Goal: Find specific page/section: Find specific page/section

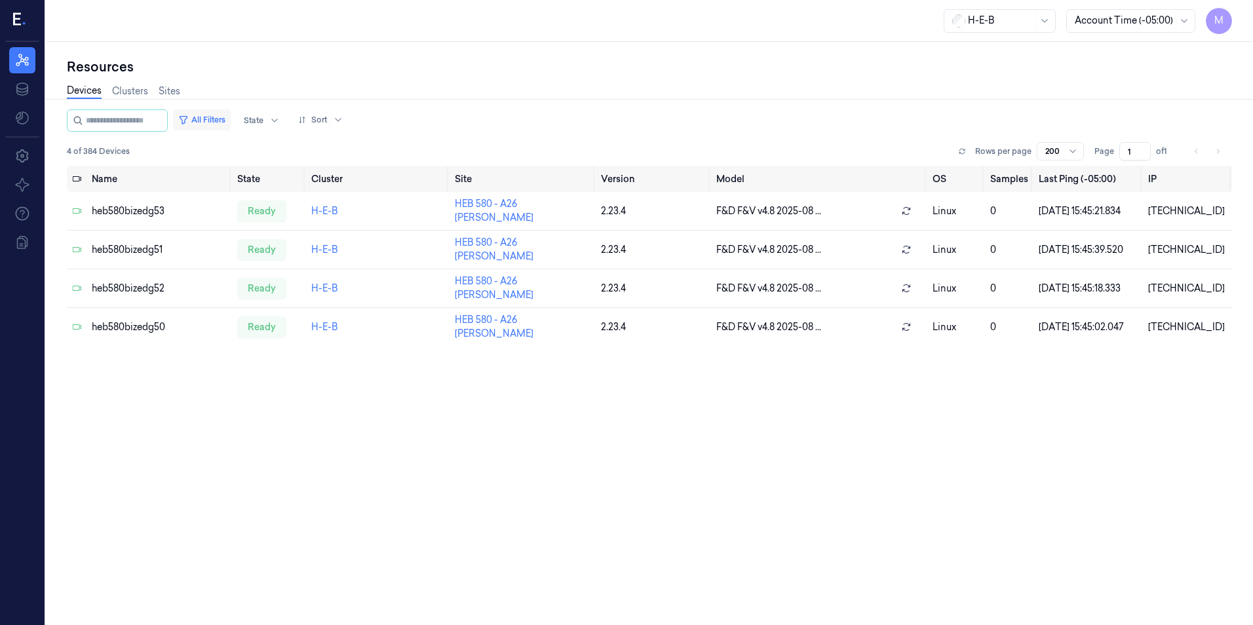
click at [206, 115] on button "All Filters" at bounding box center [202, 119] width 58 height 21
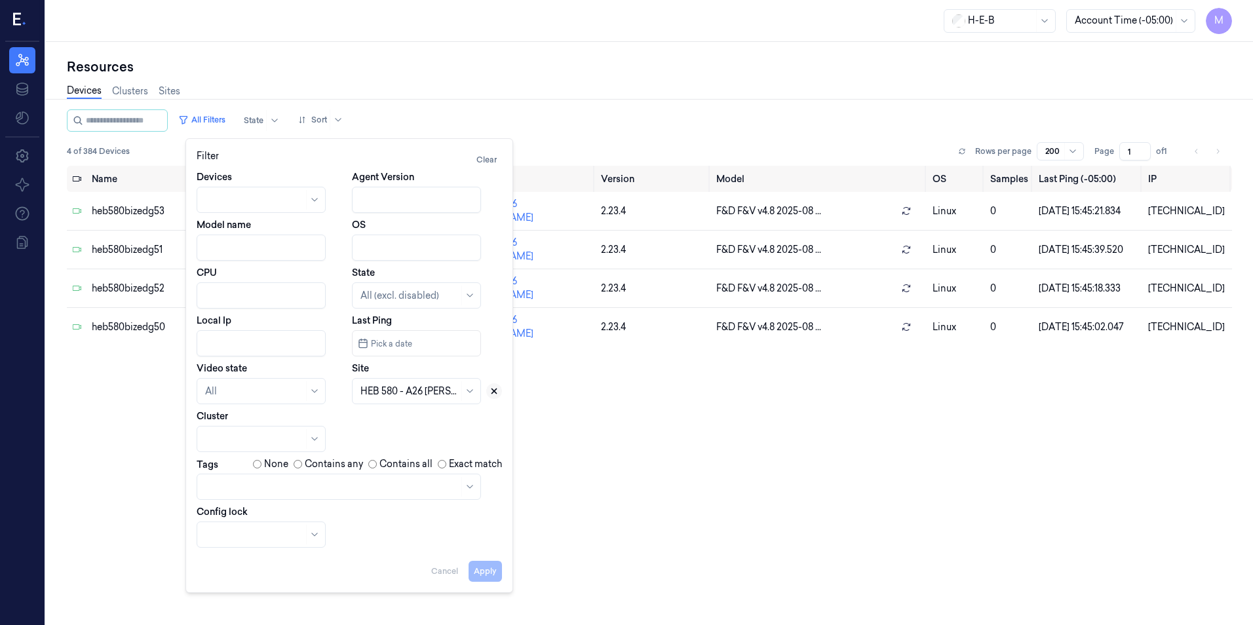
click at [493, 387] on icon at bounding box center [494, 391] width 9 height 9
click at [416, 394] on div at bounding box center [401, 392] width 83 height 14
type input "262"
click at [379, 423] on div "HEB 262 - SA30 Bandera" at bounding box center [413, 421] width 107 height 14
click at [495, 577] on button "Apply" at bounding box center [485, 571] width 33 height 21
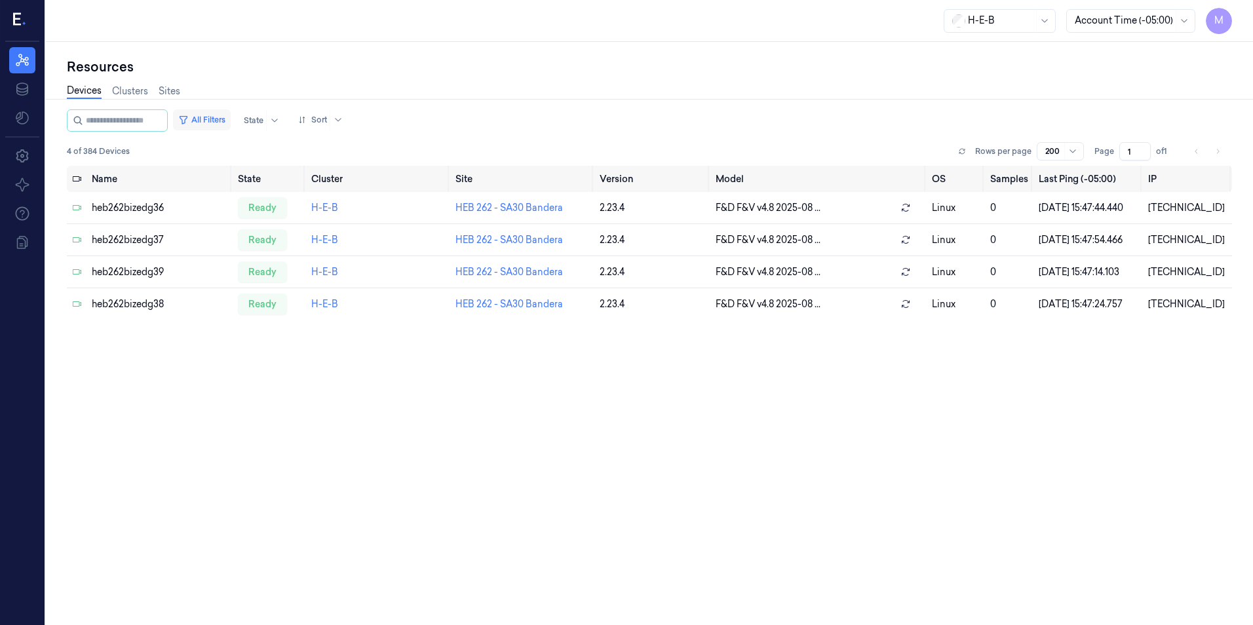
click at [218, 121] on button "All Filters" at bounding box center [202, 119] width 58 height 21
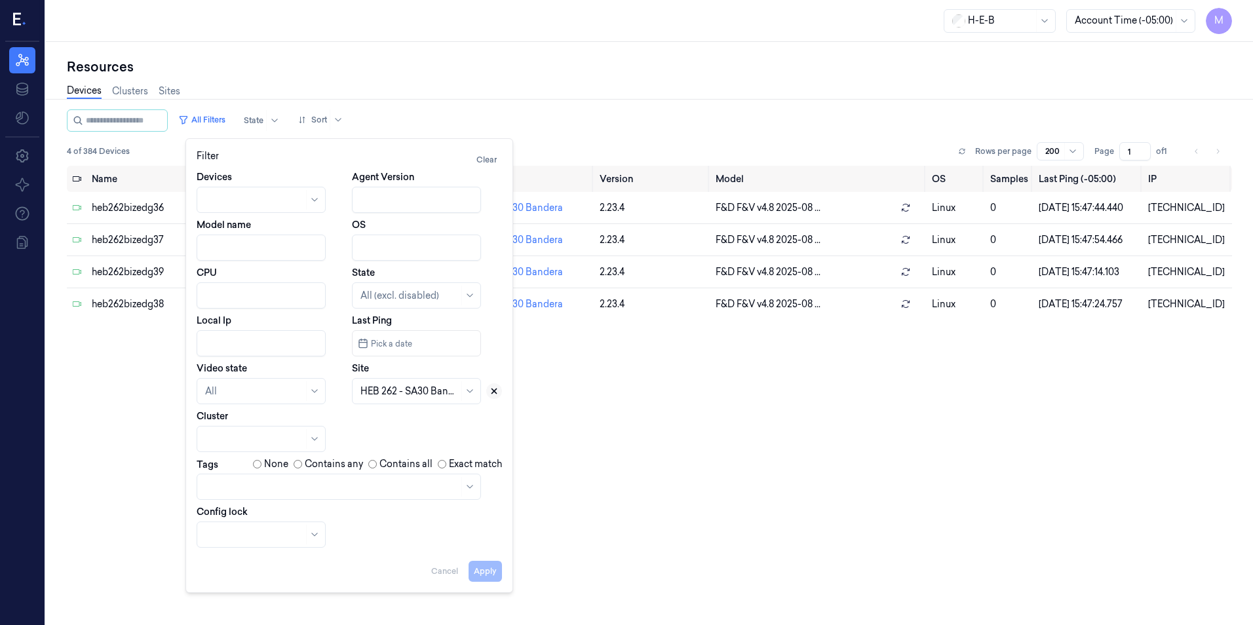
click at [497, 388] on icon at bounding box center [494, 391] width 9 height 9
click at [406, 393] on div at bounding box center [401, 392] width 83 height 14
type input "74"
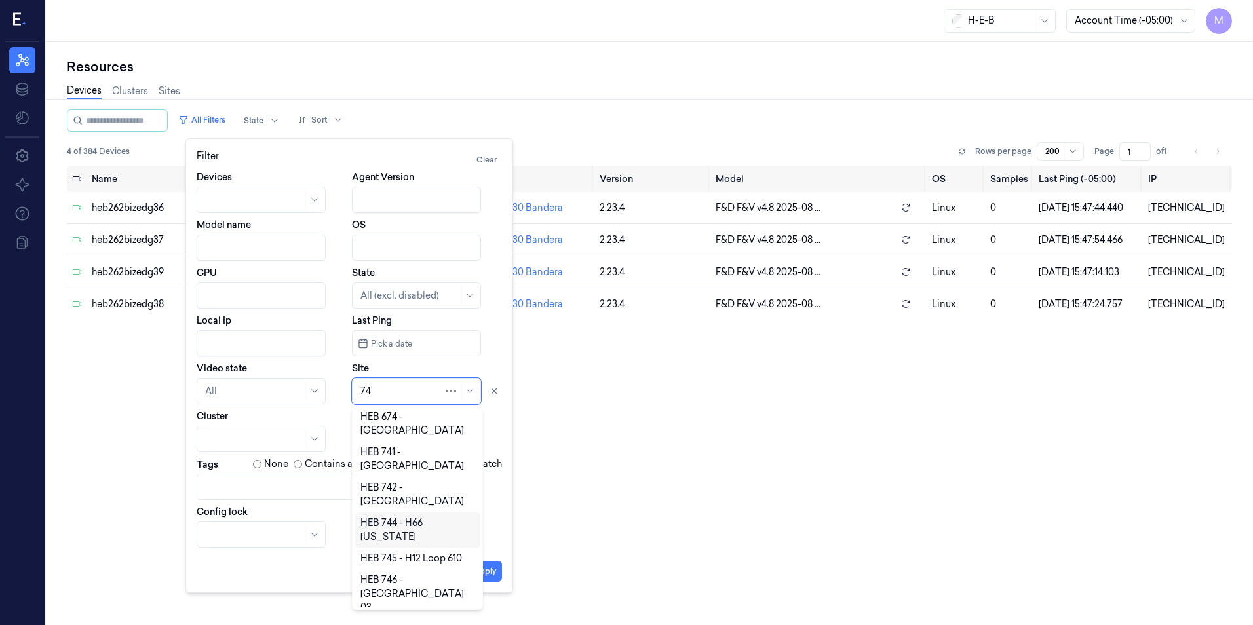
scroll to position [103, 0]
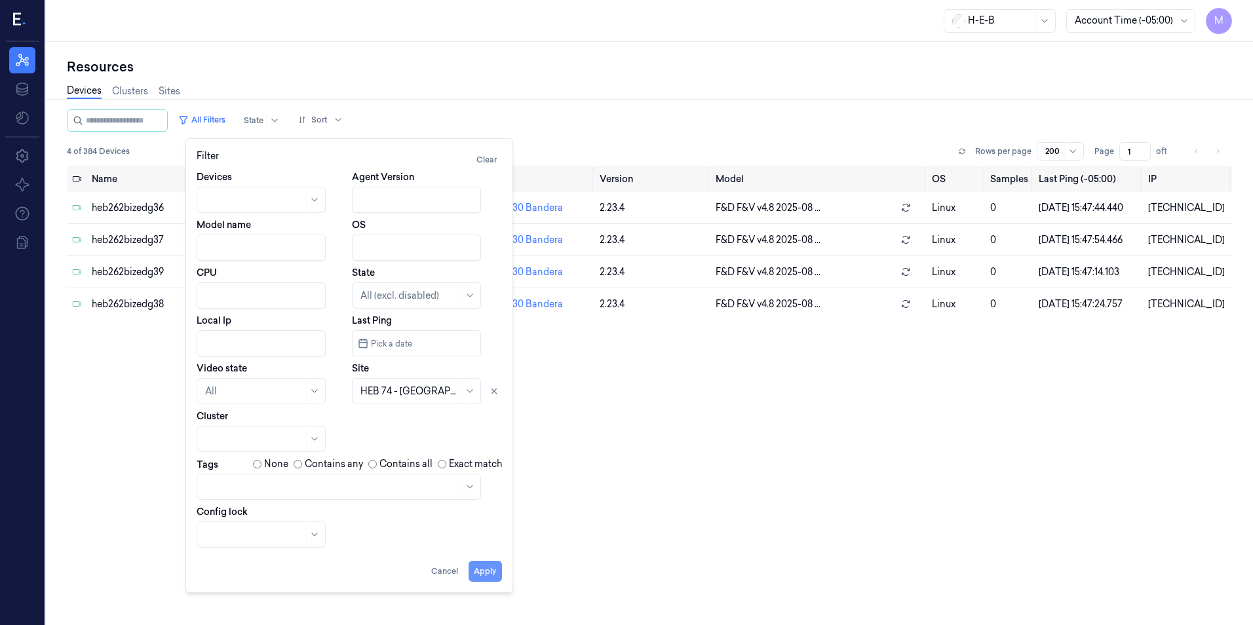
click at [488, 573] on button "Apply" at bounding box center [485, 571] width 33 height 21
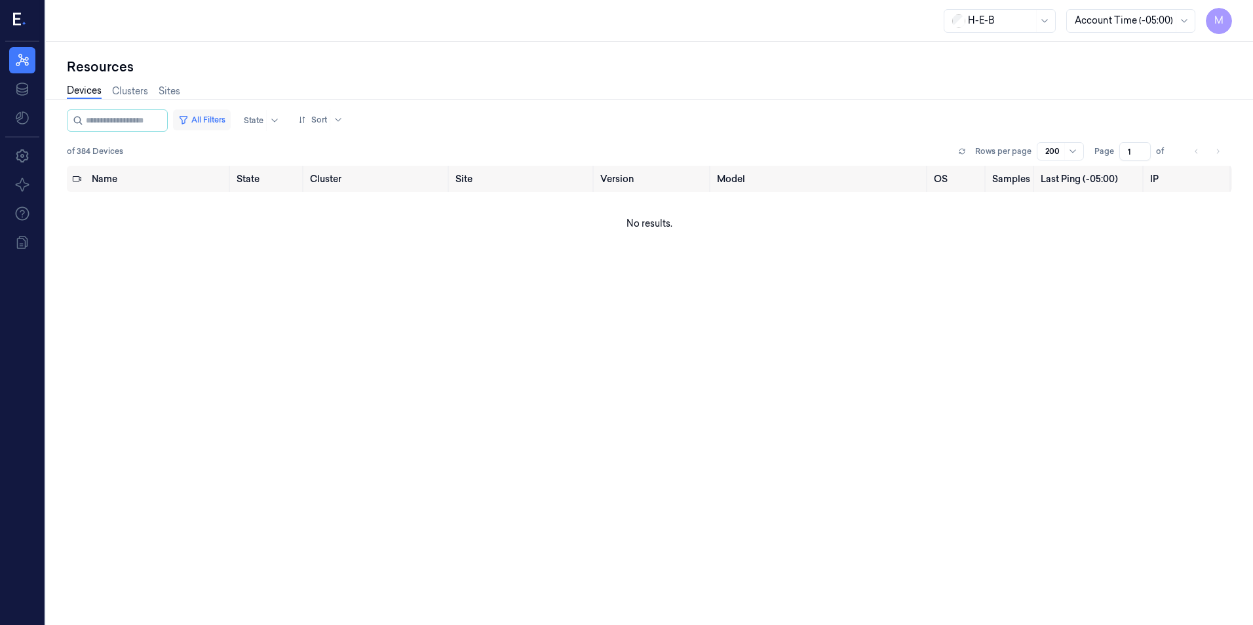
click at [212, 117] on button "All Filters" at bounding box center [202, 119] width 58 height 21
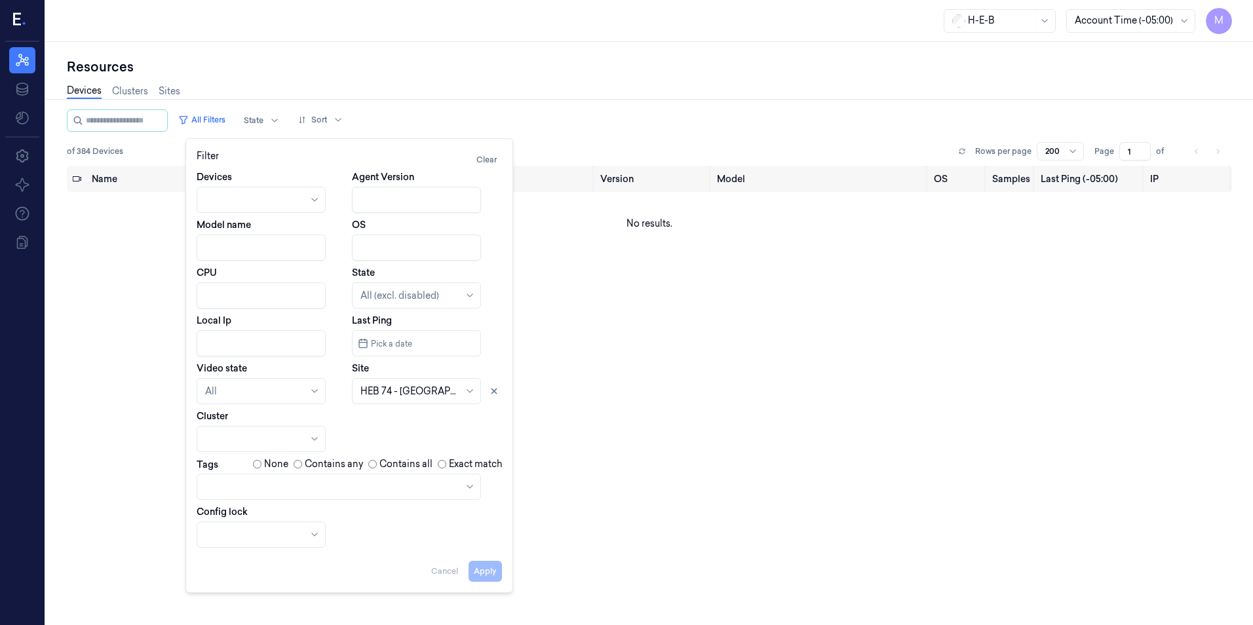
click at [769, 354] on div "Name State Cluster Site Version Model OS Samples Last Ping (-05:00) IP No resul…" at bounding box center [649, 390] width 1165 height 449
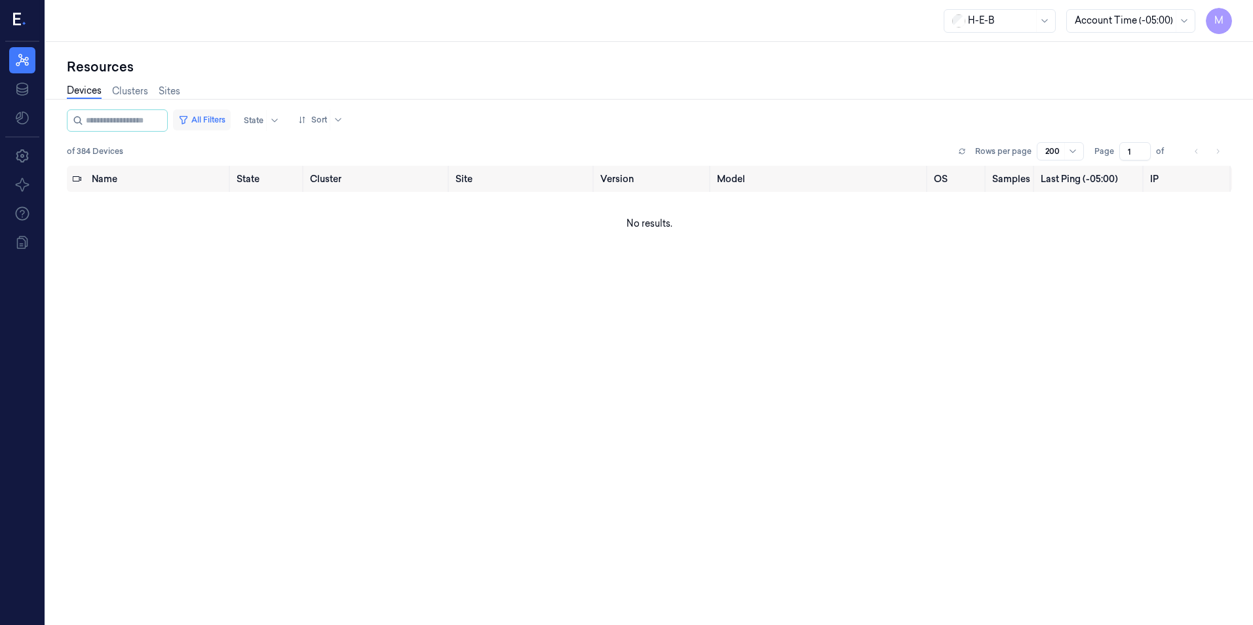
click at [219, 122] on button "All Filters" at bounding box center [202, 119] width 58 height 21
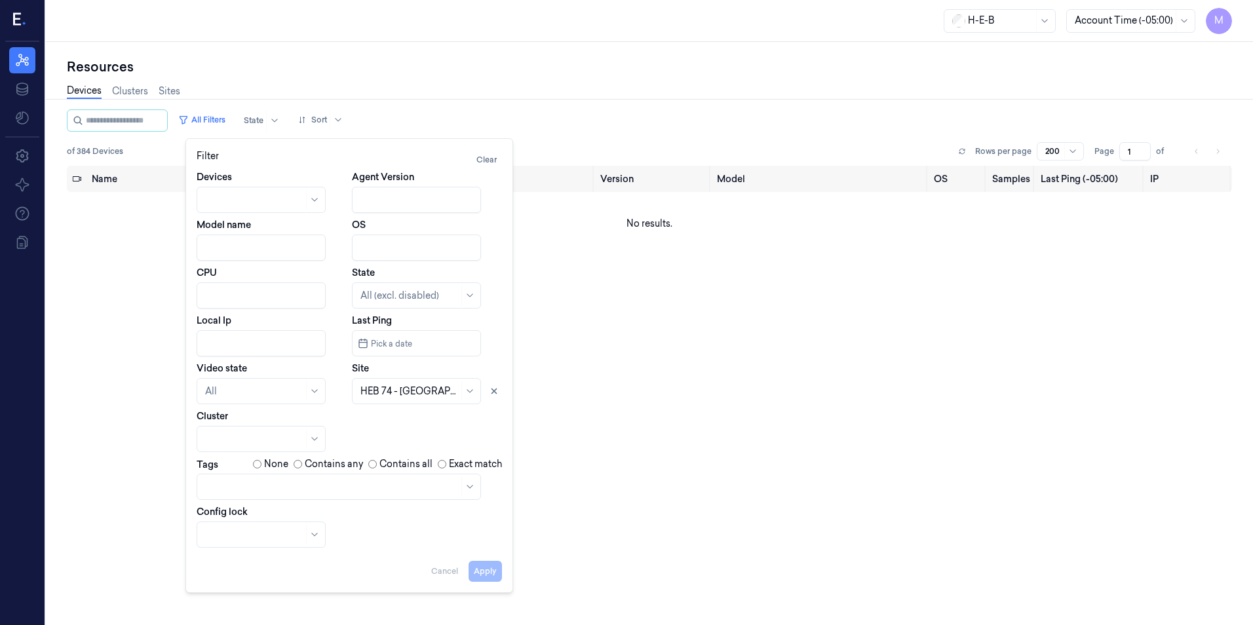
click at [408, 398] on div at bounding box center [409, 392] width 98 height 14
click at [496, 390] on icon at bounding box center [494, 391] width 5 height 5
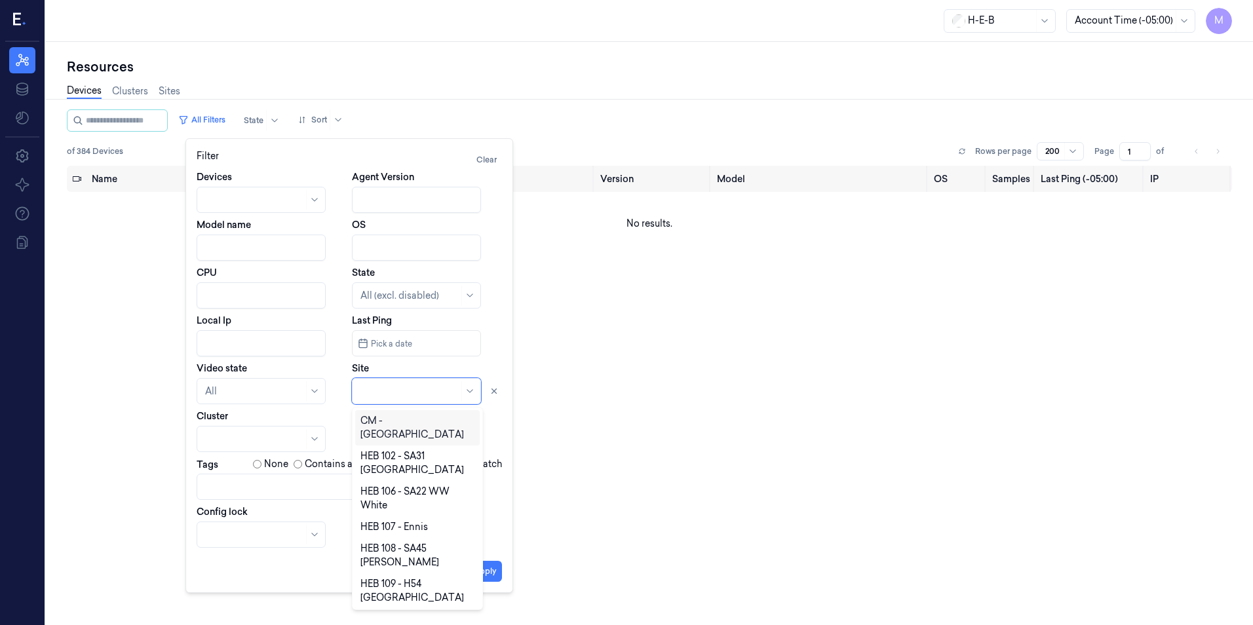
click at [413, 389] on div at bounding box center [409, 392] width 98 height 14
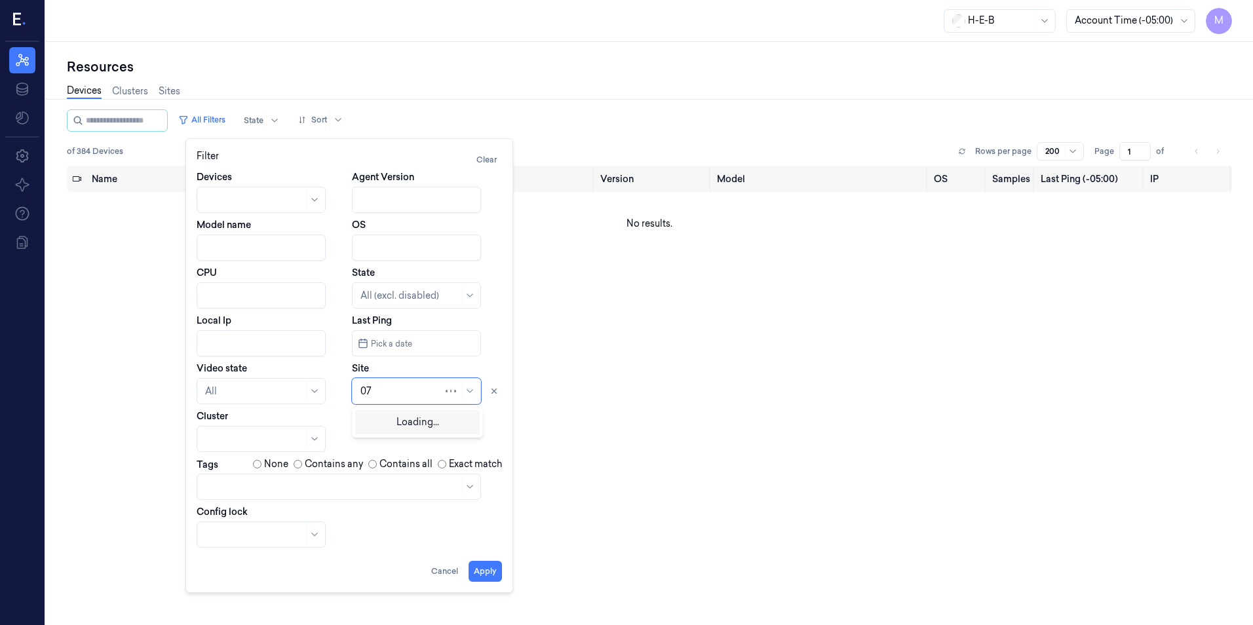
type input "0"
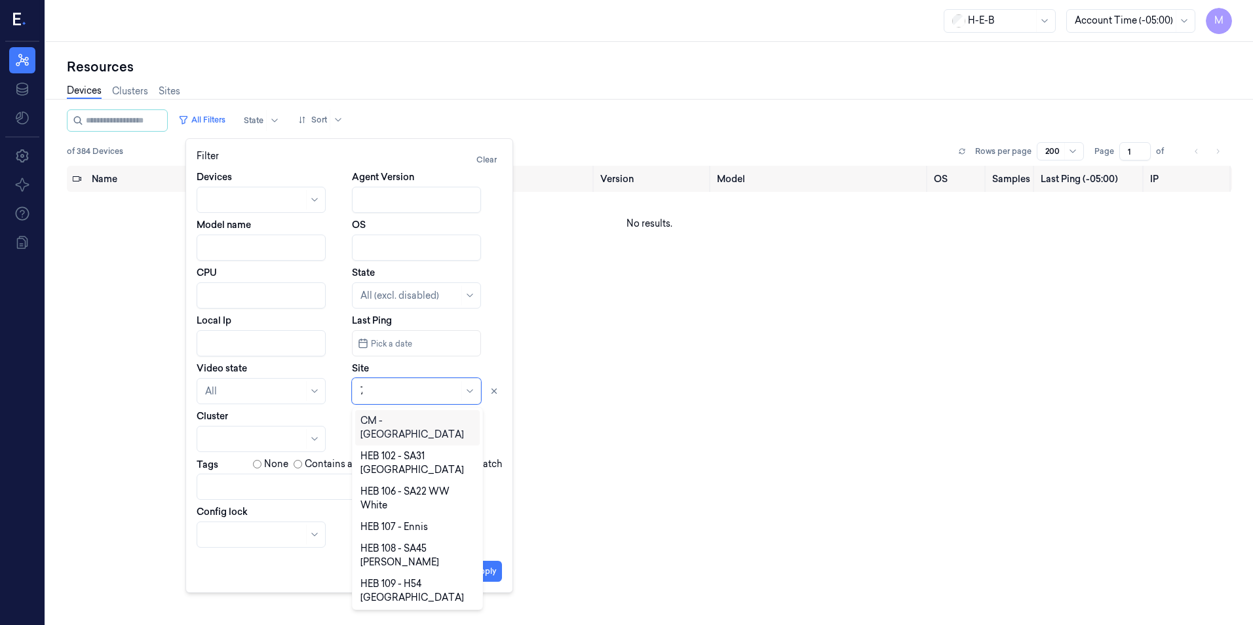
type input "74"
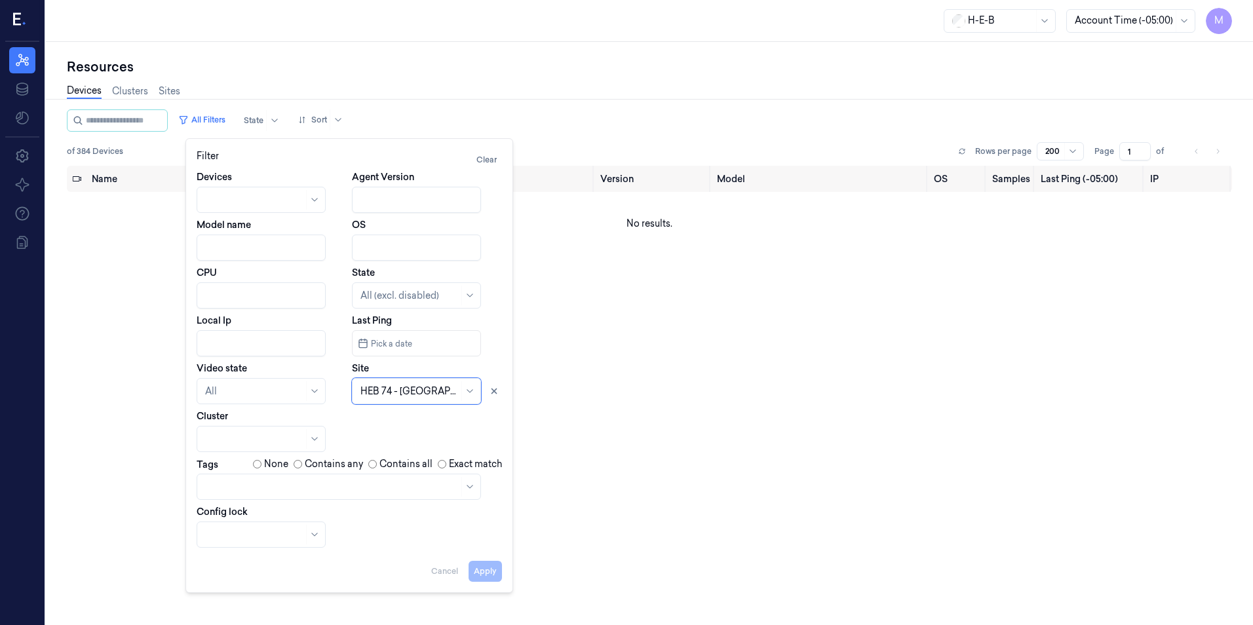
click at [385, 415] on div "Devices Agent Version Model name OS CPU State All (excl. disabled) Local Ip Las…" at bounding box center [349, 359] width 305 height 378
click at [488, 579] on div "Apply Cancel" at bounding box center [349, 566] width 305 height 31
click at [397, 341] on span "Pick a date" at bounding box center [390, 344] width 44 height 12
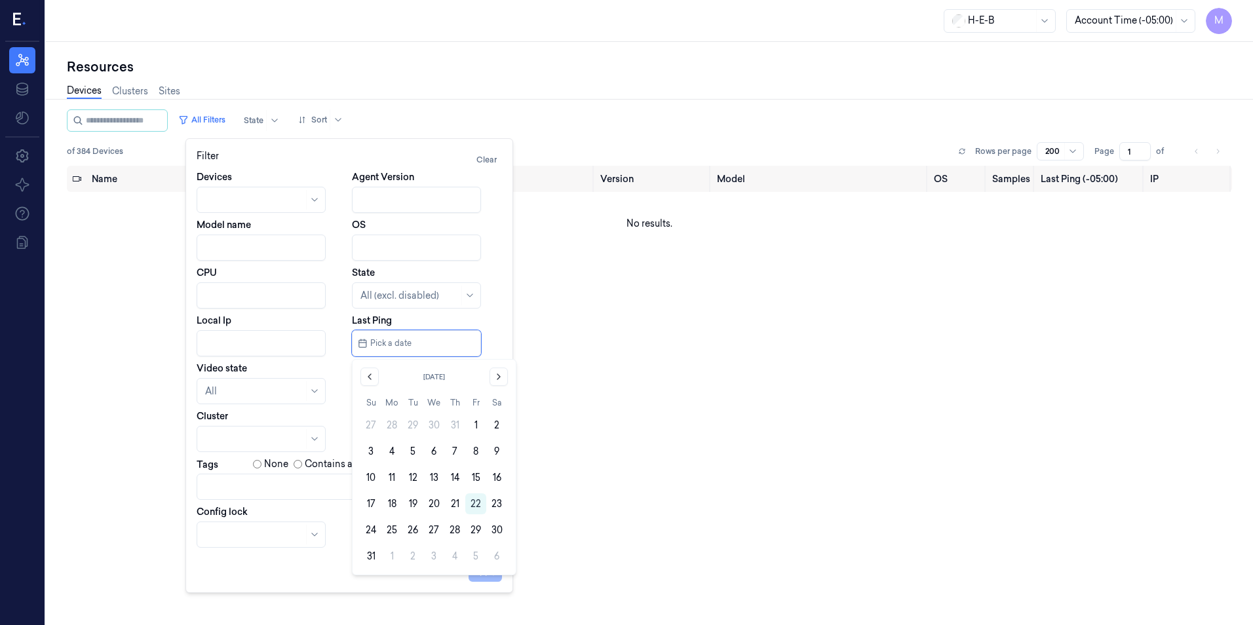
click at [397, 341] on input "string" at bounding box center [421, 343] width 107 height 21
click at [241, 299] on input "CPU" at bounding box center [261, 295] width 129 height 26
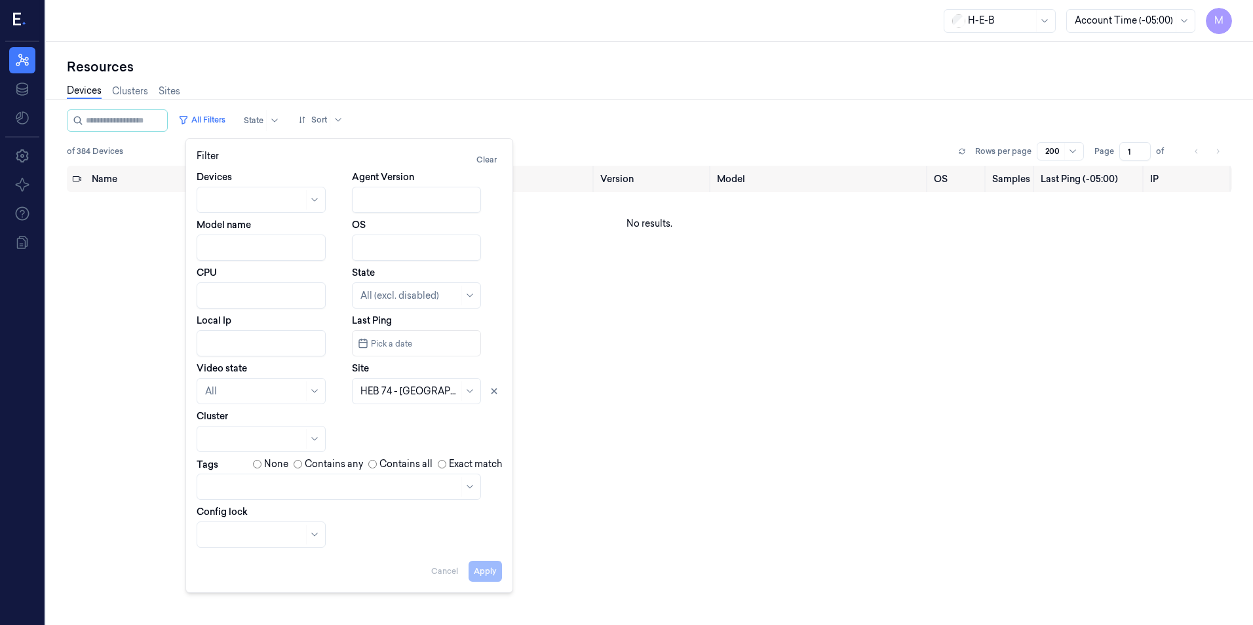
click at [376, 393] on div at bounding box center [409, 392] width 98 height 14
click at [471, 396] on icon at bounding box center [470, 391] width 10 height 10
click at [493, 429] on div "Devices Agent Version Model name OS CPU State All (excl. disabled) Local Ip Las…" at bounding box center [349, 359] width 305 height 378
click at [473, 395] on icon at bounding box center [470, 391] width 10 height 10
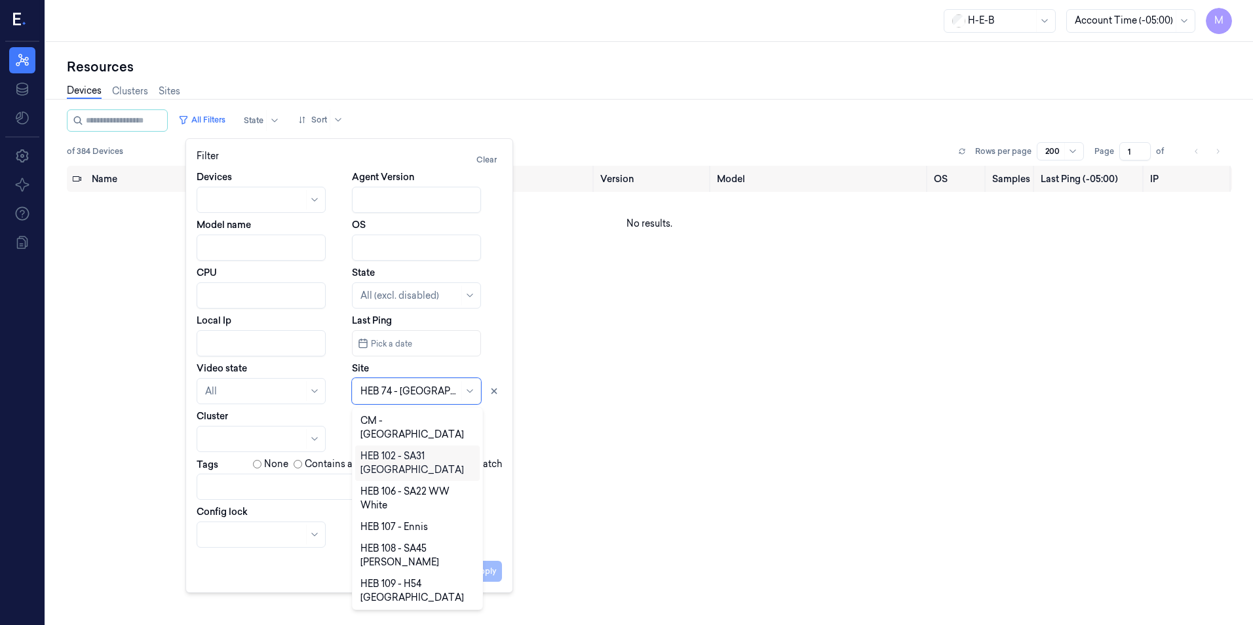
click at [402, 455] on div "HEB 102 - SA31 [GEOGRAPHIC_DATA]" at bounding box center [417, 464] width 114 height 28
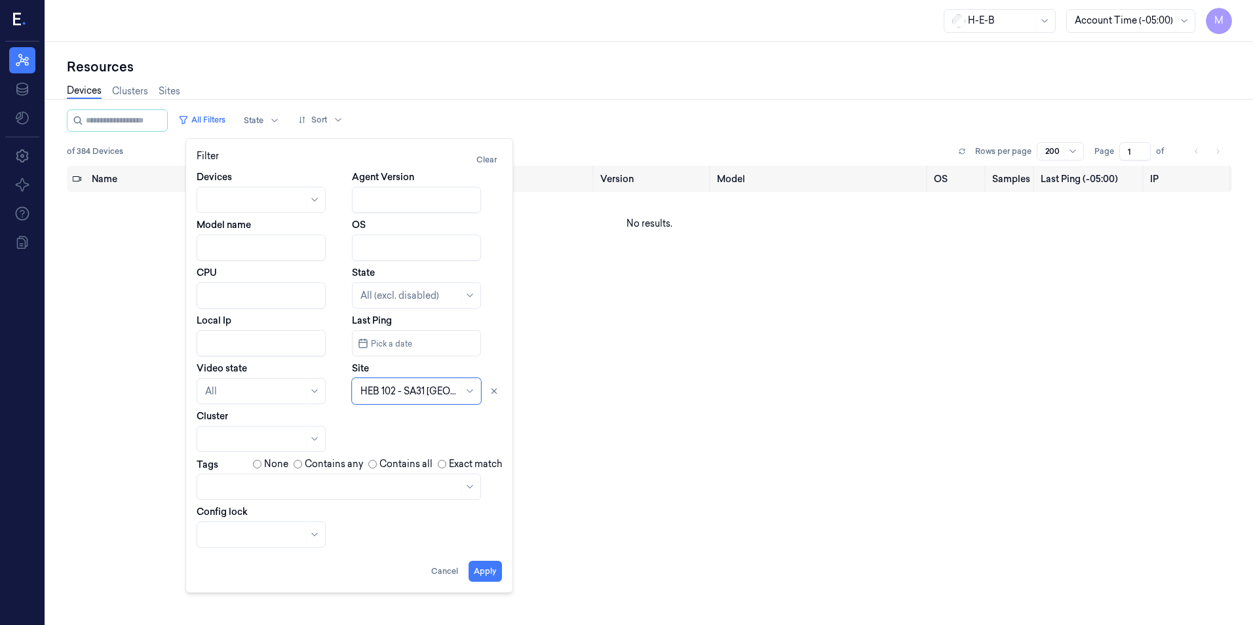
click at [456, 386] on div at bounding box center [409, 392] width 98 height 14
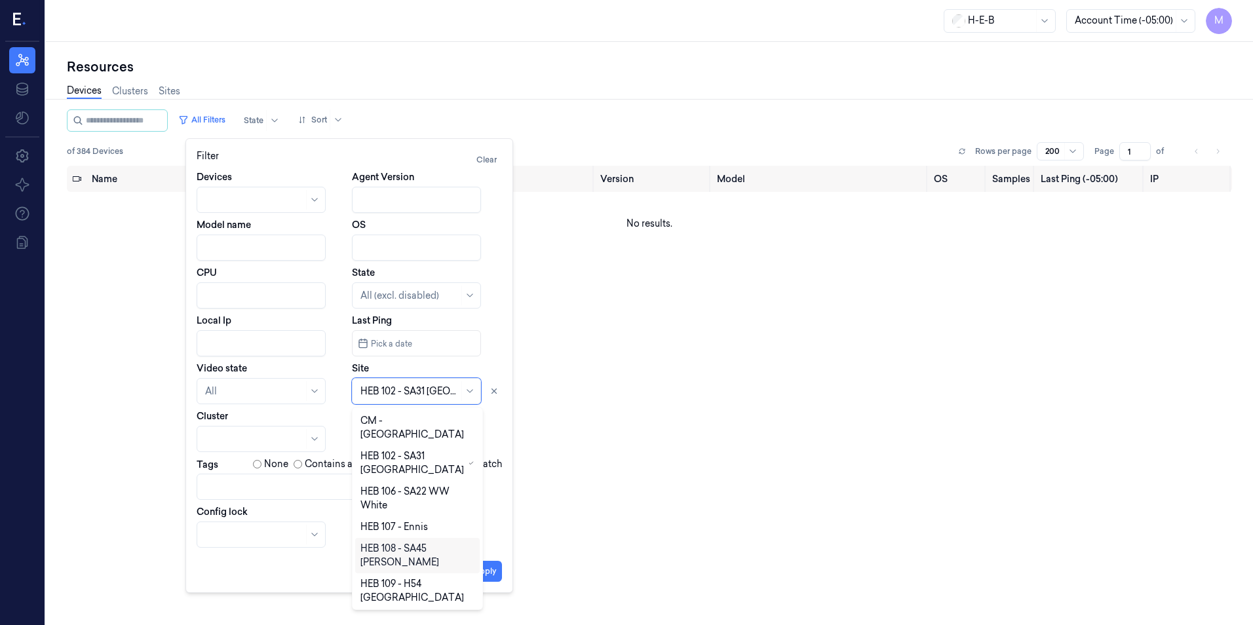
drag, startPoint x: 480, startPoint y: 550, endPoint x: 477, endPoint y: 585, distance: 35.5
click at [478, 605] on div "CM - [GEOGRAPHIC_DATA] HEB 102 - SA31 [GEOGRAPHIC_DATA] HEB 106 - SA22 [PERSON_…" at bounding box center [417, 508] width 131 height 203
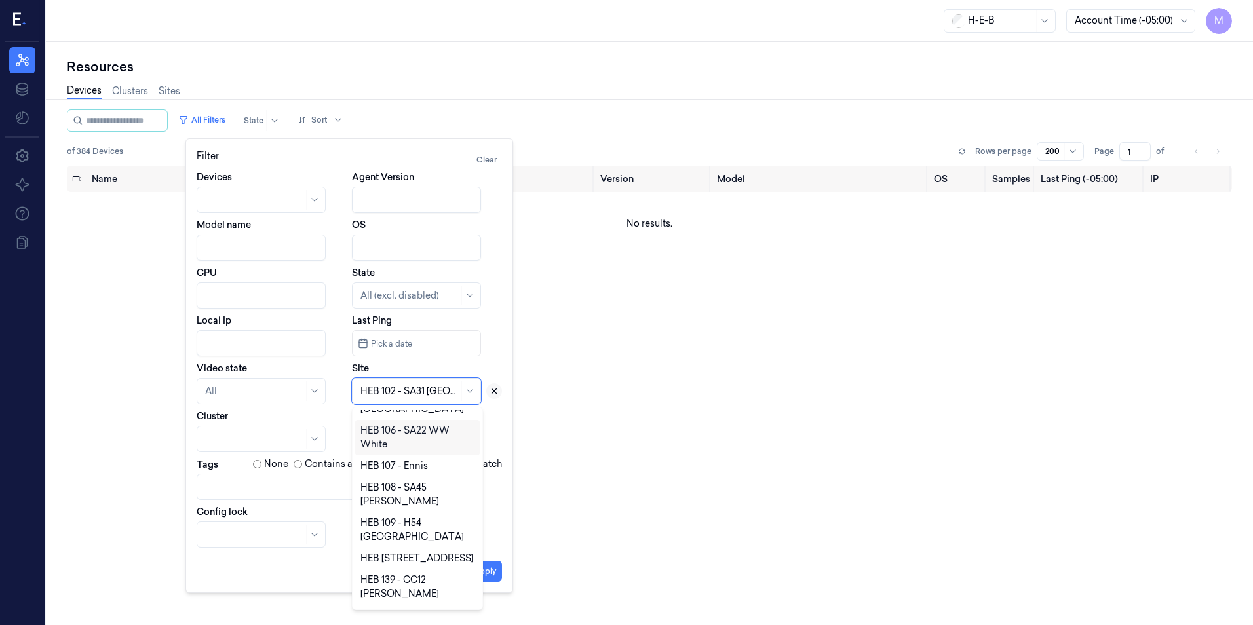
click at [494, 392] on icon at bounding box center [494, 391] width 5 height 5
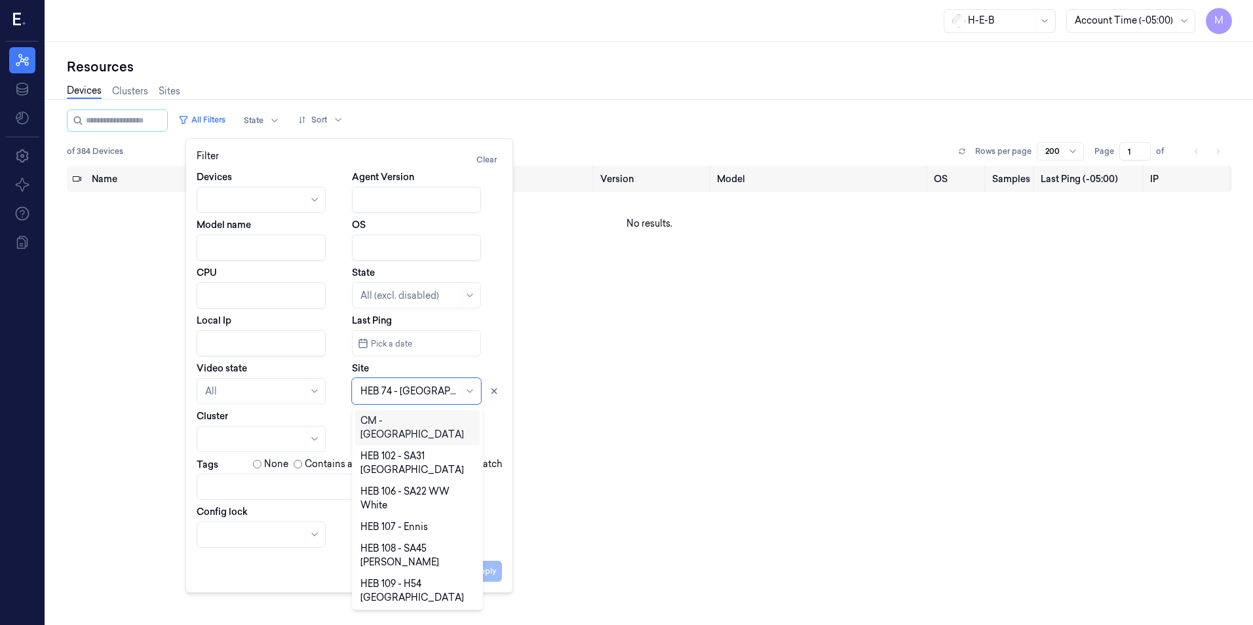
click at [404, 391] on div at bounding box center [409, 392] width 98 height 14
click at [547, 242] on td "No results." at bounding box center [649, 223] width 1165 height 63
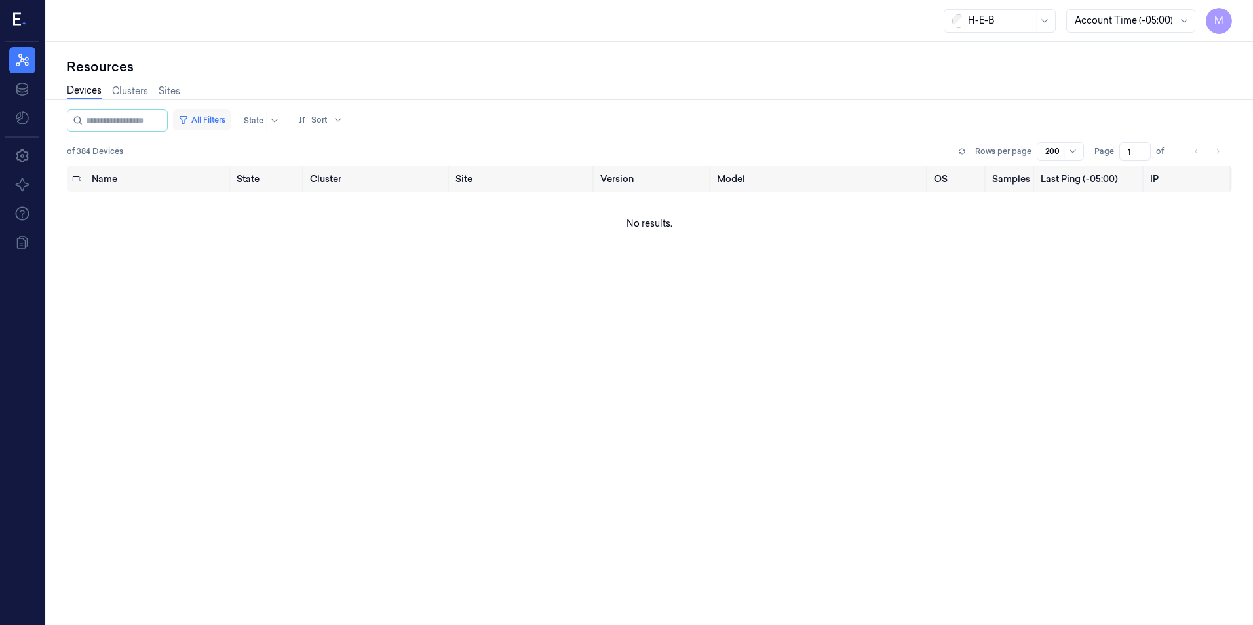
click at [231, 119] on button "All Filters" at bounding box center [202, 119] width 58 height 21
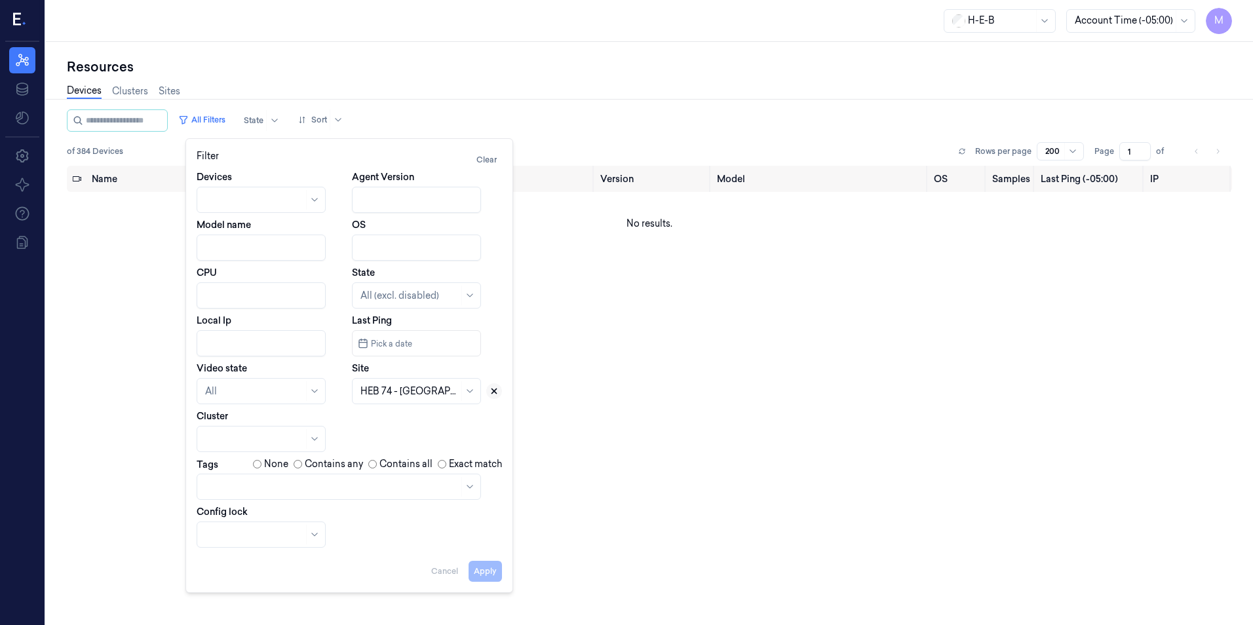
click at [492, 389] on icon at bounding box center [494, 391] width 5 height 5
click at [398, 395] on div at bounding box center [409, 392] width 98 height 14
type input "744"
click at [399, 435] on div "HEB 744 - H66 [US_STATE]" at bounding box center [417, 428] width 114 height 28
click at [491, 575] on button "Apply" at bounding box center [485, 571] width 33 height 21
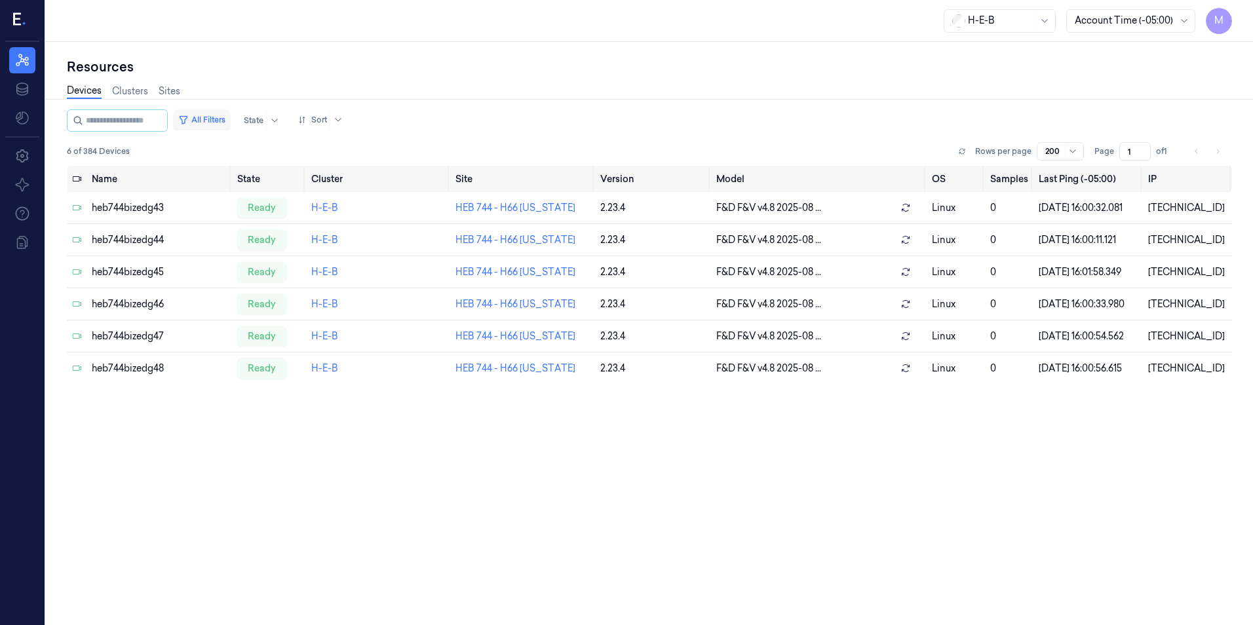
click at [228, 117] on button "All Filters" at bounding box center [202, 119] width 58 height 21
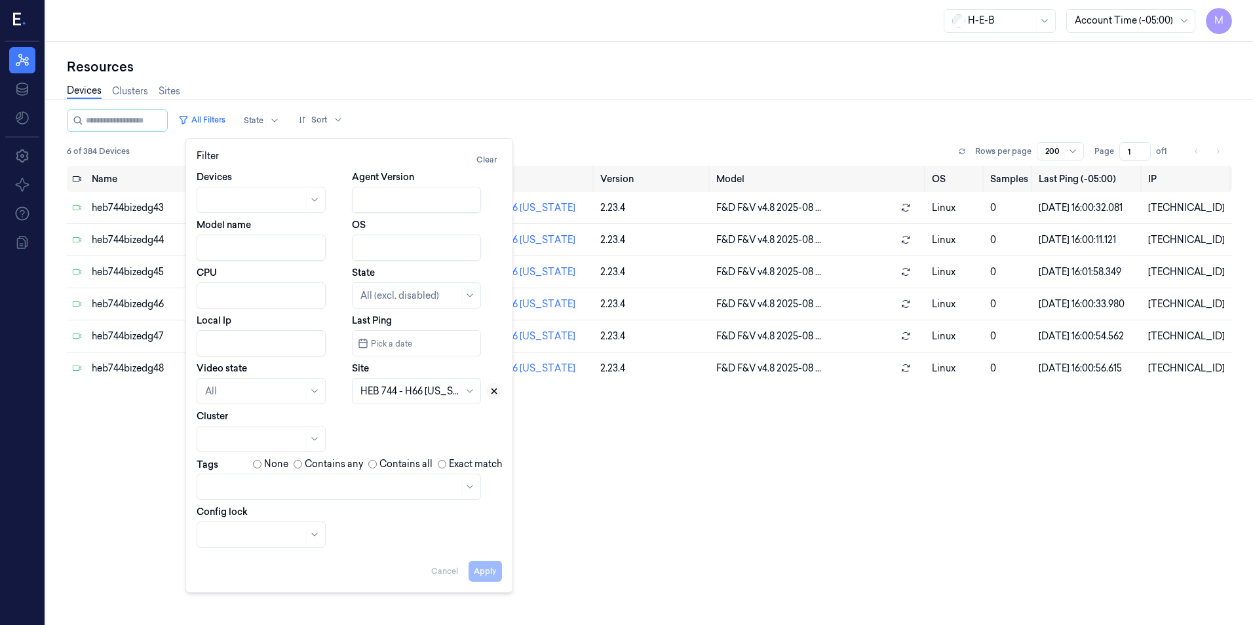
click at [499, 389] on button at bounding box center [494, 391] width 16 height 16
click at [435, 391] on div at bounding box center [401, 392] width 83 height 14
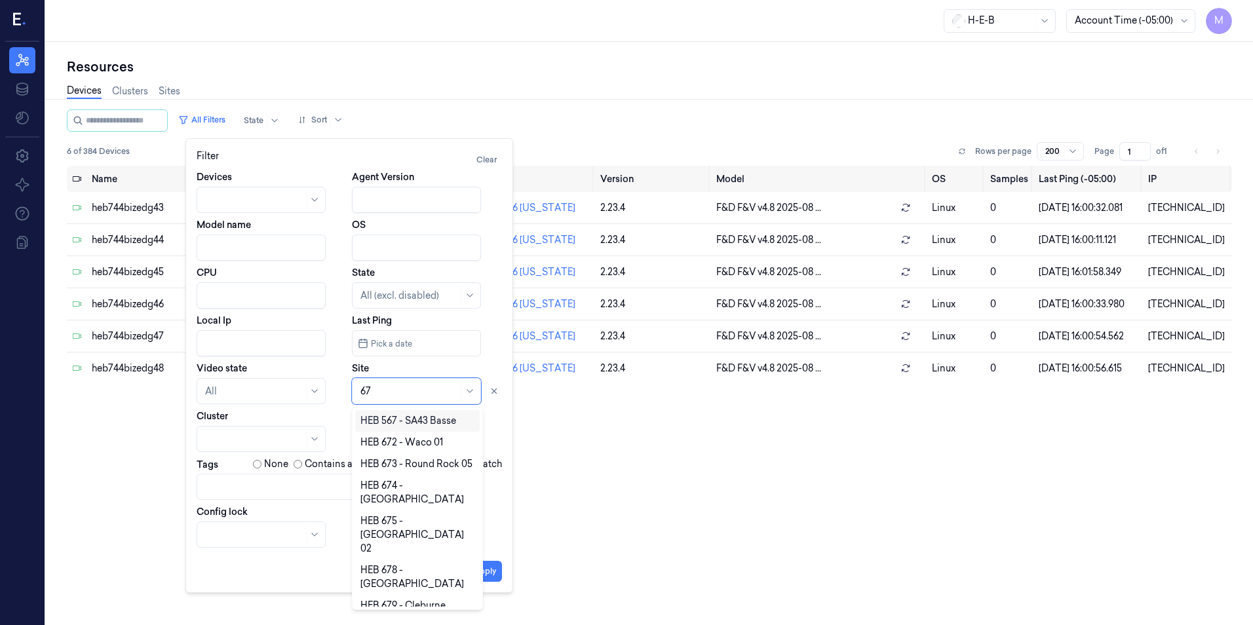
type input "672"
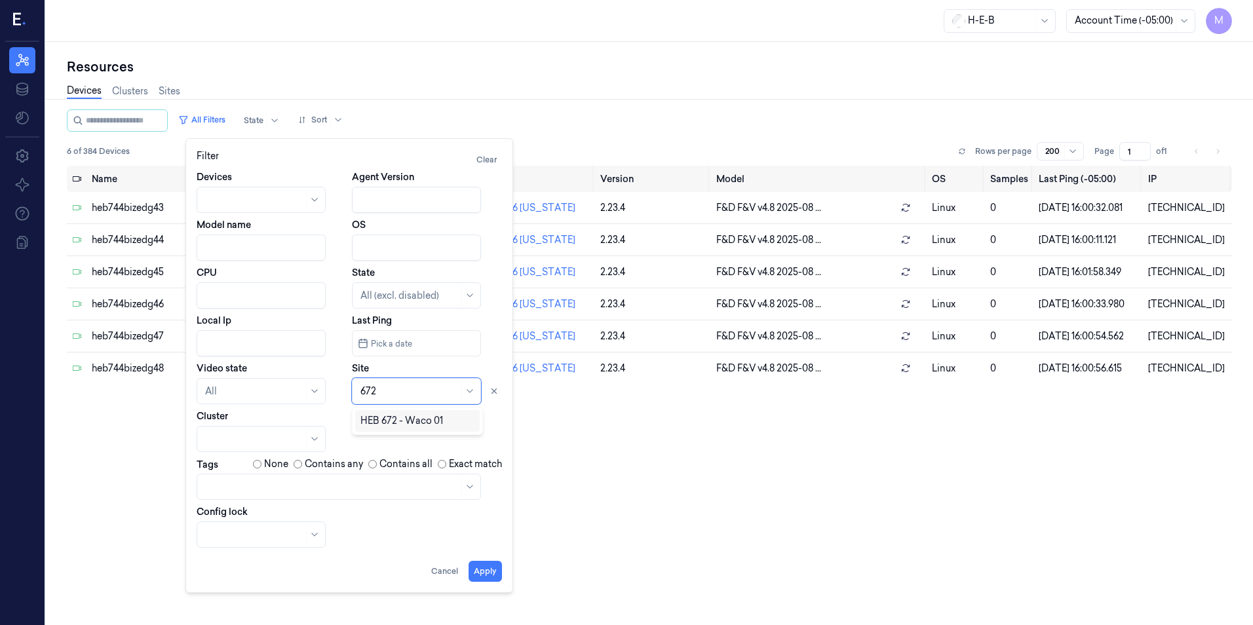
click at [413, 427] on div "HEB 672 - Waco 01" at bounding box center [401, 421] width 83 height 14
drag, startPoint x: 480, startPoint y: 580, endPoint x: 480, endPoint y: 569, distance: 11.1
click at [480, 579] on button "Apply" at bounding box center [485, 571] width 33 height 21
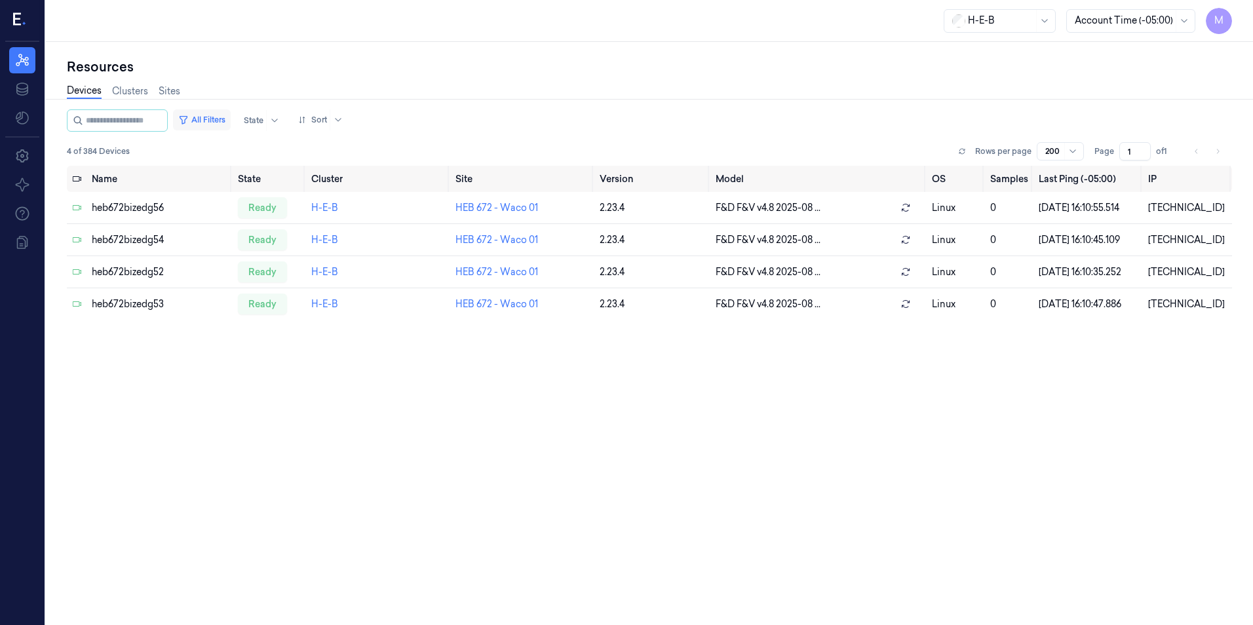
click at [231, 117] on button "All Filters" at bounding box center [202, 119] width 58 height 21
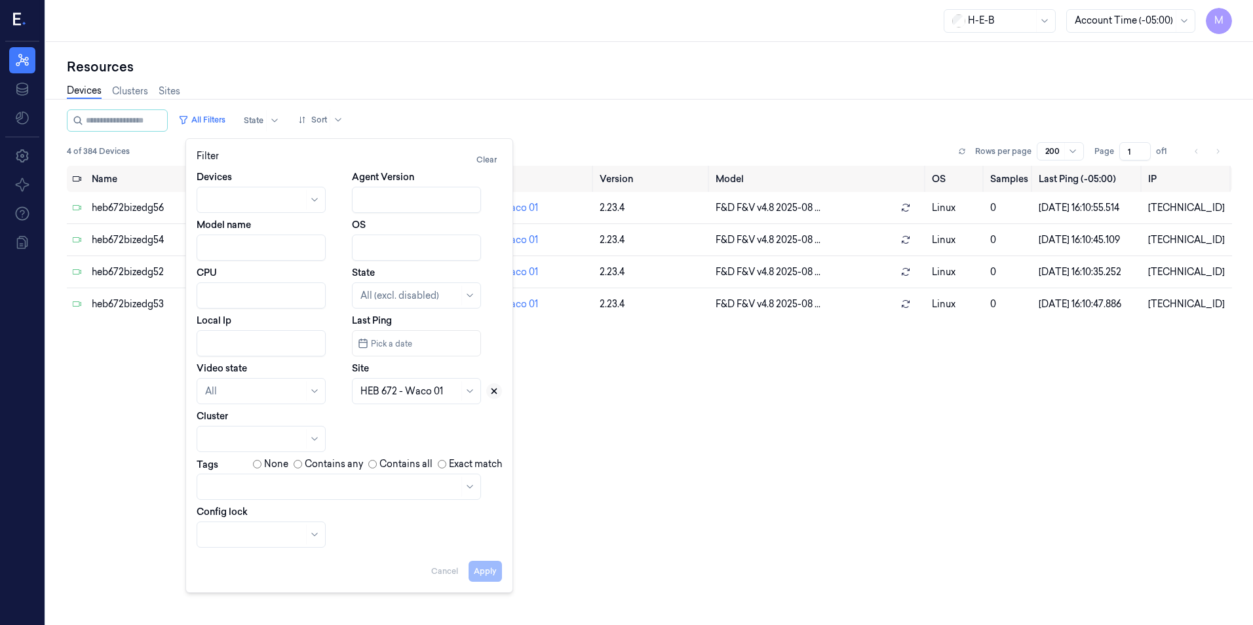
click at [494, 391] on icon at bounding box center [494, 391] width 5 height 5
click at [469, 391] on icon at bounding box center [470, 391] width 10 height 10
type input "802"
click at [384, 422] on div "HEB 802 - Frisco 02" at bounding box center [402, 421] width 85 height 14
click at [482, 571] on button "Apply" at bounding box center [485, 571] width 33 height 21
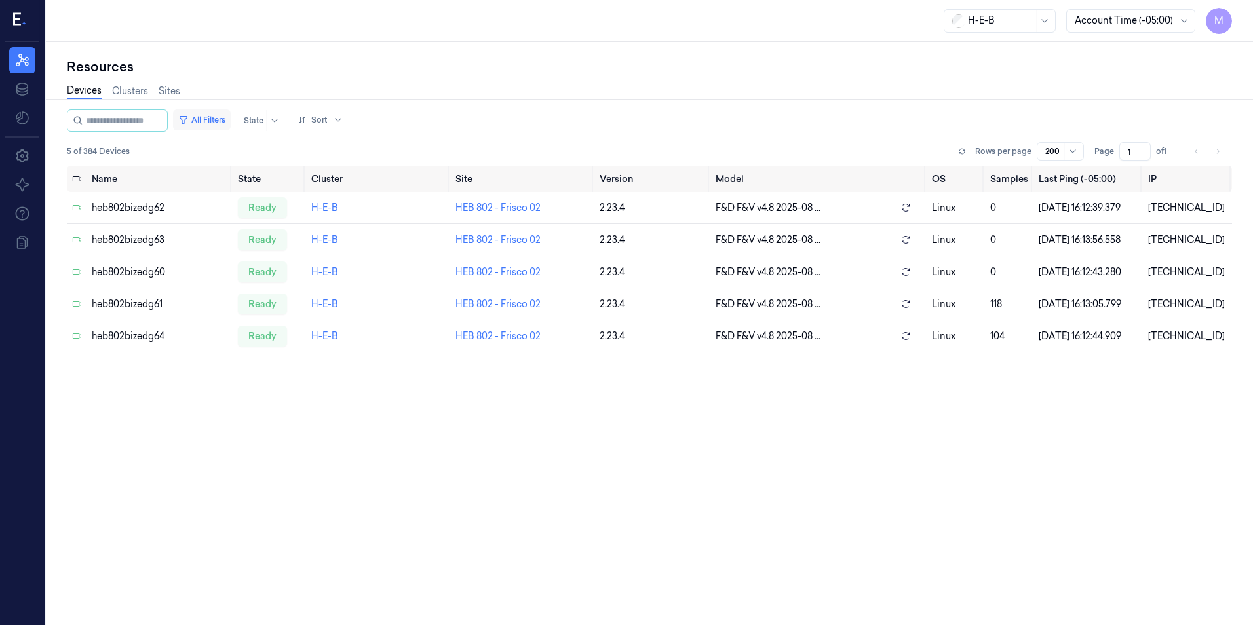
click at [208, 125] on button "All Filters" at bounding box center [202, 119] width 58 height 21
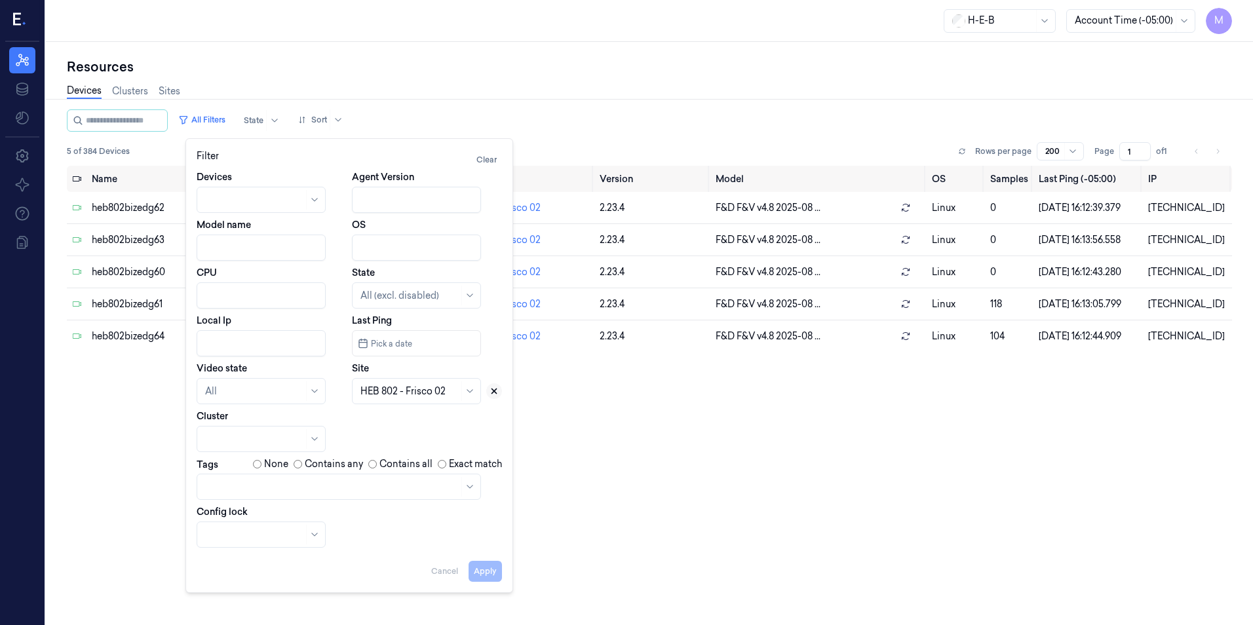
click at [495, 393] on icon at bounding box center [494, 391] width 5 height 5
click at [393, 394] on div at bounding box center [401, 392] width 83 height 14
type input "385"
click at [393, 423] on div "HEB 385 - SA08 [PERSON_NAME]" at bounding box center [417, 428] width 114 height 28
click at [490, 577] on button "Apply" at bounding box center [485, 571] width 33 height 21
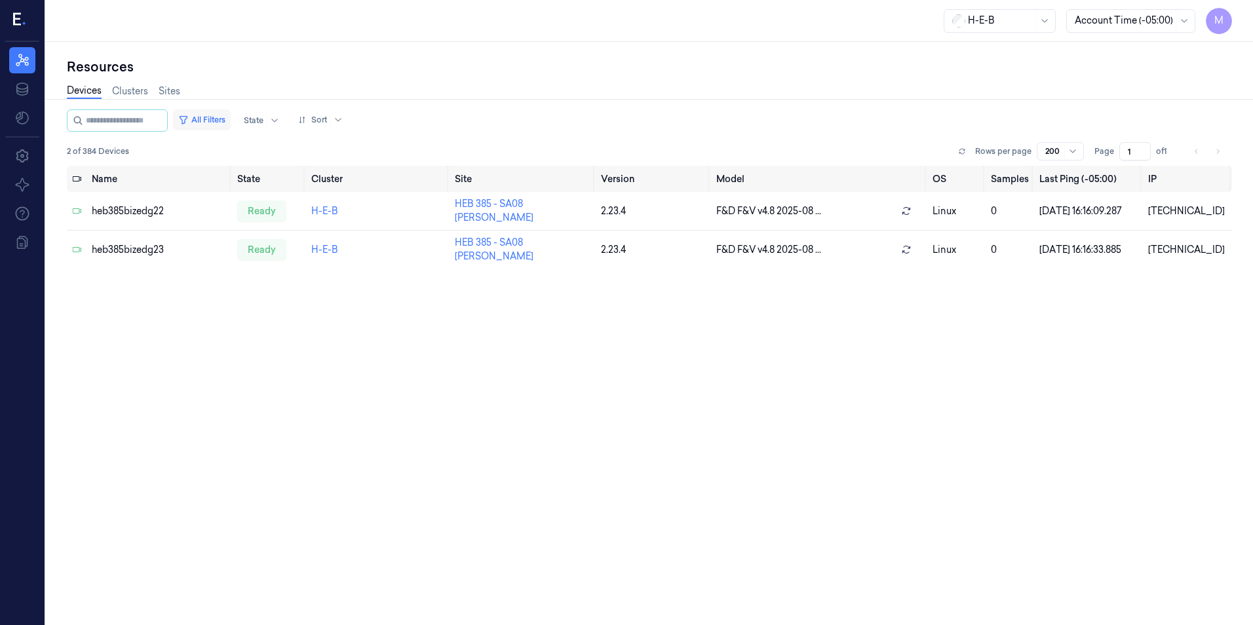
click at [214, 114] on button "All Filters" at bounding box center [202, 119] width 58 height 21
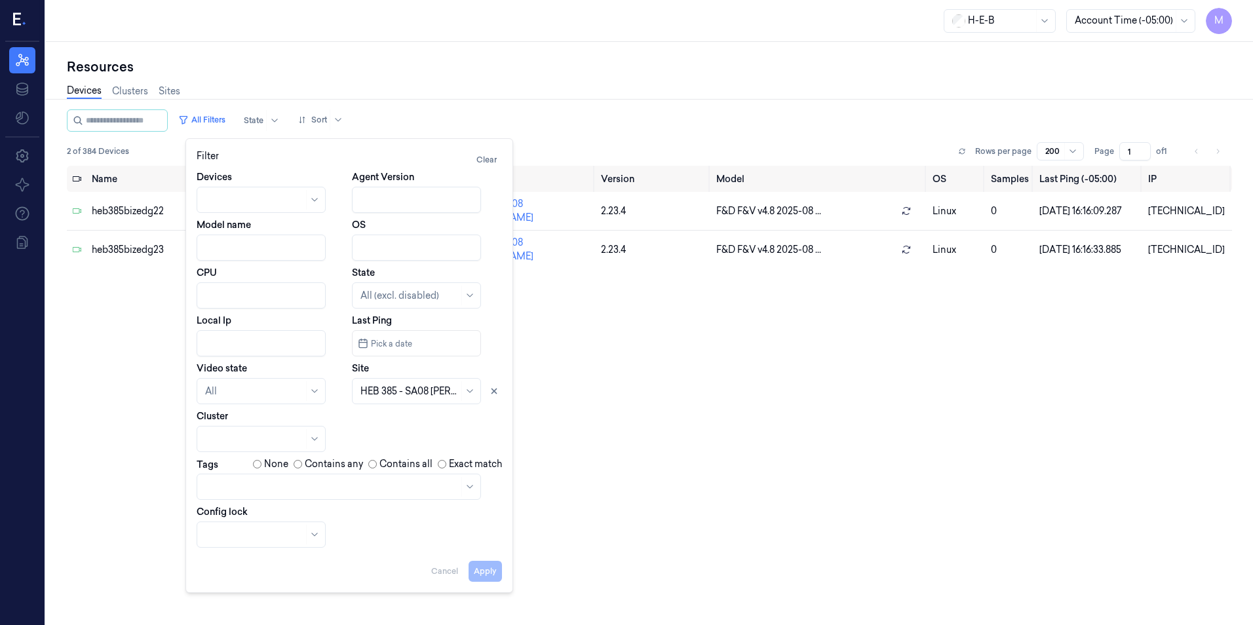
click at [410, 389] on div at bounding box center [409, 392] width 98 height 14
click at [495, 385] on button at bounding box center [494, 391] width 16 height 16
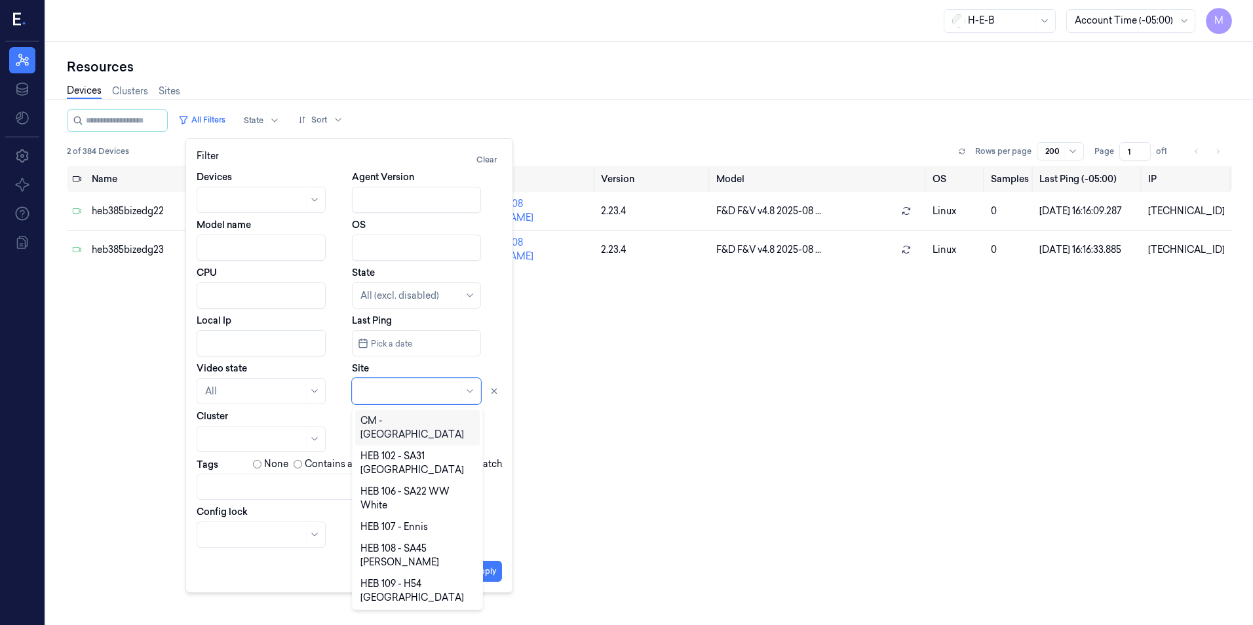
click at [429, 401] on div at bounding box center [416, 391] width 129 height 26
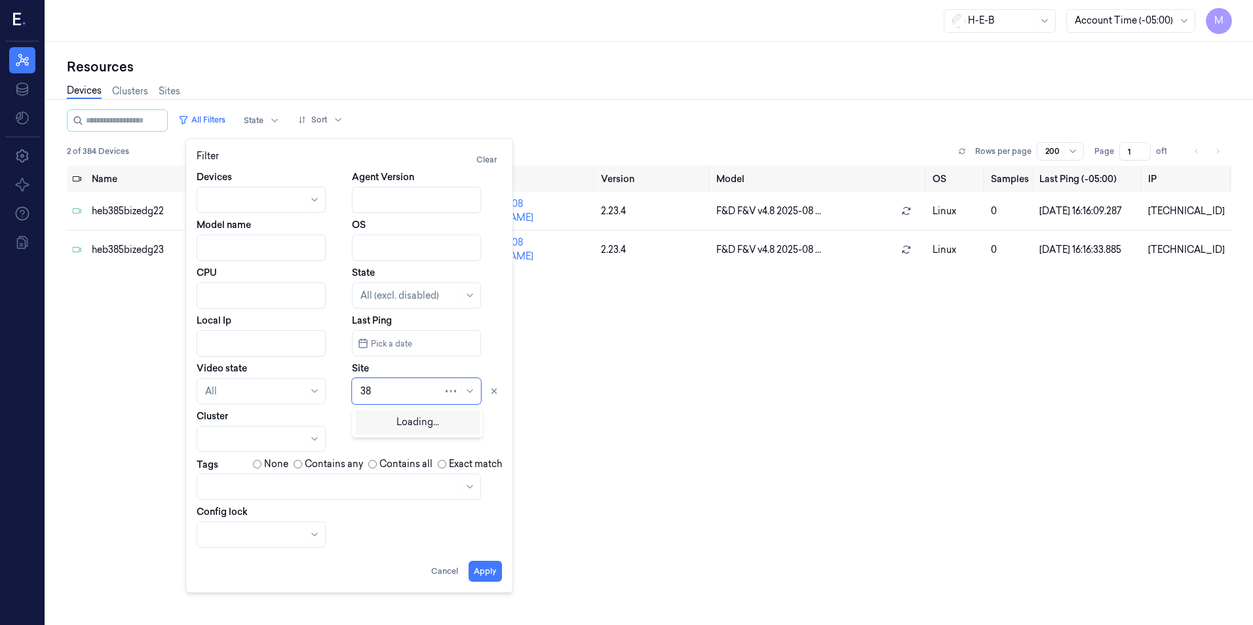
type input "387"
click at [417, 426] on div "HEB 387 - [GEOGRAPHIC_DATA] 01" at bounding box center [417, 434] width 114 height 41
click at [491, 571] on button "Apply" at bounding box center [485, 571] width 33 height 21
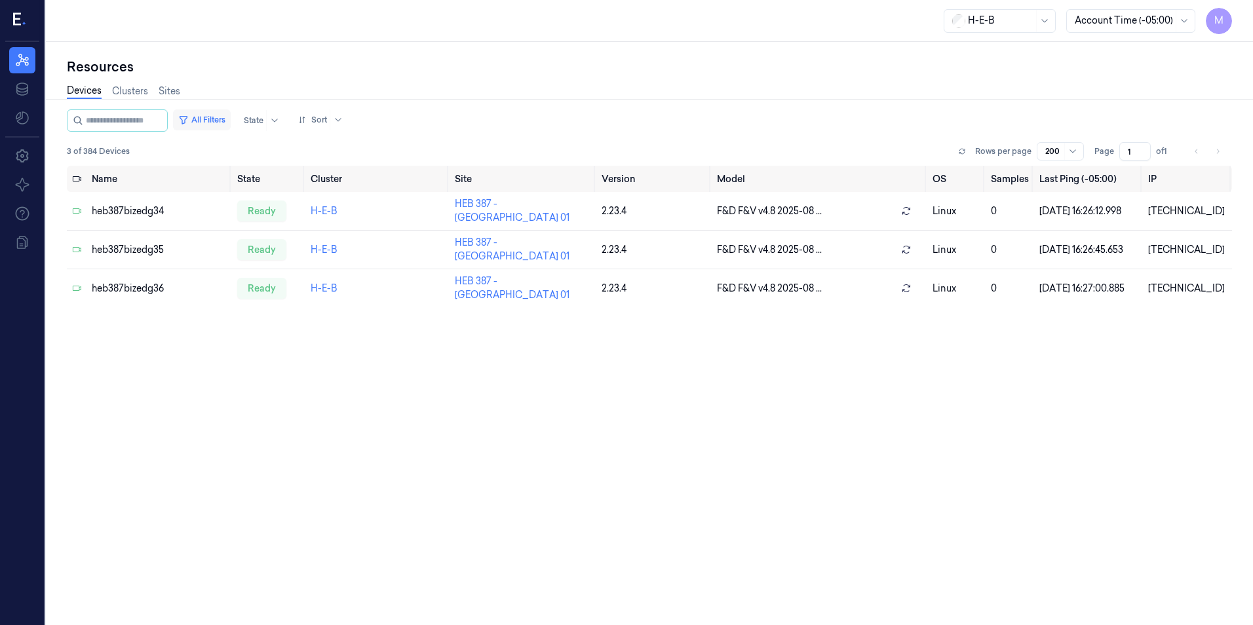
click at [231, 117] on button "All Filters" at bounding box center [202, 119] width 58 height 21
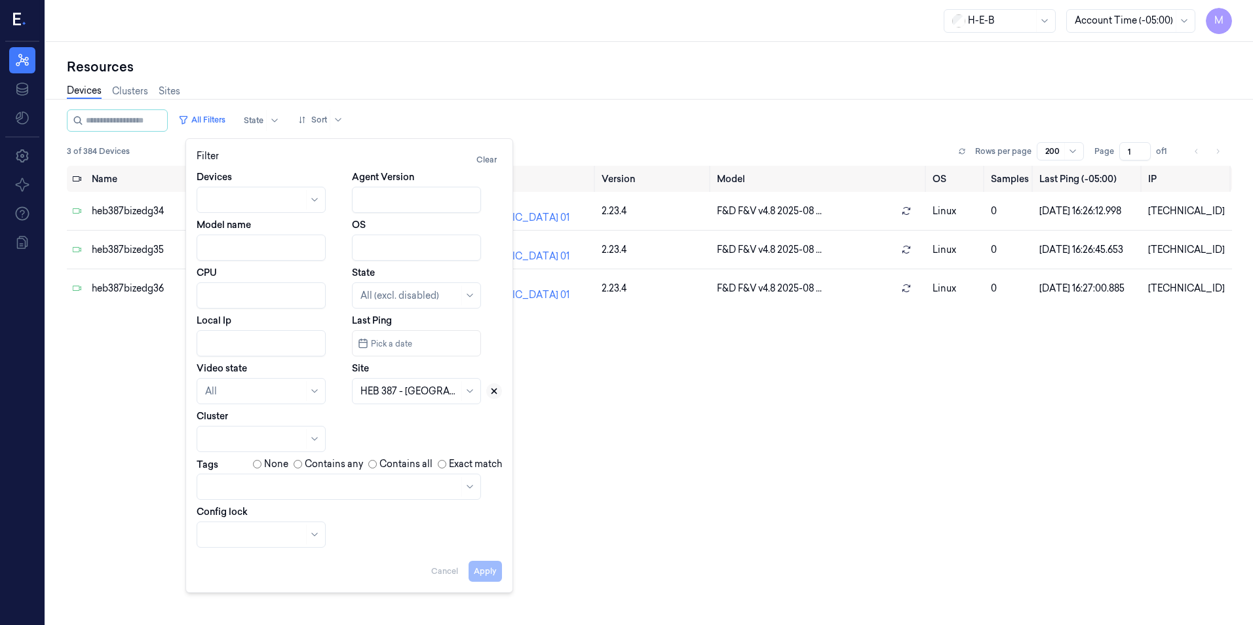
click at [492, 392] on icon at bounding box center [494, 391] width 9 height 9
click at [395, 393] on div at bounding box center [409, 392] width 98 height 14
type input "579"
click at [397, 422] on div "HEB 579 - Woodlands 02" at bounding box center [415, 421] width 110 height 14
click at [481, 572] on button "Apply" at bounding box center [485, 571] width 33 height 21
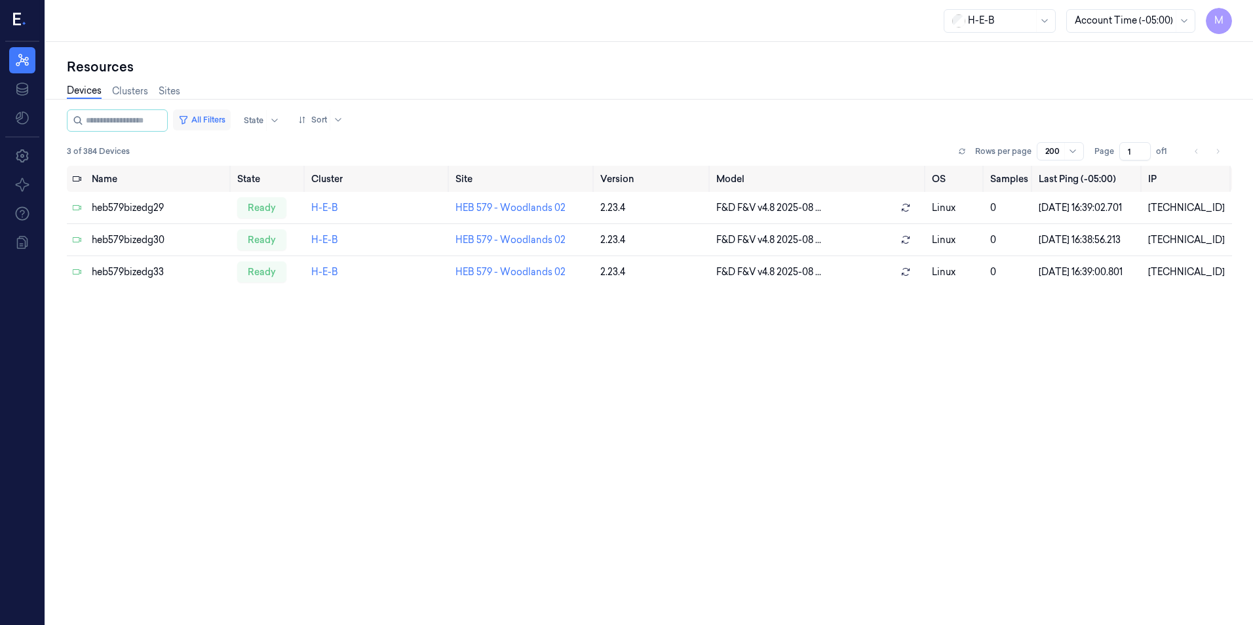
click at [231, 121] on button "All Filters" at bounding box center [202, 119] width 58 height 21
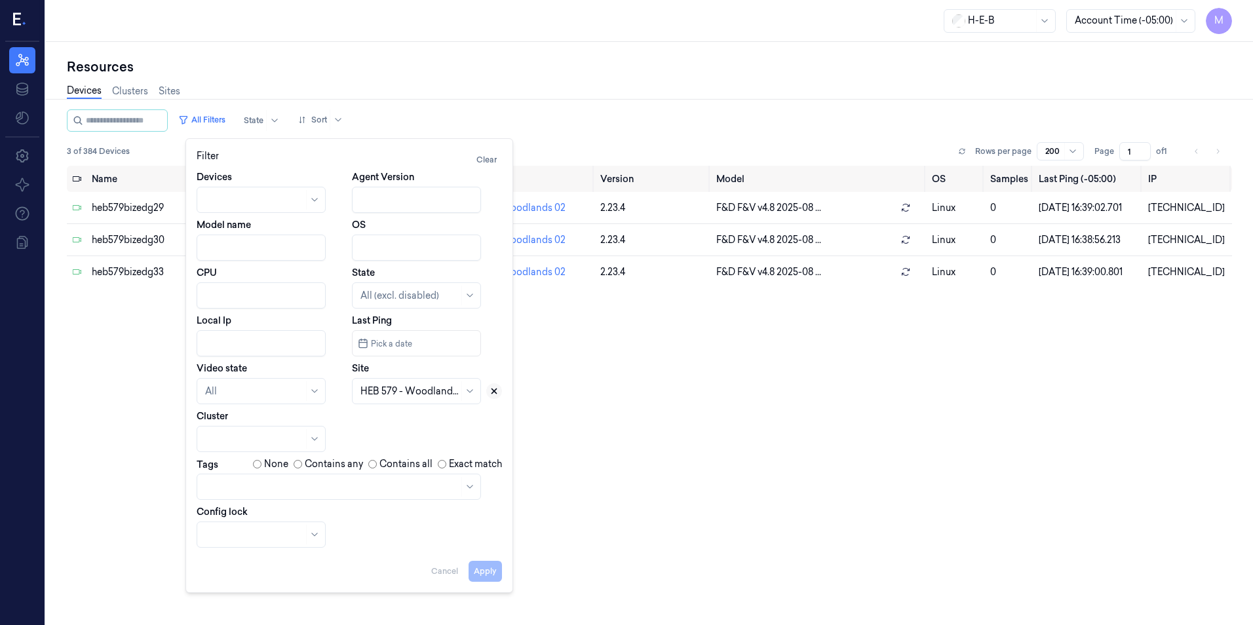
click at [491, 391] on icon at bounding box center [494, 391] width 9 height 9
click at [436, 393] on div at bounding box center [409, 392] width 98 height 14
type input "592"
click at [430, 417] on div "HEB 592 - Leander 01" at bounding box center [406, 421] width 92 height 14
click at [480, 572] on button "Apply" at bounding box center [485, 571] width 33 height 21
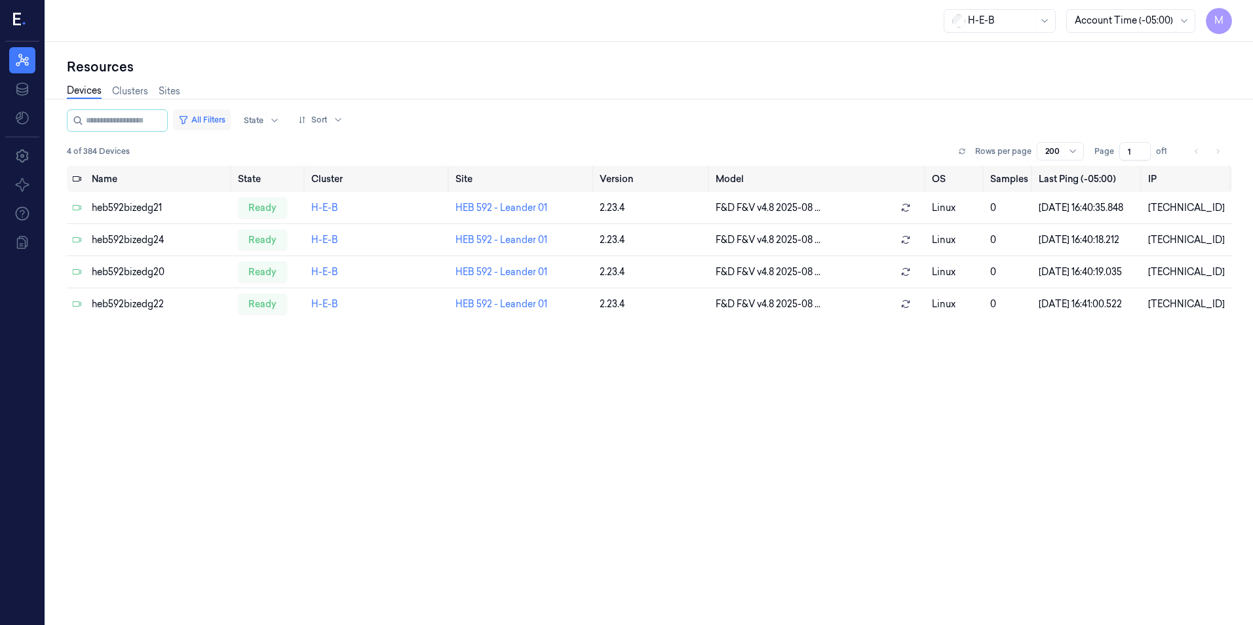
click at [231, 115] on button "All Filters" at bounding box center [202, 119] width 58 height 21
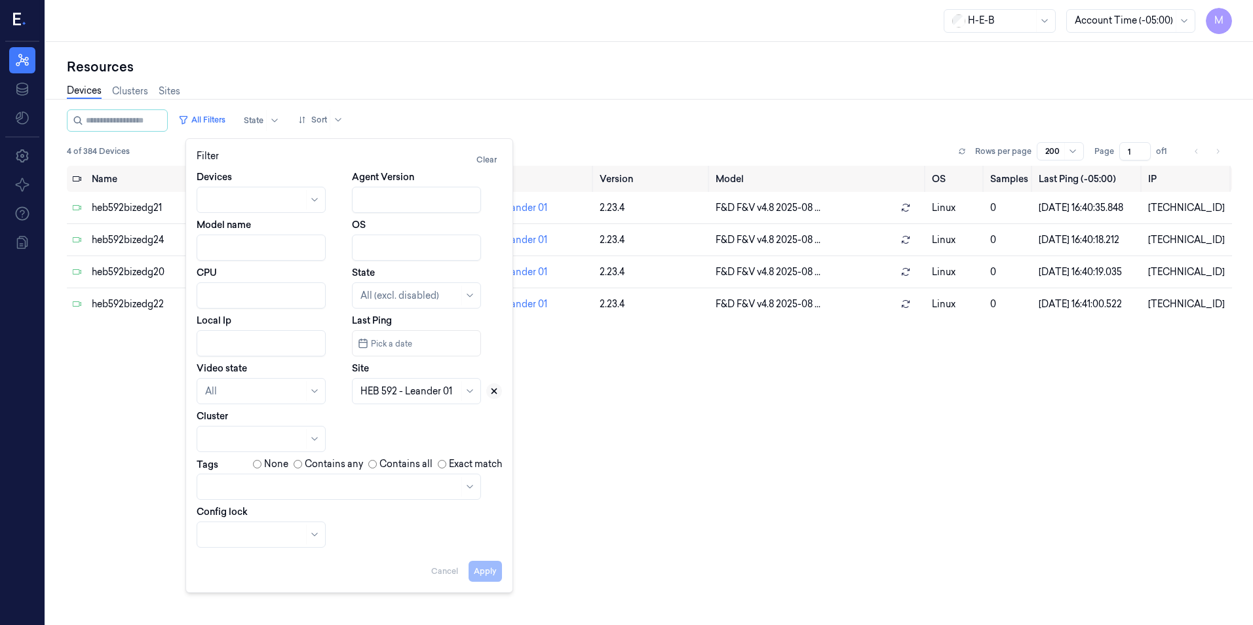
click at [494, 387] on icon at bounding box center [494, 391] width 9 height 9
click at [387, 397] on div at bounding box center [409, 392] width 98 height 14
type input "599"
click at [390, 415] on div "HEB 599 - H51 Bissonnet" at bounding box center [413, 421] width 107 height 14
click at [493, 570] on button "Apply" at bounding box center [485, 571] width 33 height 21
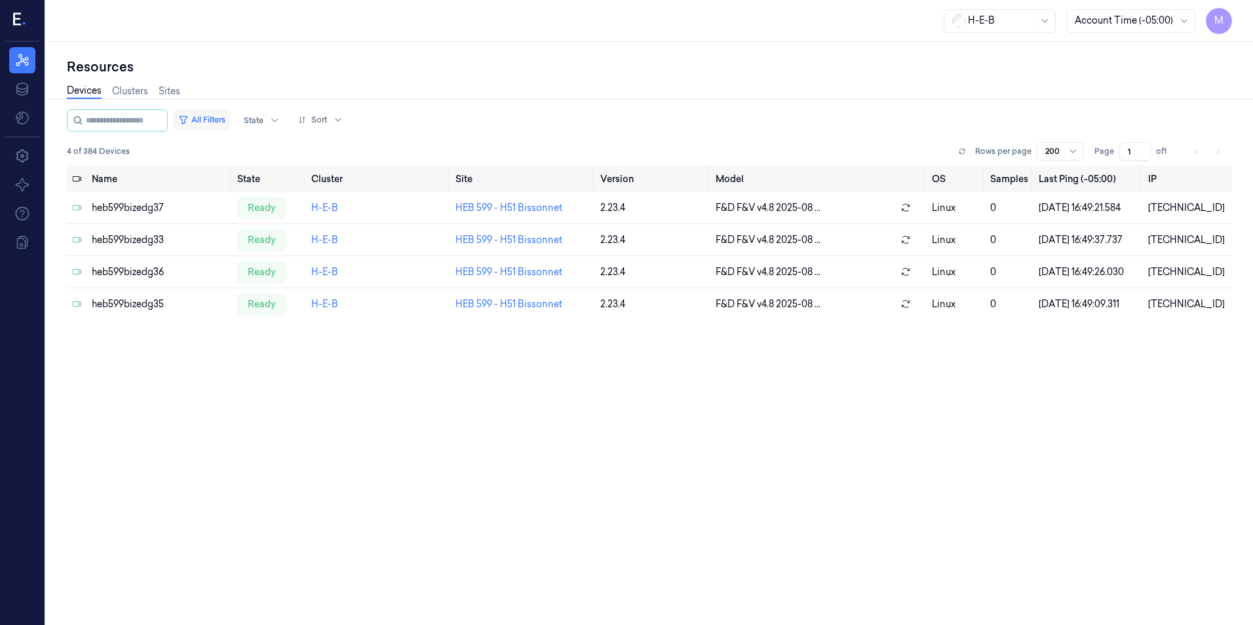
click at [208, 119] on button "All Filters" at bounding box center [202, 119] width 58 height 21
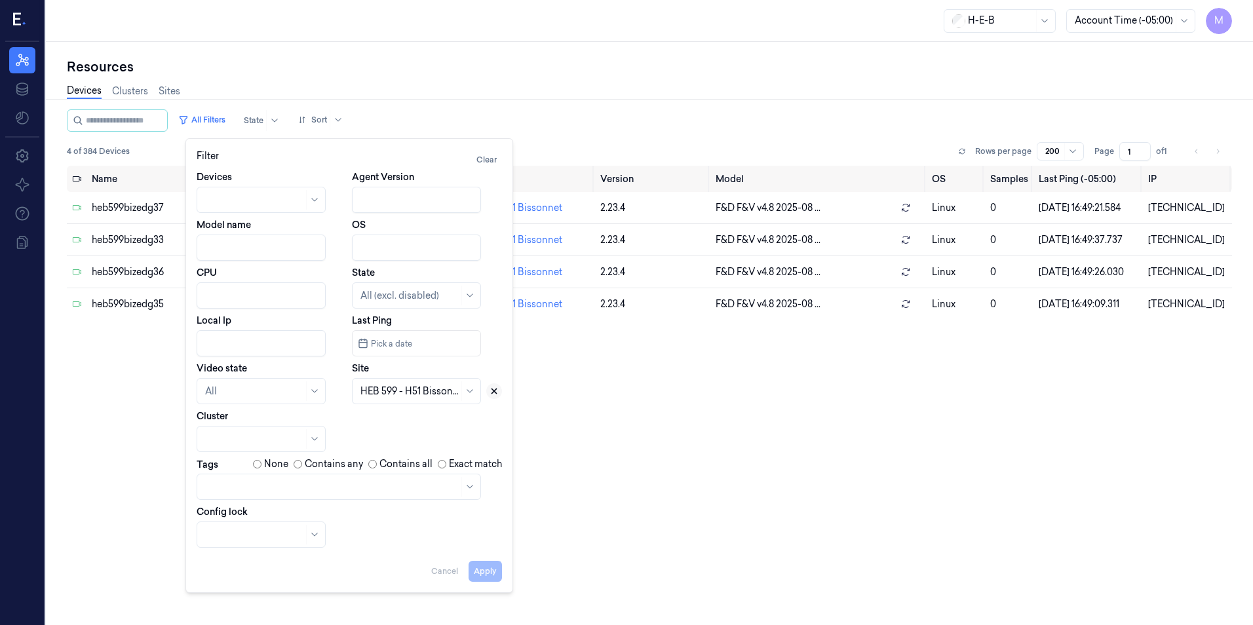
click at [492, 385] on button at bounding box center [494, 391] width 16 height 16
drag, startPoint x: 436, startPoint y: 395, endPoint x: 433, endPoint y: 389, distance: 7.1
click at [433, 391] on div at bounding box center [401, 392] width 83 height 14
type input "656"
click at [419, 425] on div "HEB 656 - H59 US-290" at bounding box center [409, 421] width 98 height 14
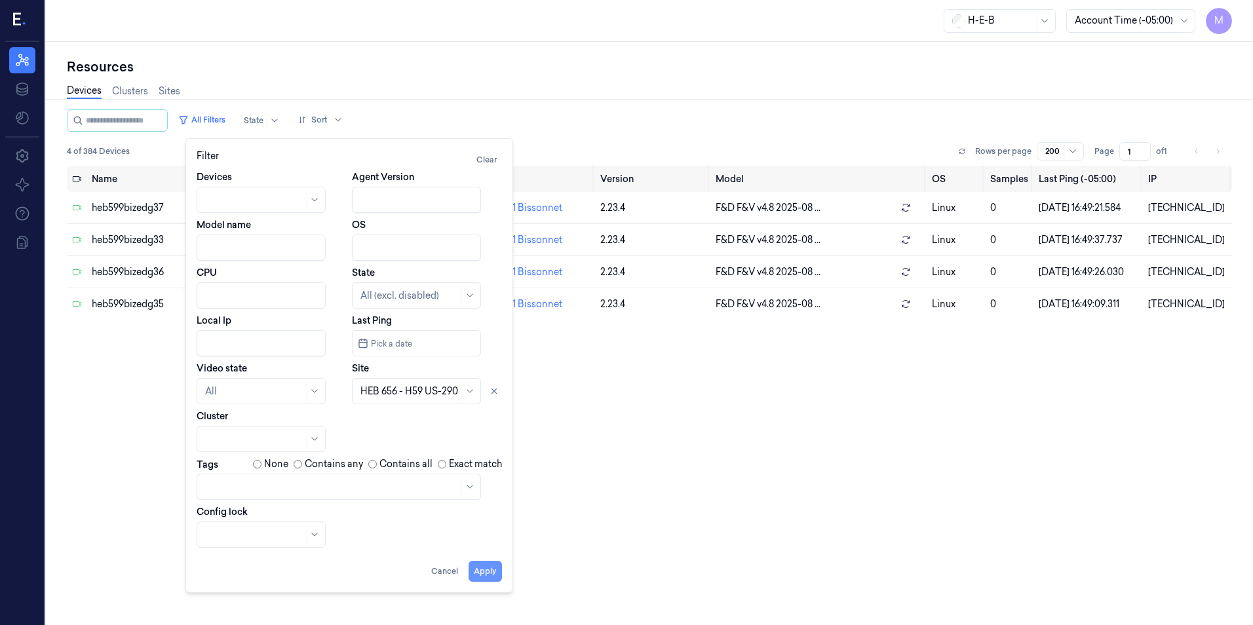
click at [491, 579] on button "Apply" at bounding box center [485, 571] width 33 height 21
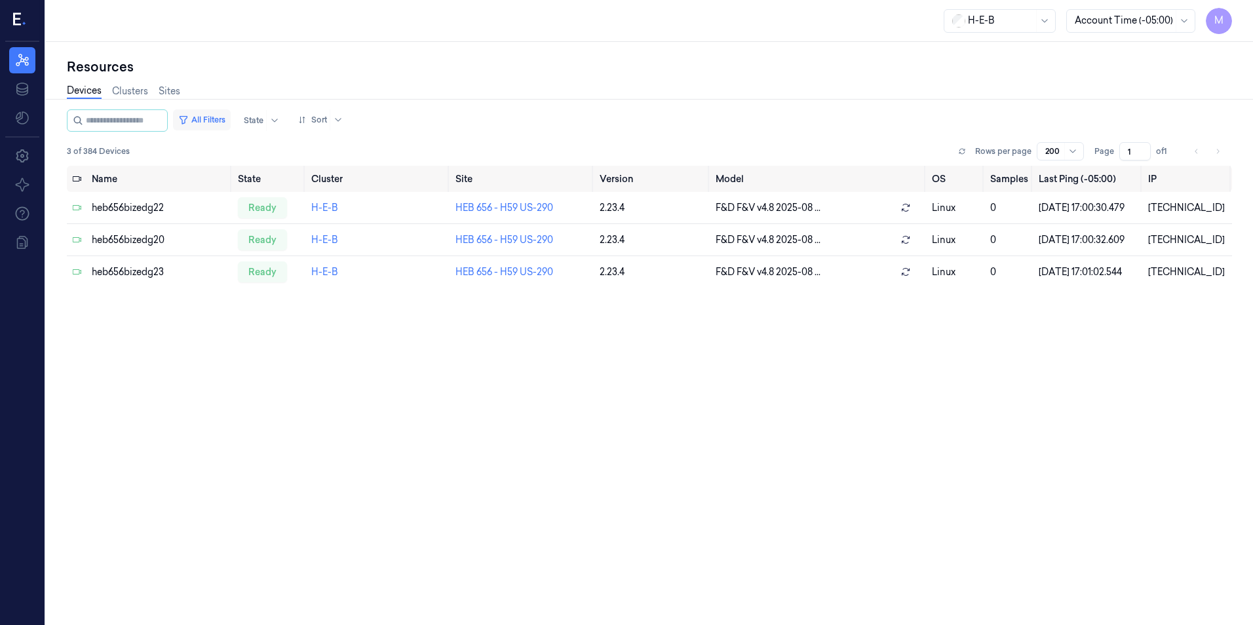
click at [230, 118] on button "All Filters" at bounding box center [202, 119] width 58 height 21
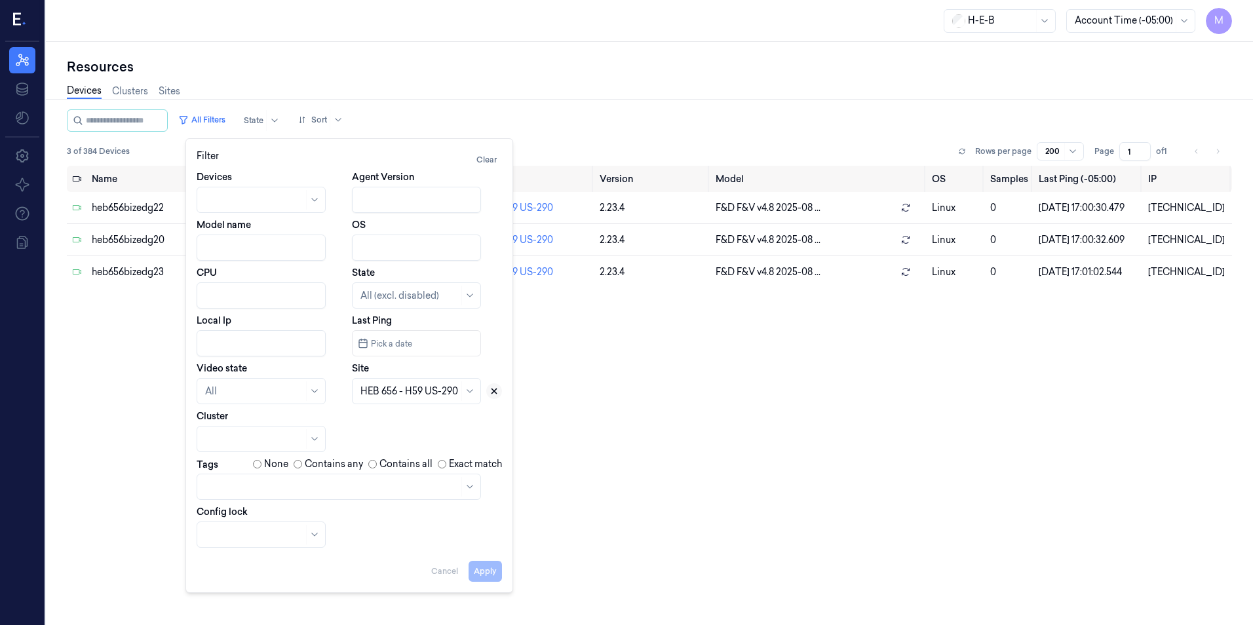
click at [495, 390] on icon at bounding box center [494, 391] width 5 height 5
click at [393, 393] on div at bounding box center [401, 392] width 83 height 14
type input "696"
click at [387, 422] on div "HEB 696 - [PERSON_NAME]" at bounding box center [417, 428] width 114 height 28
click at [482, 573] on button "Apply" at bounding box center [485, 571] width 33 height 21
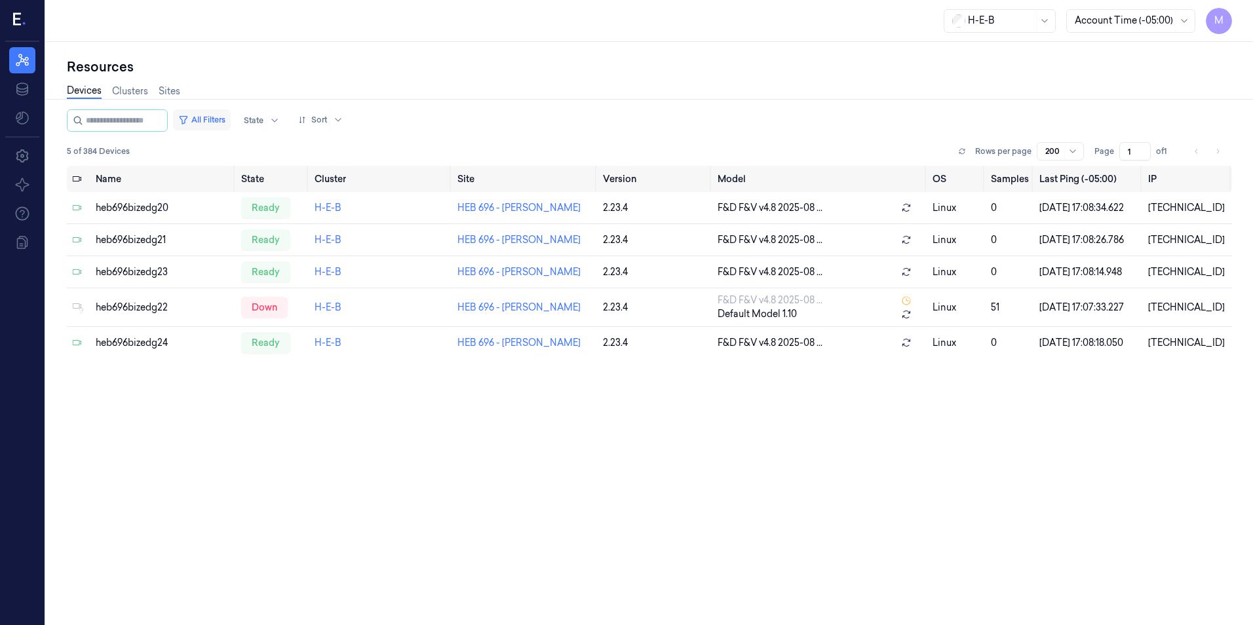
click at [231, 121] on button "All Filters" at bounding box center [202, 119] width 58 height 21
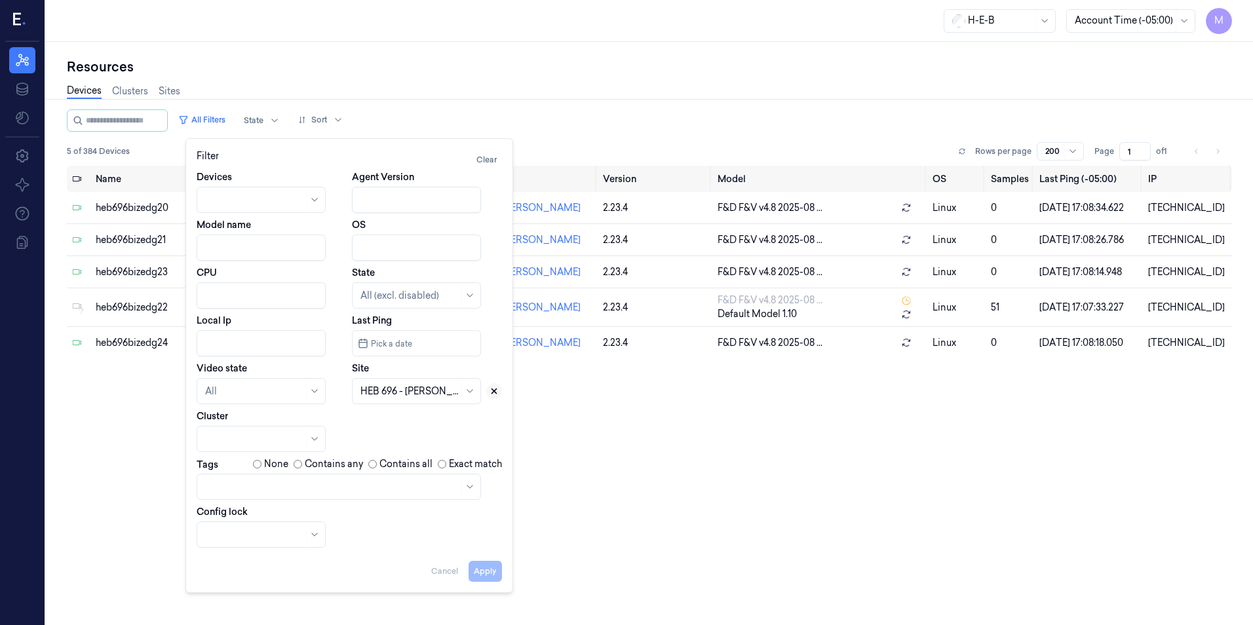
click at [492, 395] on icon at bounding box center [494, 391] width 9 height 9
click at [416, 391] on div at bounding box center [409, 392] width 98 height 14
type input "705"
click at [406, 417] on div "HEB 705 - H63 [PERSON_NAME]" at bounding box center [417, 428] width 114 height 28
click at [486, 571] on button "Apply" at bounding box center [485, 571] width 33 height 21
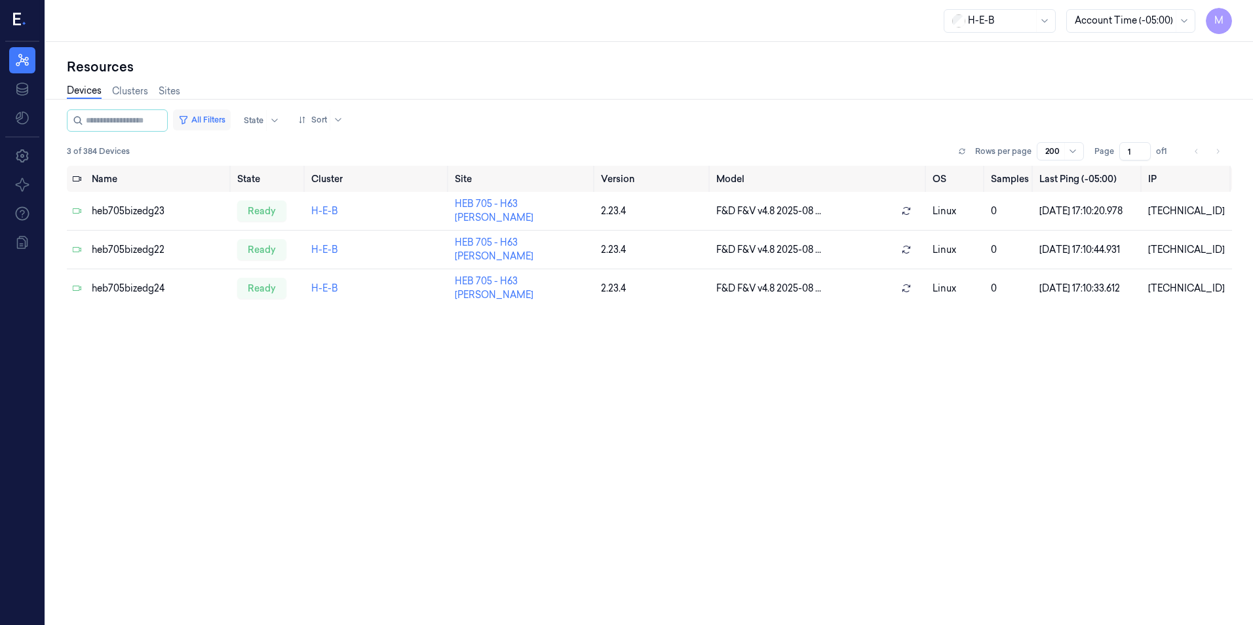
click at [223, 115] on button "All Filters" at bounding box center [202, 119] width 58 height 21
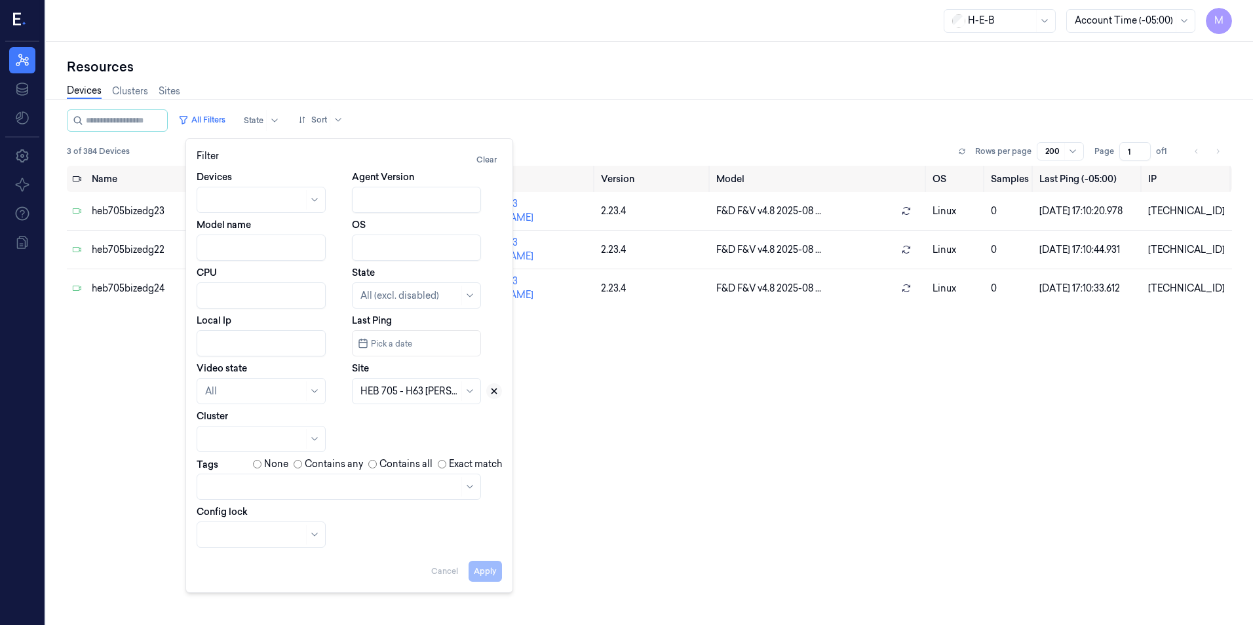
click at [494, 389] on icon at bounding box center [494, 391] width 9 height 9
click at [391, 391] on div at bounding box center [401, 392] width 83 height 14
type input "711"
click at [400, 418] on div "HEB 711 - [GEOGRAPHIC_DATA] 02" at bounding box center [417, 434] width 114 height 41
click at [490, 577] on button "Apply" at bounding box center [485, 571] width 33 height 21
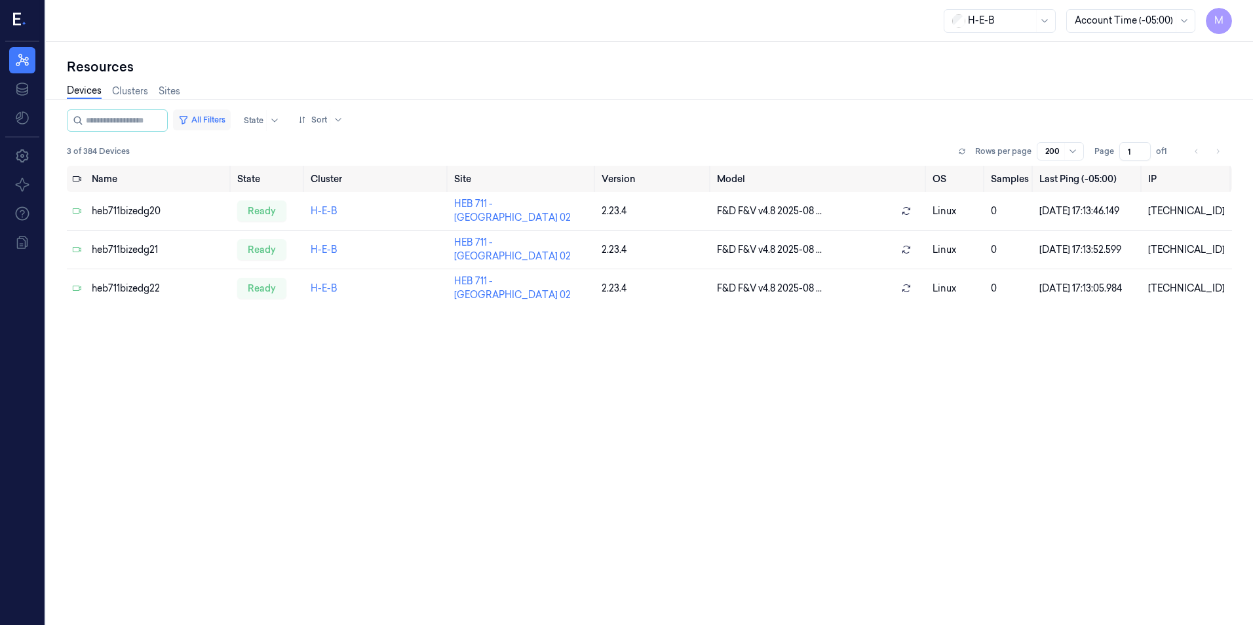
click at [218, 121] on button "All Filters" at bounding box center [202, 119] width 58 height 21
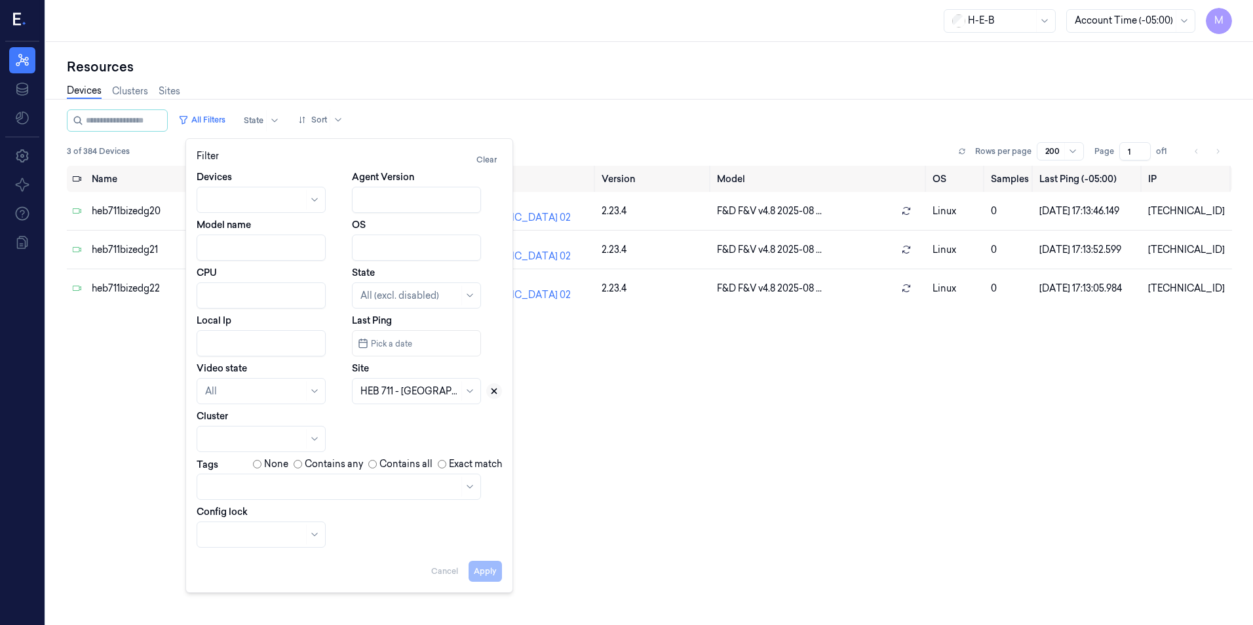
click at [492, 393] on icon at bounding box center [494, 391] width 5 height 5
click at [374, 390] on div at bounding box center [409, 392] width 98 height 14
type input "724"
click at [386, 417] on div "HEB 724 - Aliana" at bounding box center [396, 421] width 73 height 14
click at [493, 571] on button "Apply" at bounding box center [485, 571] width 33 height 21
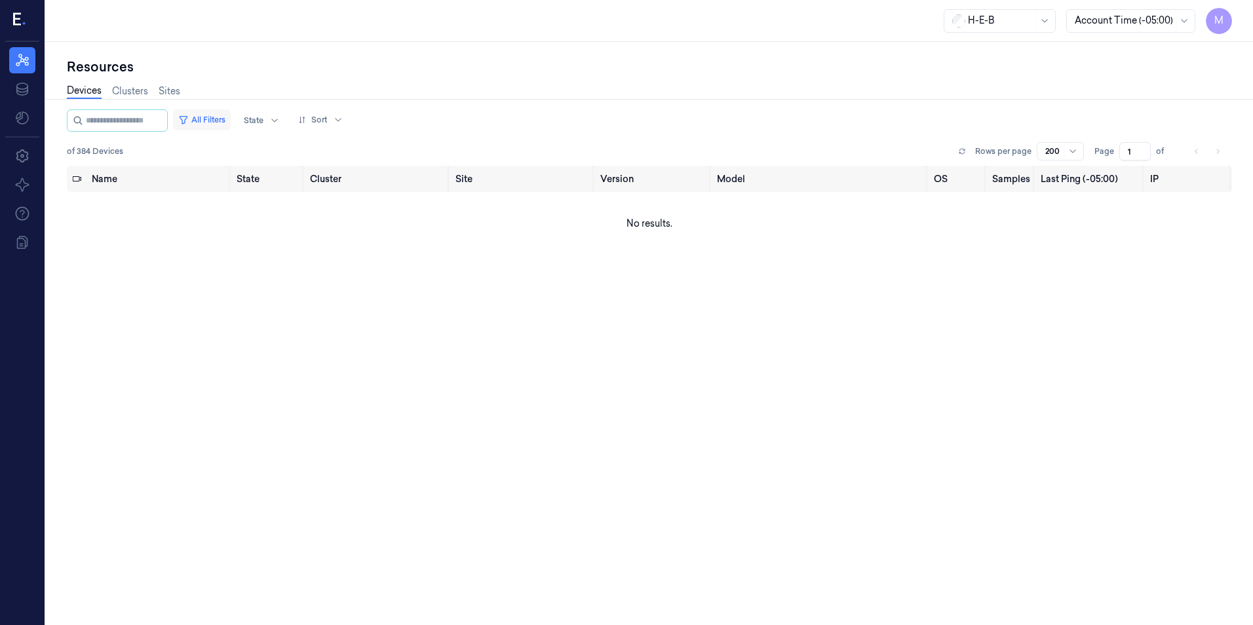
click at [220, 115] on button "All Filters" at bounding box center [202, 119] width 58 height 21
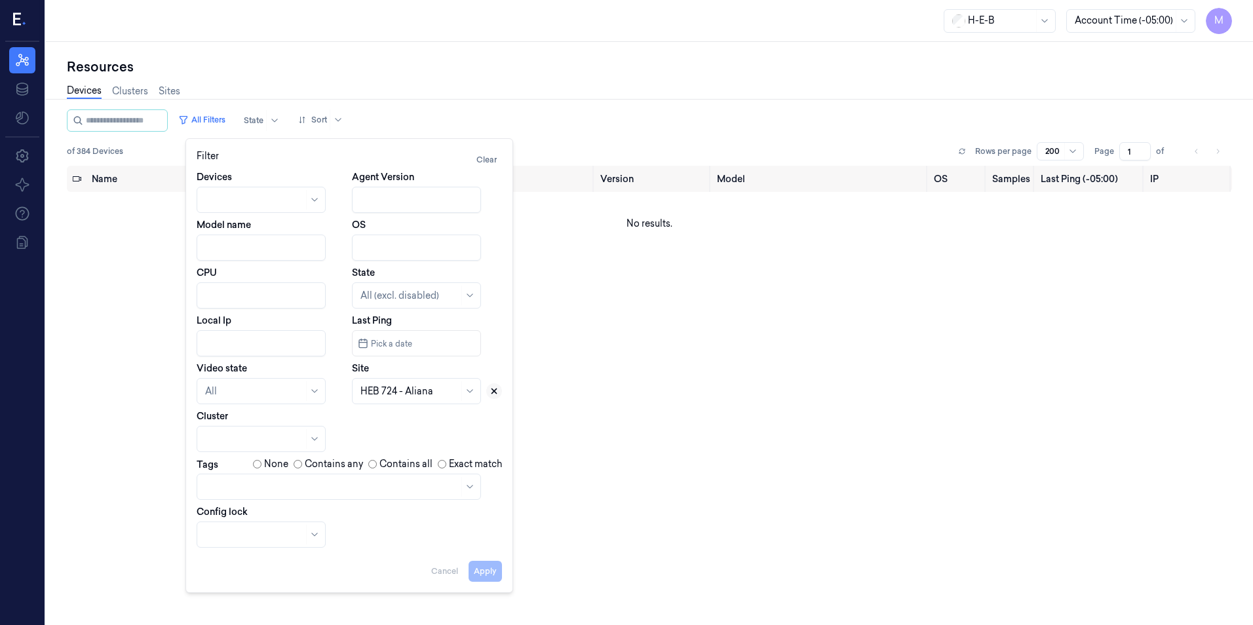
click at [494, 391] on icon at bounding box center [494, 391] width 5 height 5
click at [429, 391] on div at bounding box center [409, 392] width 98 height 14
type input "732"
click at [440, 429] on div "HEB 732 - Bulverde and 1604" at bounding box center [417, 428] width 114 height 28
click at [501, 574] on button "Apply" at bounding box center [485, 571] width 33 height 21
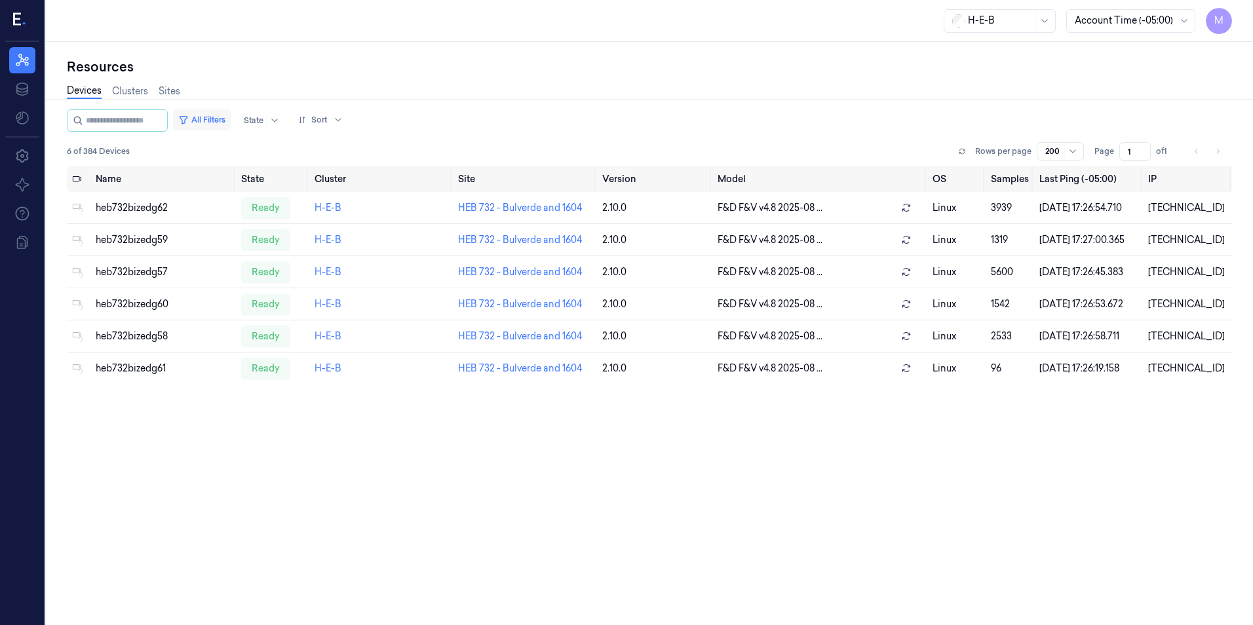
click at [221, 117] on button "All Filters" at bounding box center [202, 119] width 58 height 21
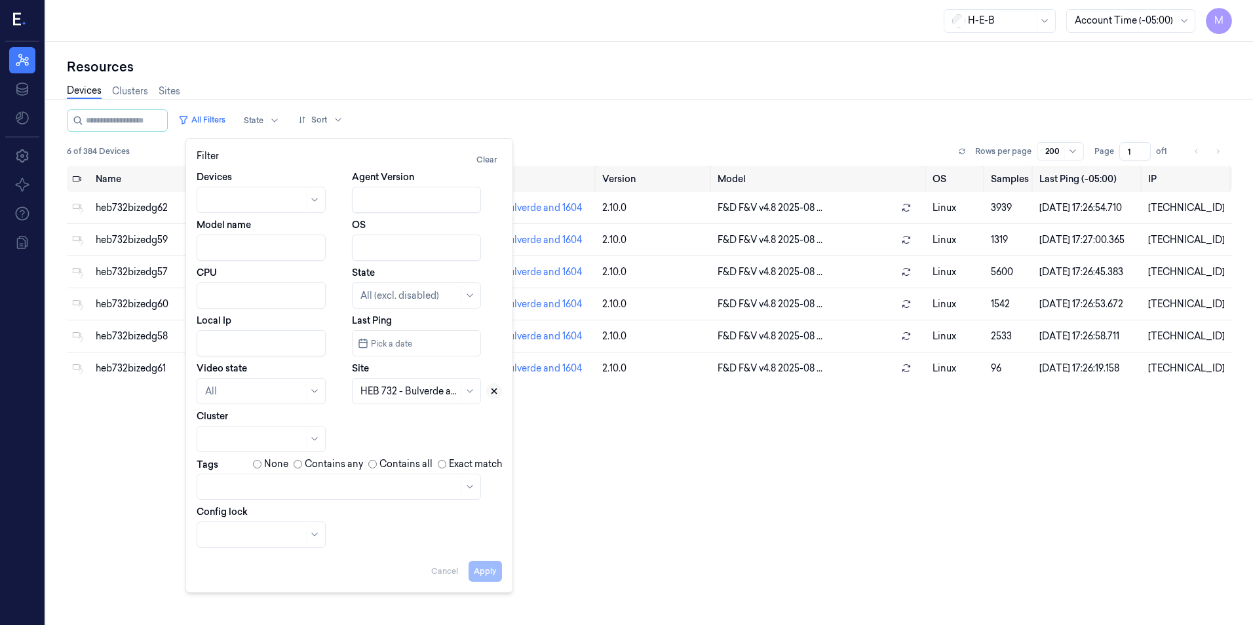
click at [495, 392] on icon at bounding box center [494, 391] width 5 height 5
click at [388, 389] on div at bounding box center [401, 392] width 83 height 14
type input "801"
click at [385, 429] on div "HEB 801 - Alliance" at bounding box center [417, 421] width 125 height 22
click at [495, 570] on button "Apply" at bounding box center [485, 571] width 33 height 21
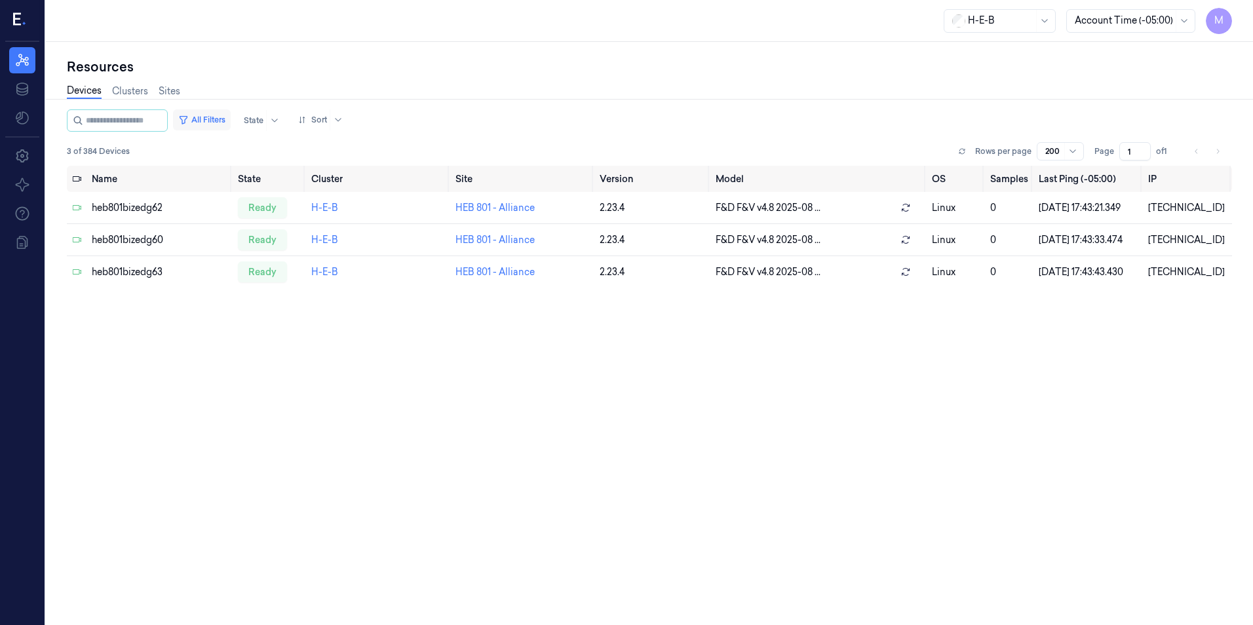
click at [210, 115] on button "All Filters" at bounding box center [202, 119] width 58 height 21
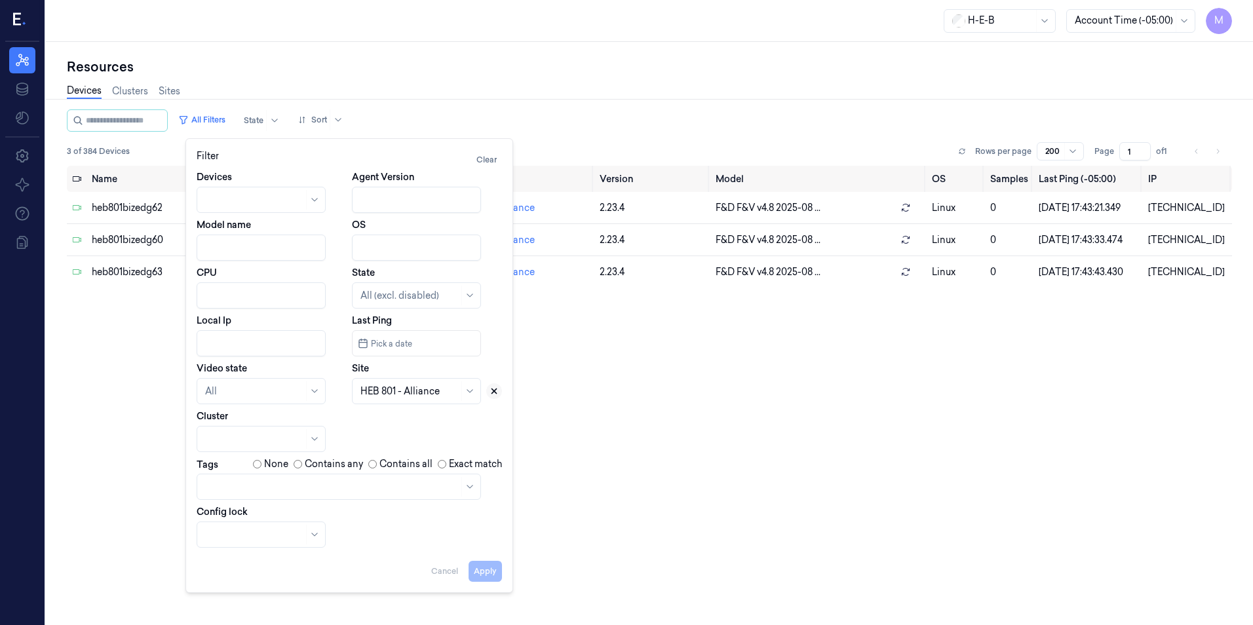
click at [494, 393] on icon at bounding box center [494, 391] width 9 height 9
click at [393, 390] on div at bounding box center [409, 392] width 98 height 14
type input "57"
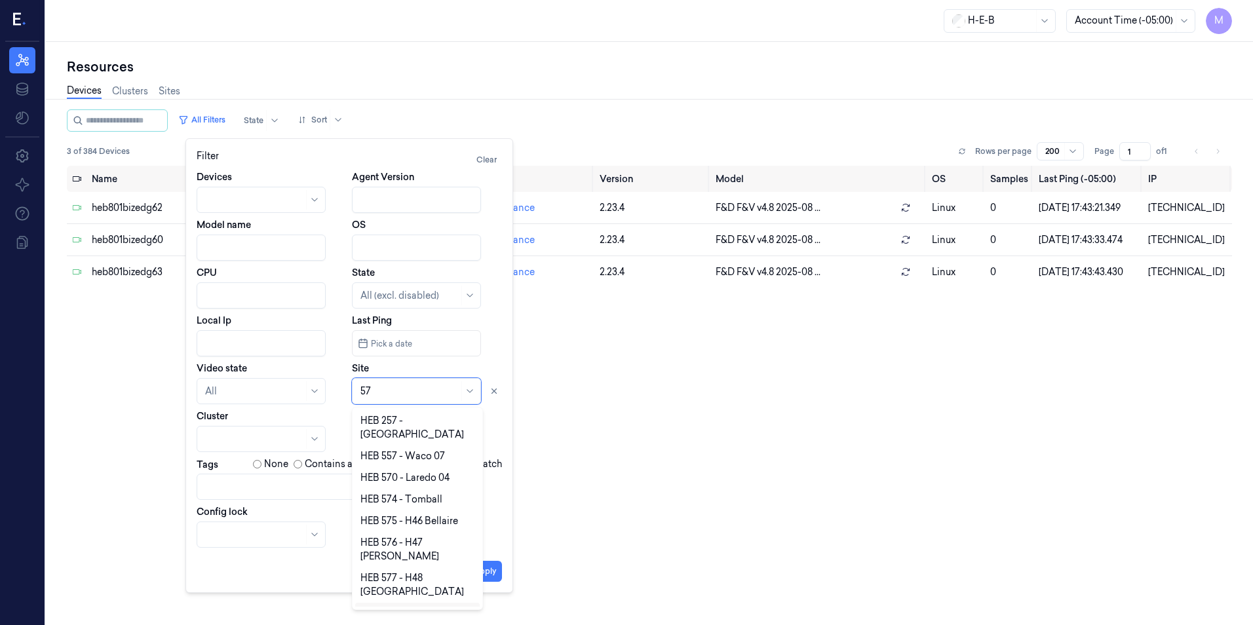
scroll to position [33, 0]
click at [427, 595] on div "HEB 57 - CC18 SPI" at bounding box center [399, 602] width 79 height 14
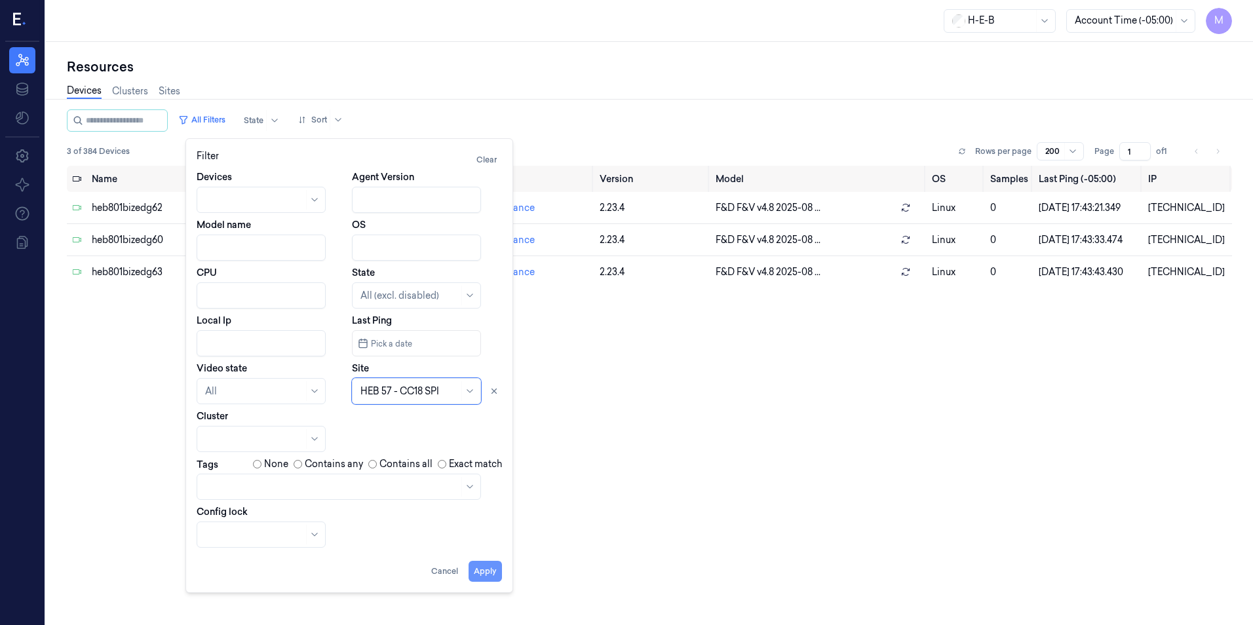
click at [482, 573] on button "Apply" at bounding box center [485, 571] width 33 height 21
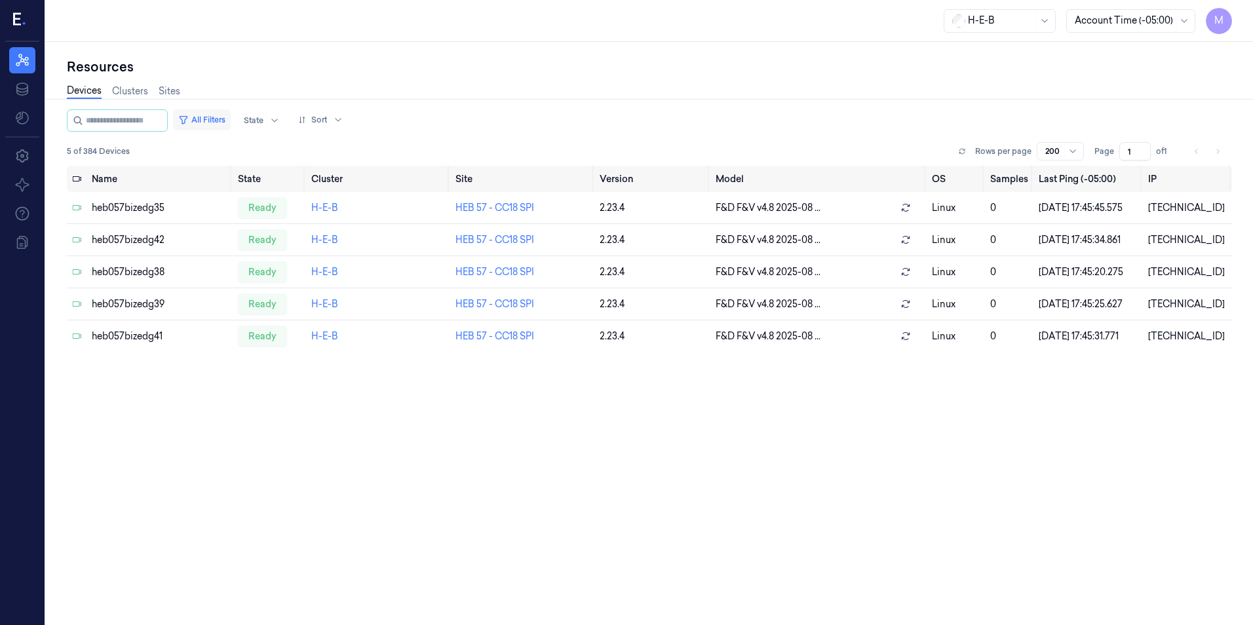
click at [228, 118] on button "All Filters" at bounding box center [202, 119] width 58 height 21
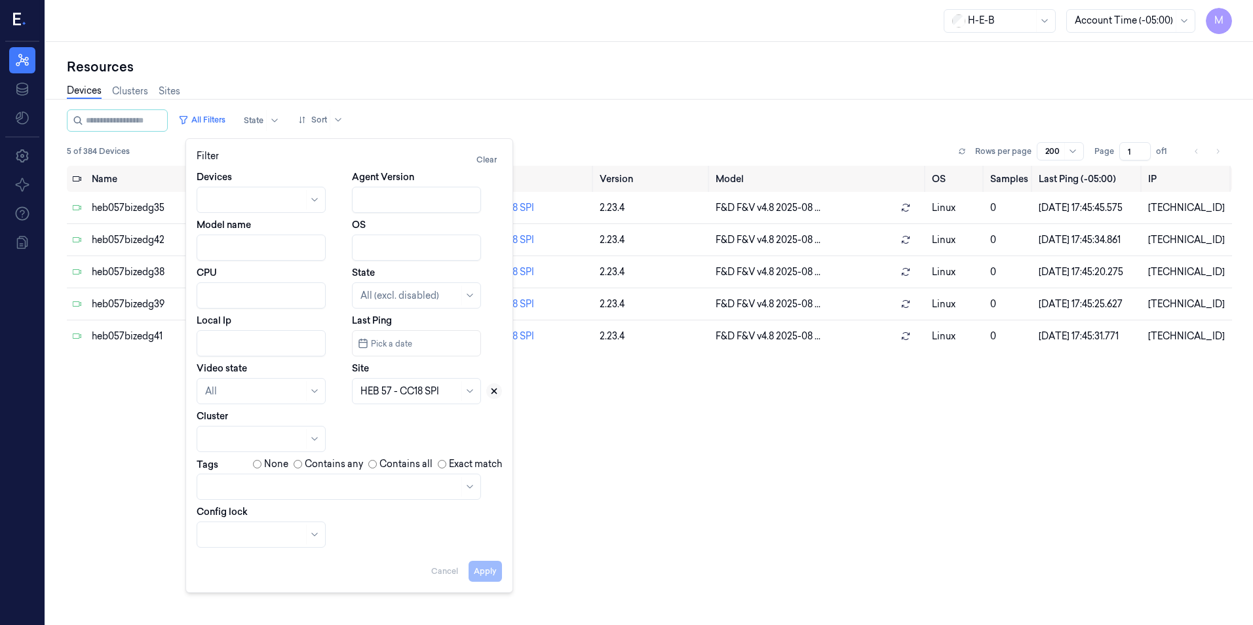
click at [495, 393] on icon at bounding box center [494, 391] width 9 height 9
click at [404, 389] on div at bounding box center [409, 392] width 98 height 14
type input "48"
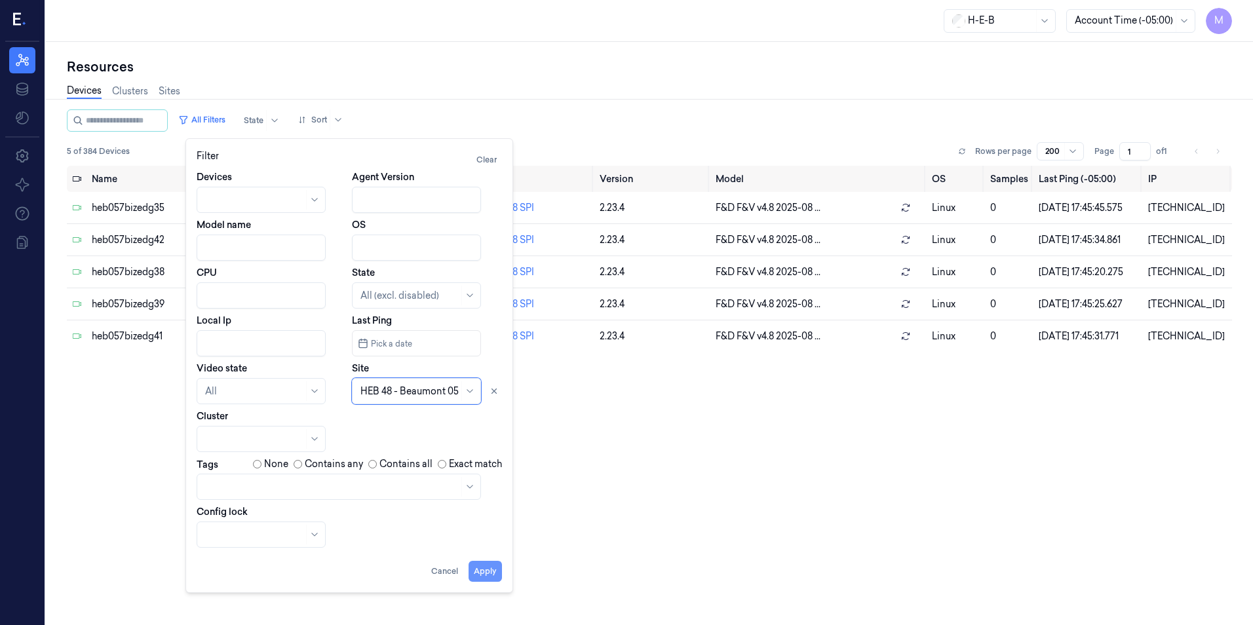
click at [485, 574] on button "Apply" at bounding box center [485, 571] width 33 height 21
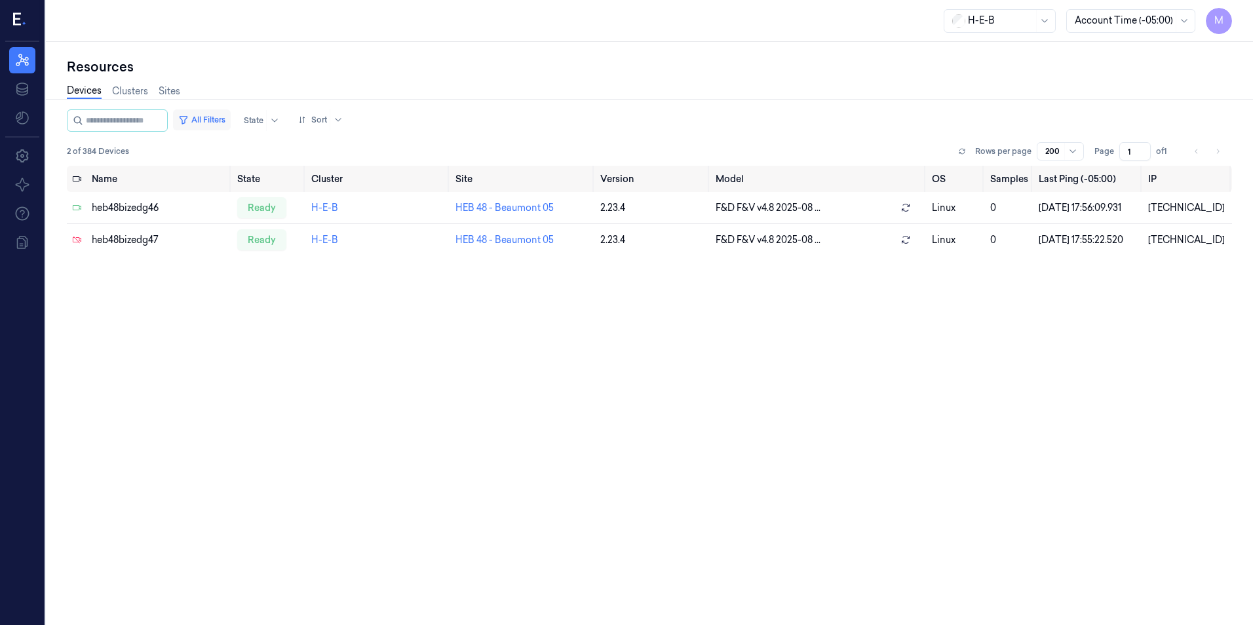
click at [206, 117] on button "All Filters" at bounding box center [202, 119] width 58 height 21
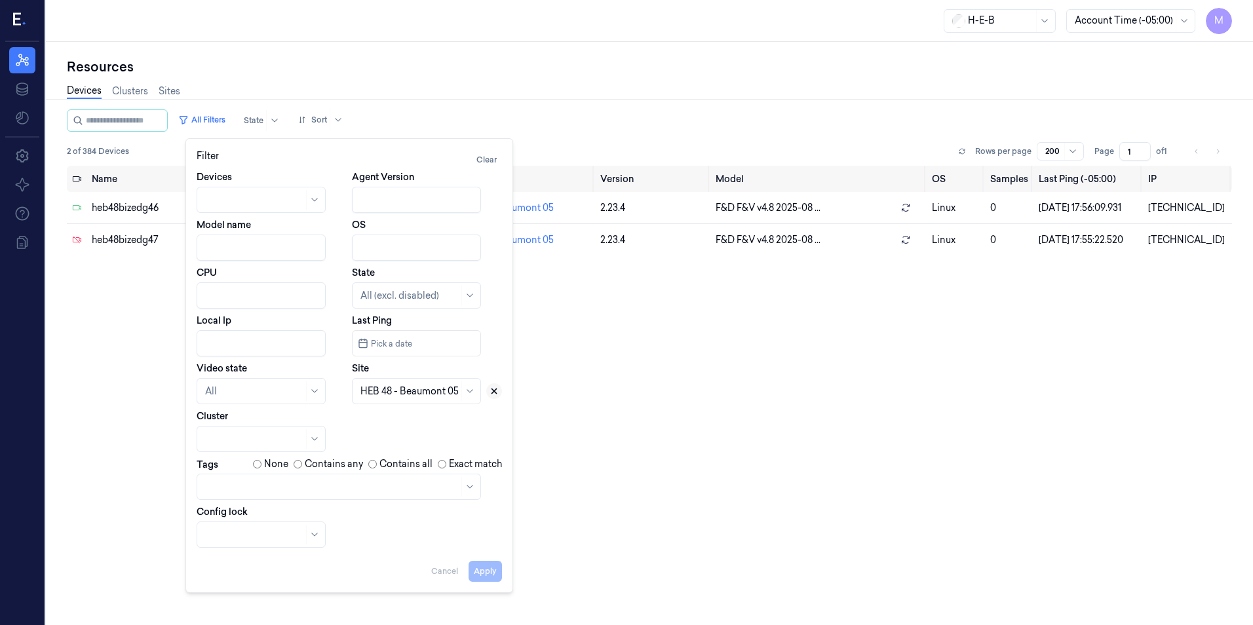
click at [488, 391] on button at bounding box center [494, 391] width 16 height 16
click at [392, 393] on div at bounding box center [409, 392] width 98 height 14
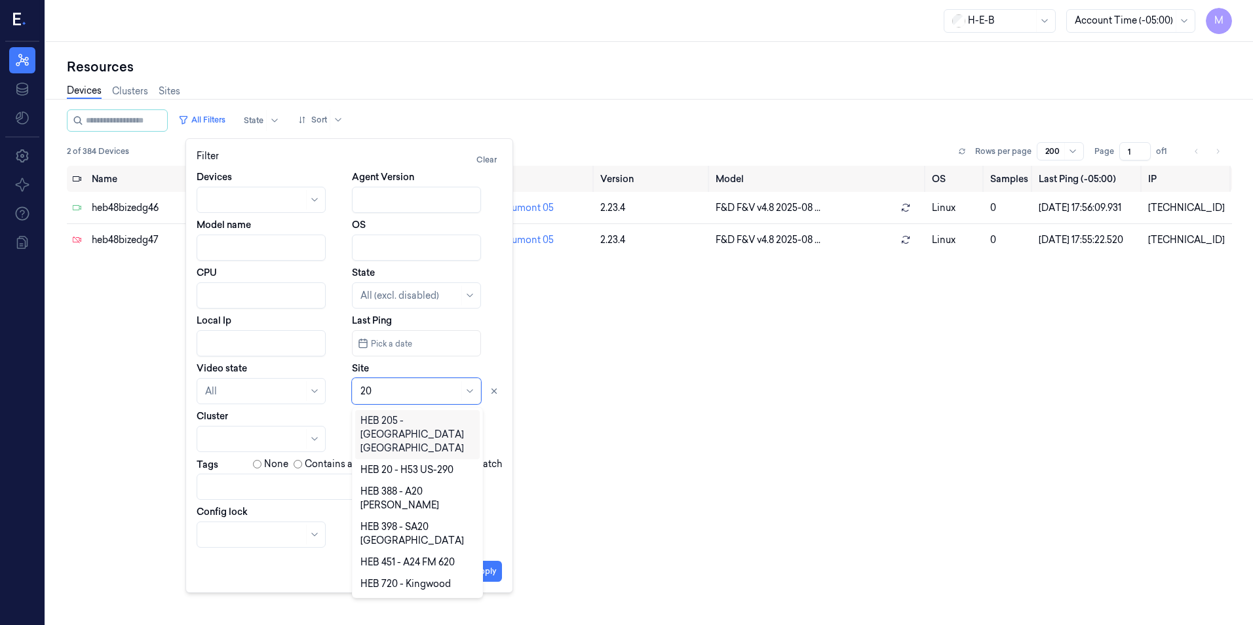
type input "2"
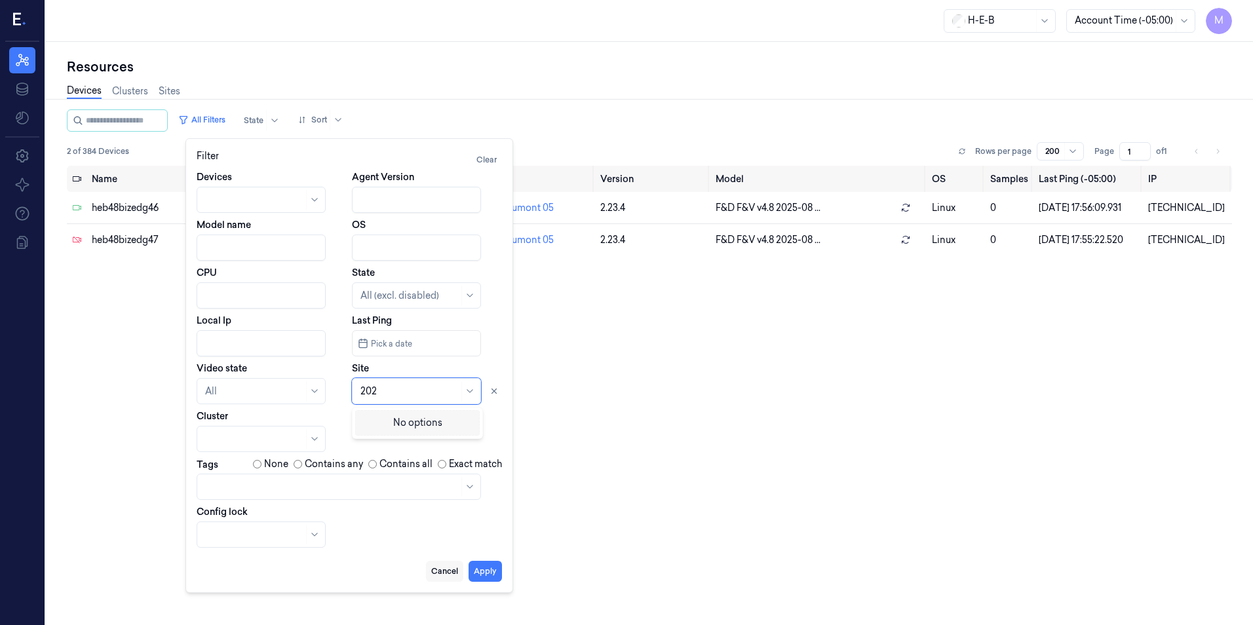
type input "202"
click at [448, 570] on button "Cancel" at bounding box center [444, 571] width 37 height 21
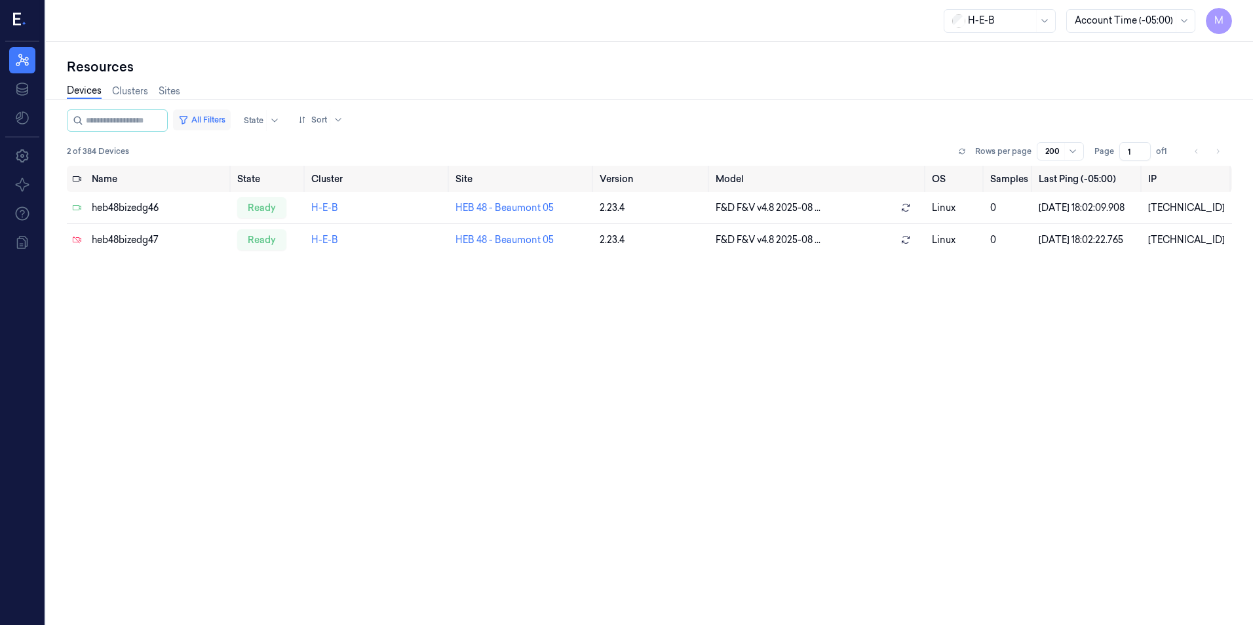
click at [229, 122] on button "All Filters" at bounding box center [202, 119] width 58 height 21
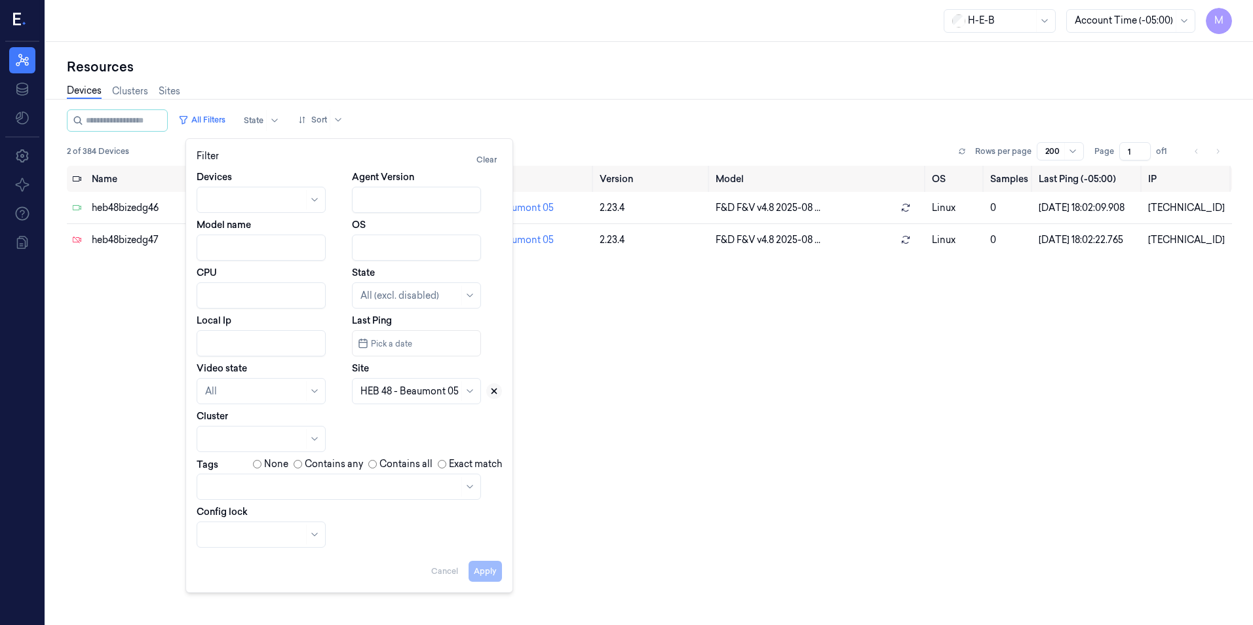
click at [492, 391] on icon at bounding box center [494, 391] width 9 height 9
click at [397, 397] on div at bounding box center [409, 392] width 98 height 14
type input "74"
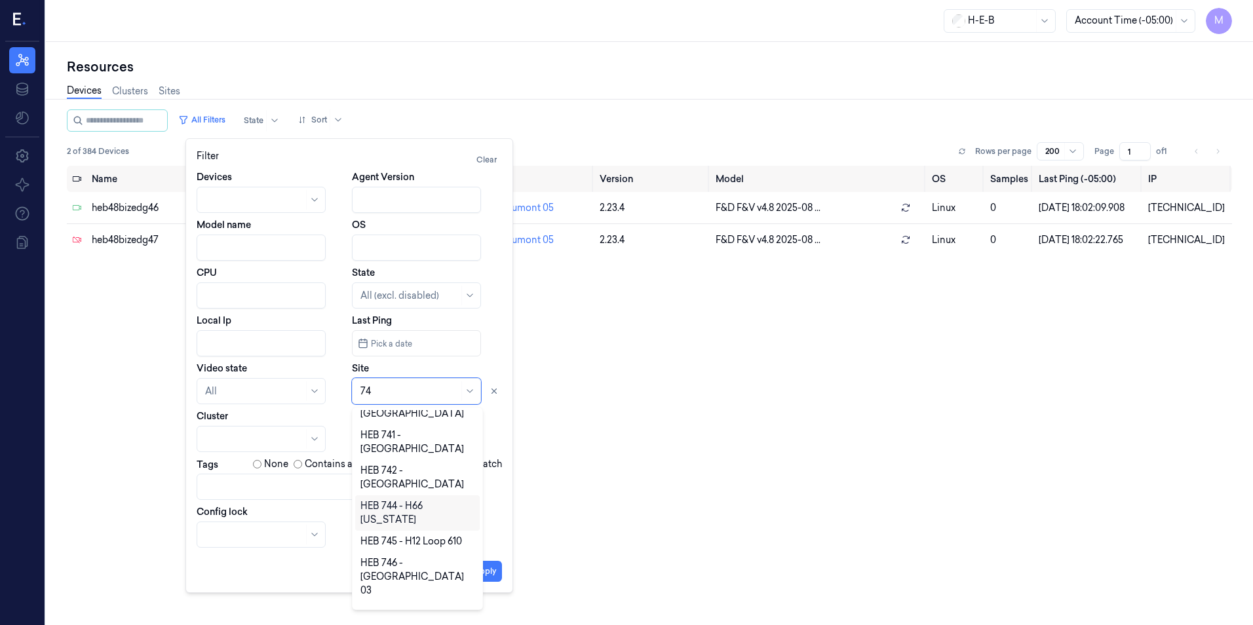
scroll to position [86, 0]
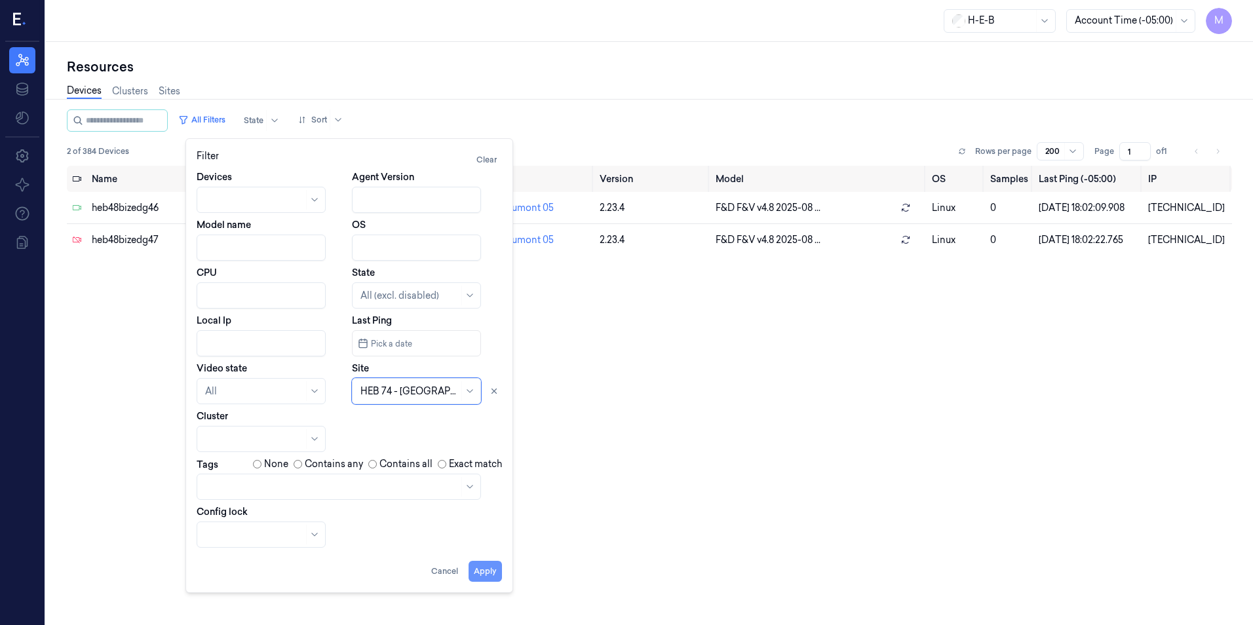
click at [481, 579] on button "Apply" at bounding box center [485, 571] width 33 height 21
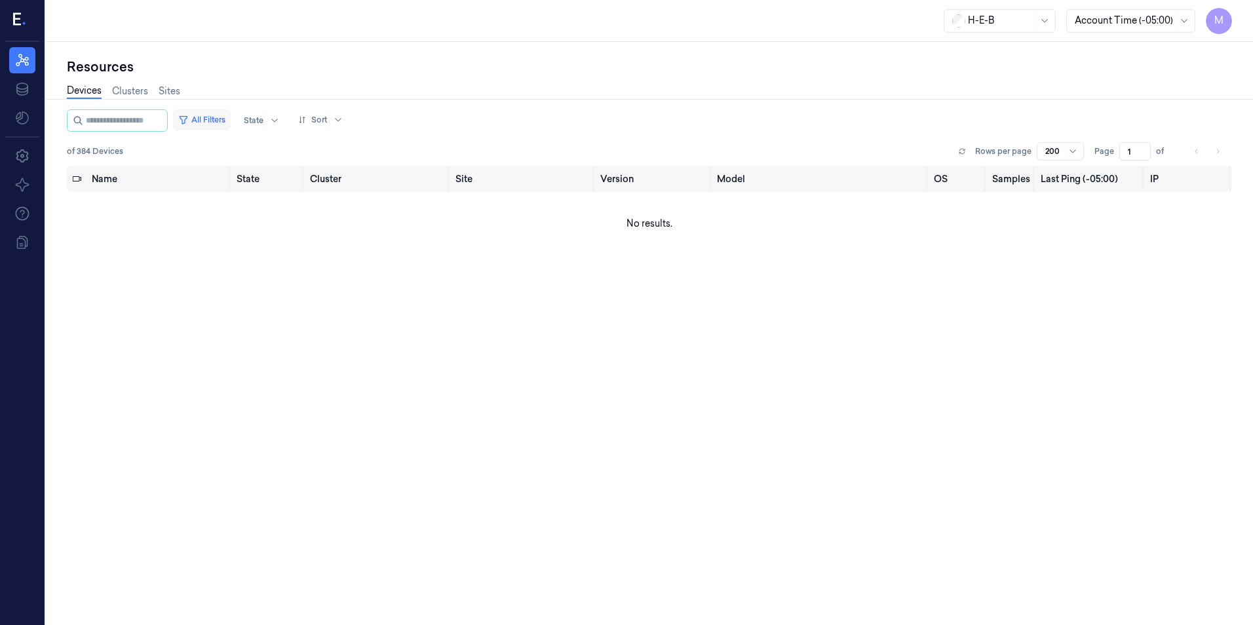
click at [219, 119] on button "All Filters" at bounding box center [202, 119] width 58 height 21
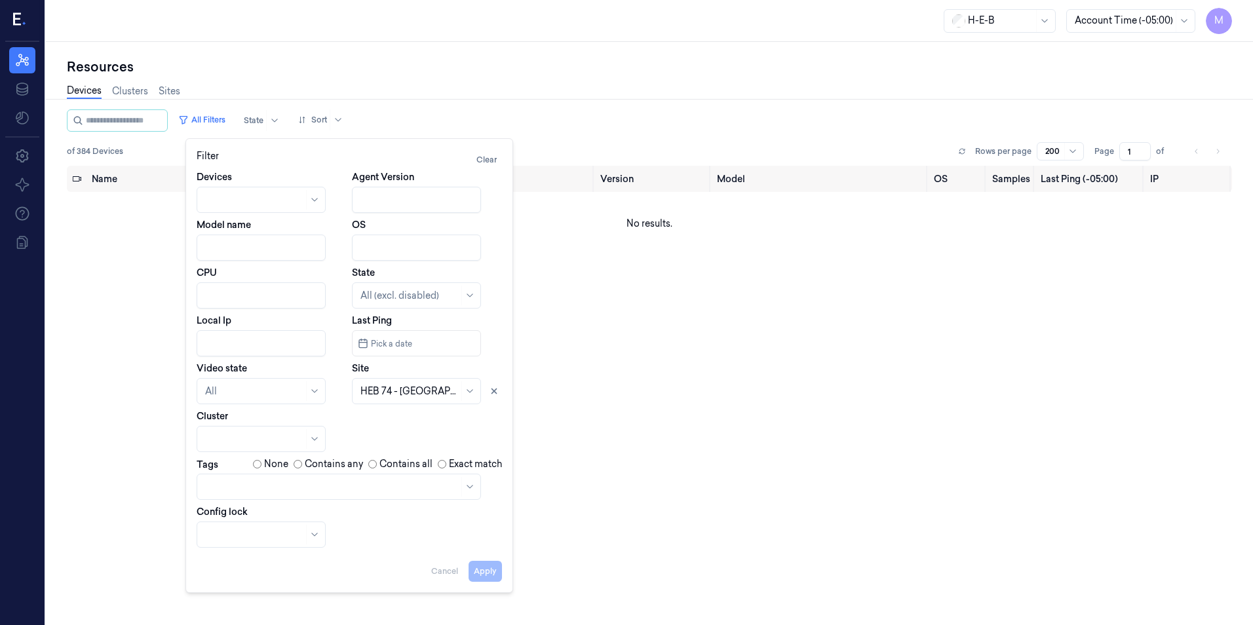
click at [252, 349] on input "Local Ip" at bounding box center [261, 343] width 129 height 26
paste input "[TECHNICAL_ID]"
click at [495, 390] on icon at bounding box center [494, 391] width 5 height 5
click at [490, 574] on button "Apply" at bounding box center [485, 571] width 33 height 21
type input "[TECHNICAL_ID]"
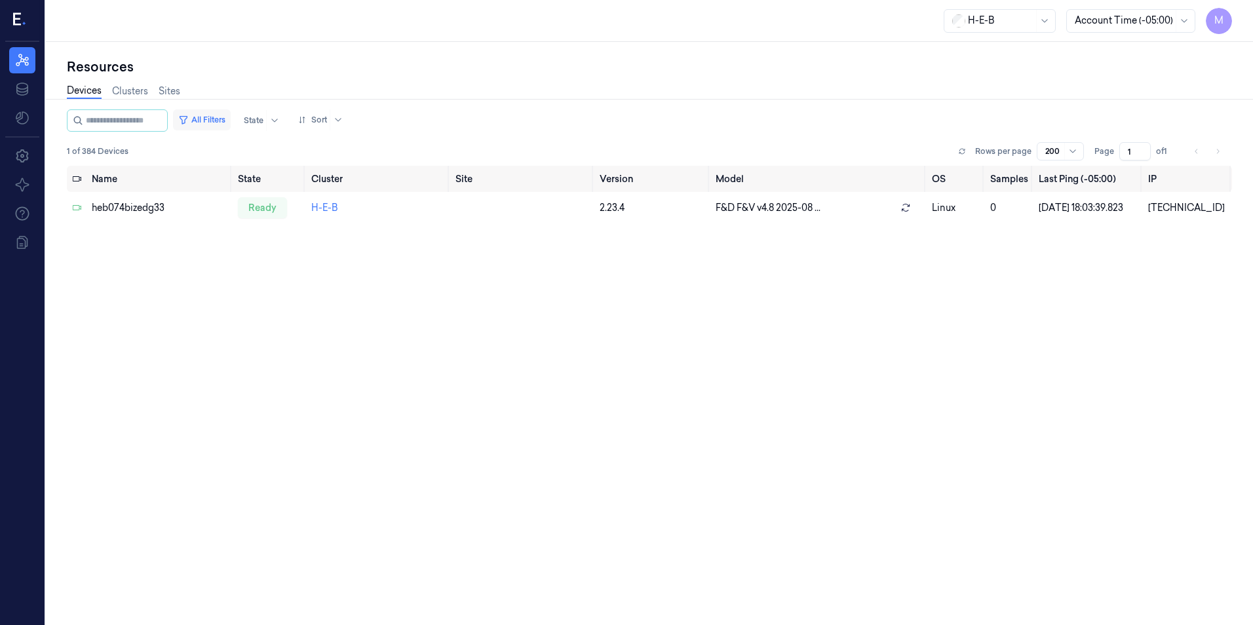
click at [223, 118] on button "All Filters" at bounding box center [202, 119] width 58 height 21
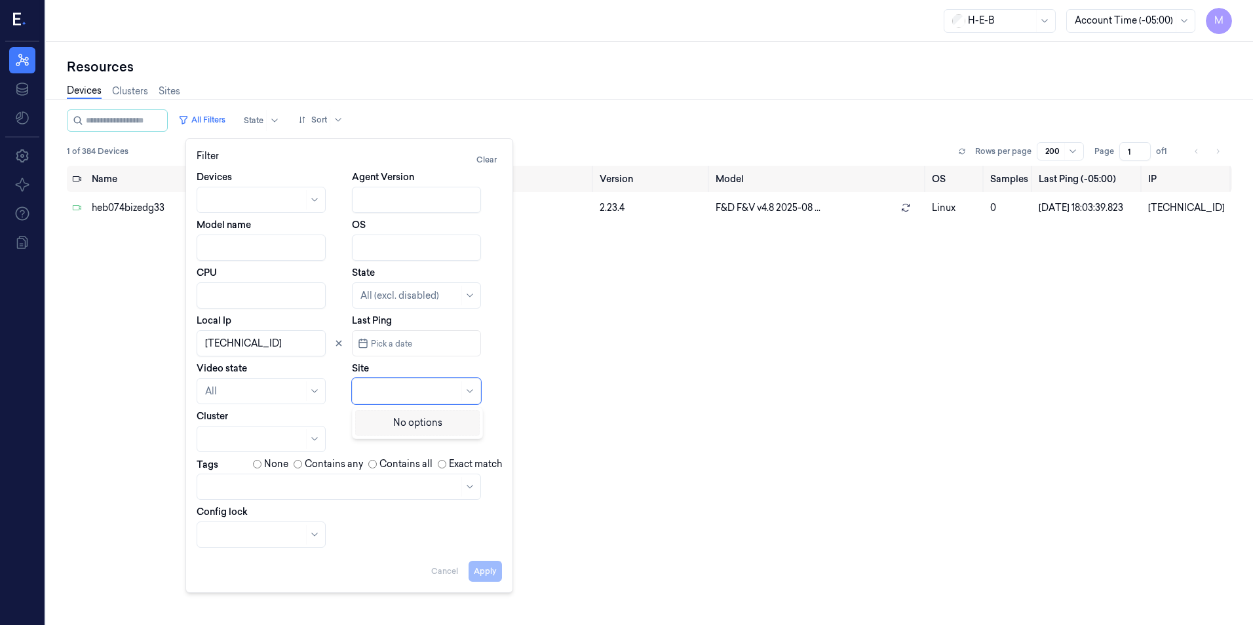
click at [367, 388] on div at bounding box center [409, 392] width 98 height 14
type input "o"
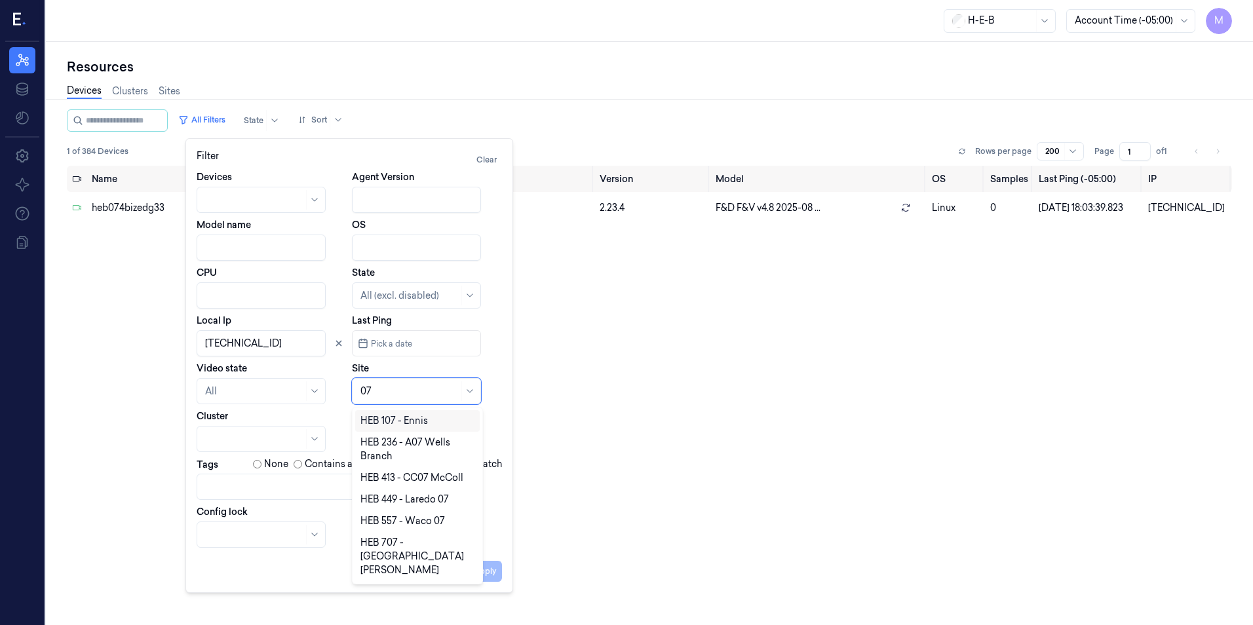
type input "0"
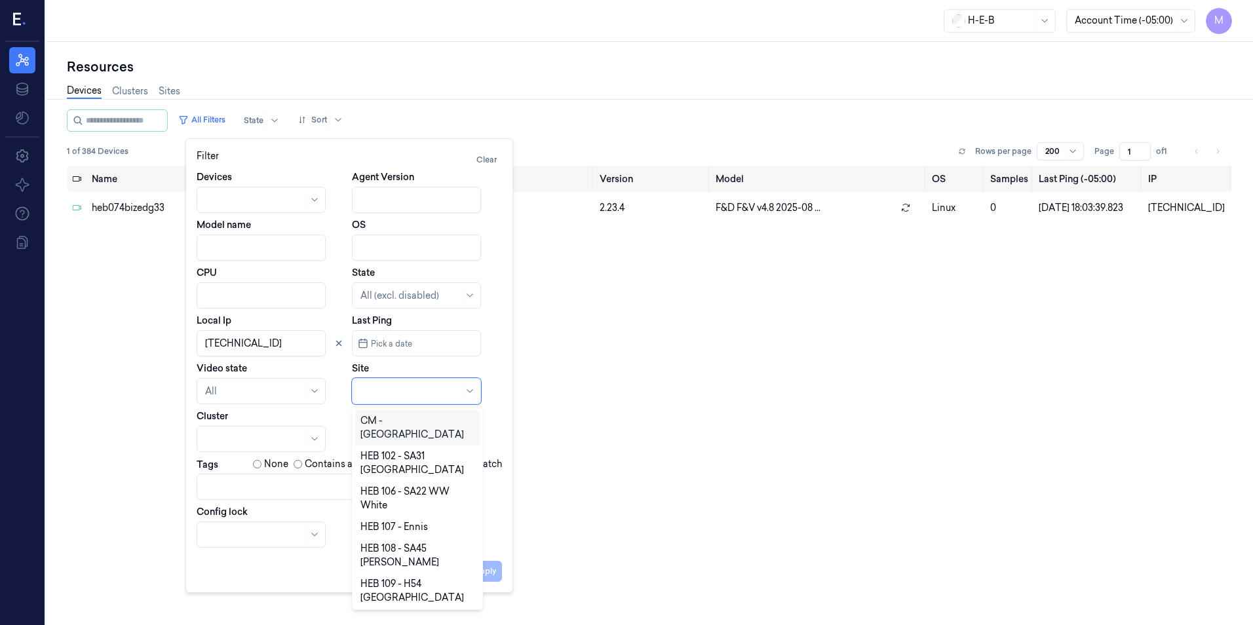
click at [494, 527] on div "Devices Agent Version Model name OS CPU State All (excl. disabled) Local Ip Las…" at bounding box center [349, 359] width 305 height 378
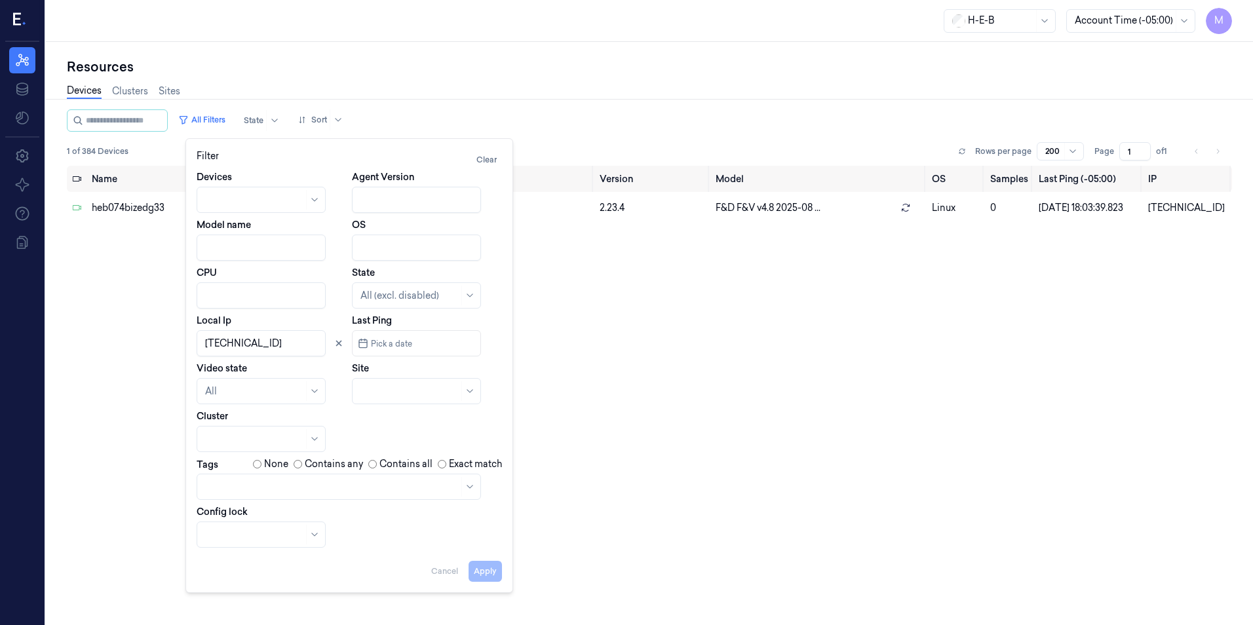
click at [546, 497] on div "Name State Cluster Site Version Model OS Samples Last Ping (-05:00) IP heb074bi…" at bounding box center [649, 390] width 1165 height 449
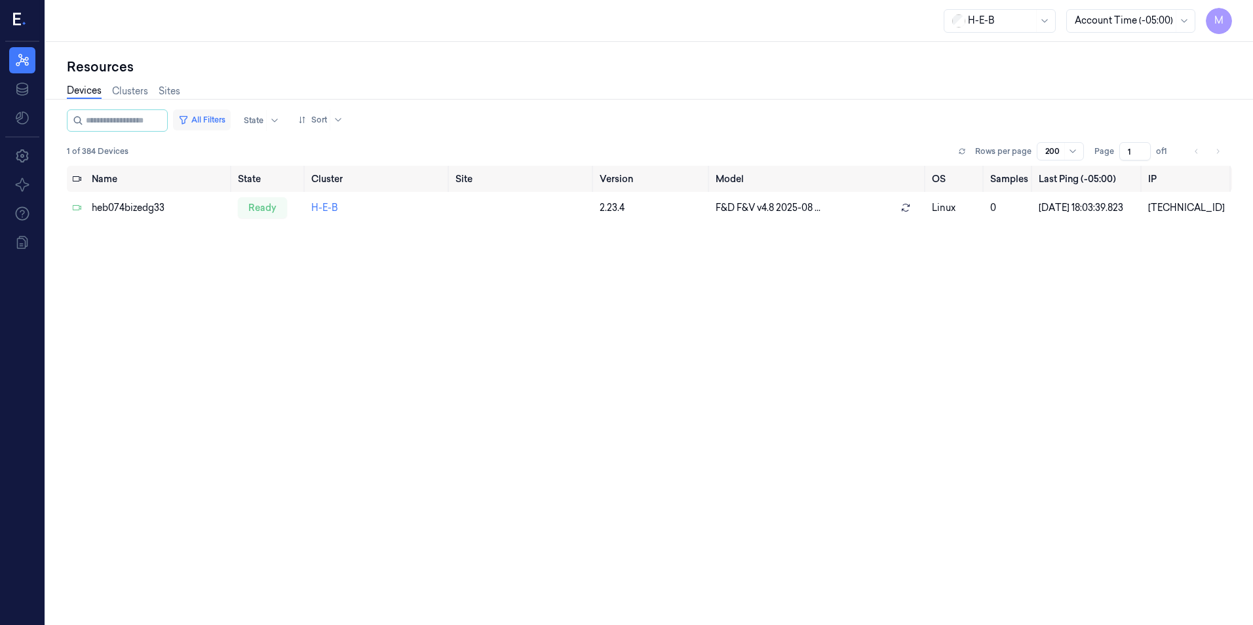
click at [228, 121] on button "All Filters" at bounding box center [202, 119] width 58 height 21
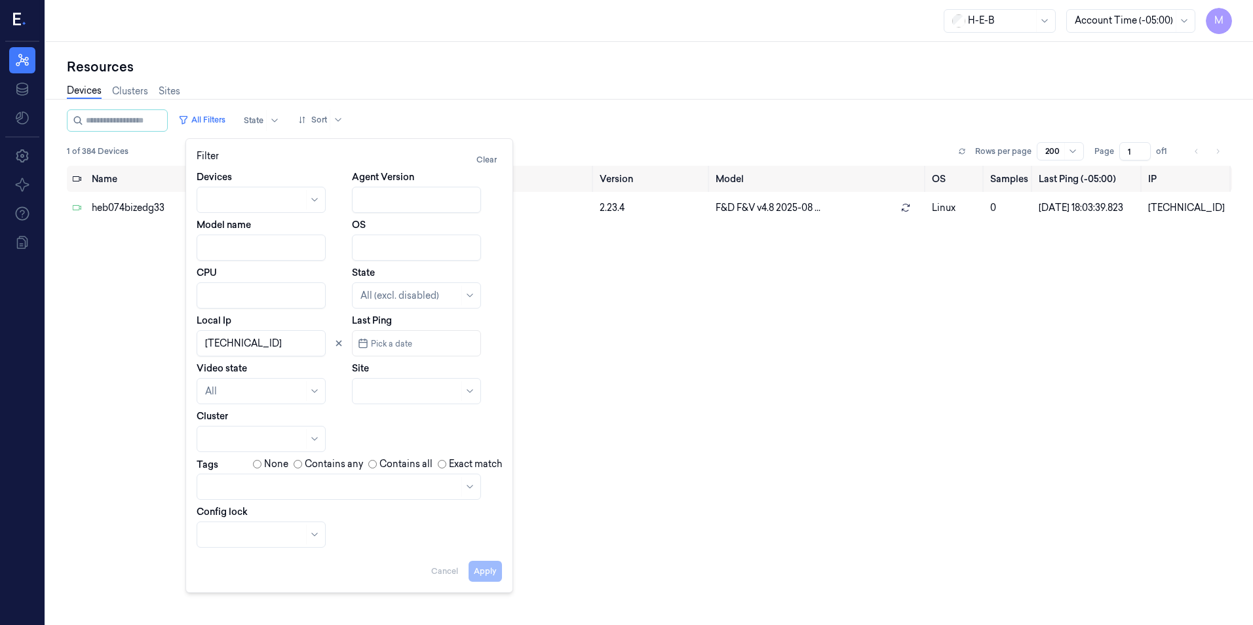
click at [260, 346] on input "Local Ip" at bounding box center [261, 343] width 129 height 26
click at [480, 570] on button "Apply" at bounding box center [485, 571] width 33 height 21
type input "[DATE]"
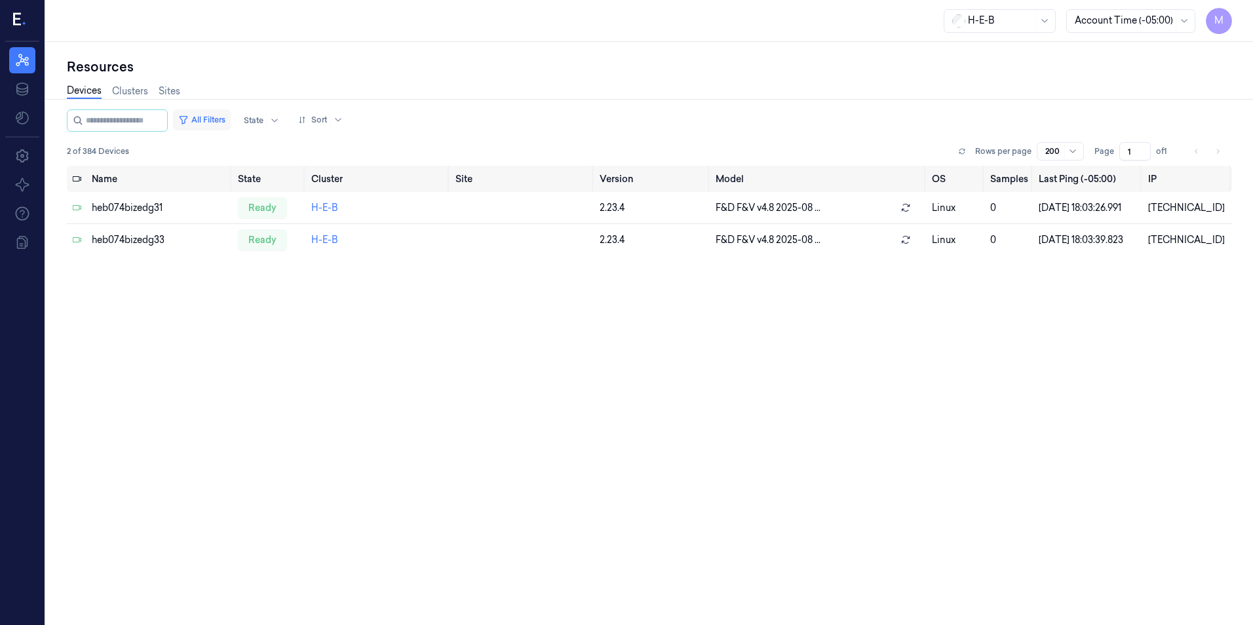
click at [228, 117] on button "All Filters" at bounding box center [202, 119] width 58 height 21
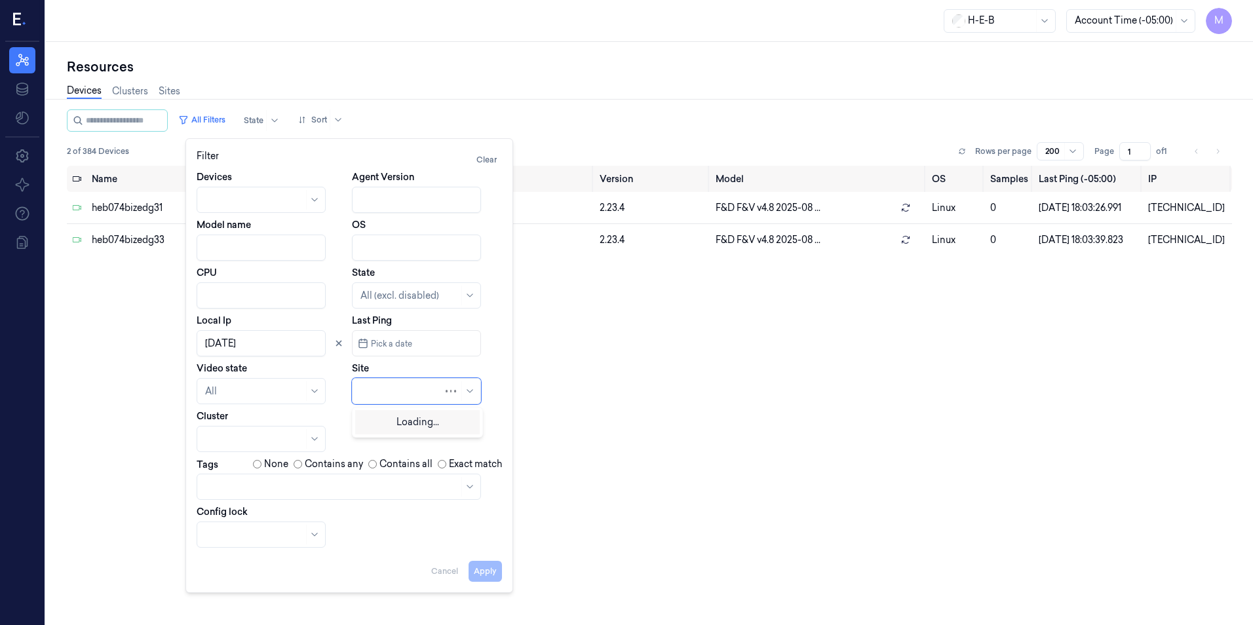
click at [381, 388] on div at bounding box center [401, 392] width 83 height 14
type input "802"
click at [402, 418] on div "HEB 802 - Frisco 02" at bounding box center [402, 421] width 85 height 14
click at [238, 339] on input "Local Ip" at bounding box center [261, 343] width 129 height 26
click at [340, 347] on icon at bounding box center [338, 343] width 9 height 9
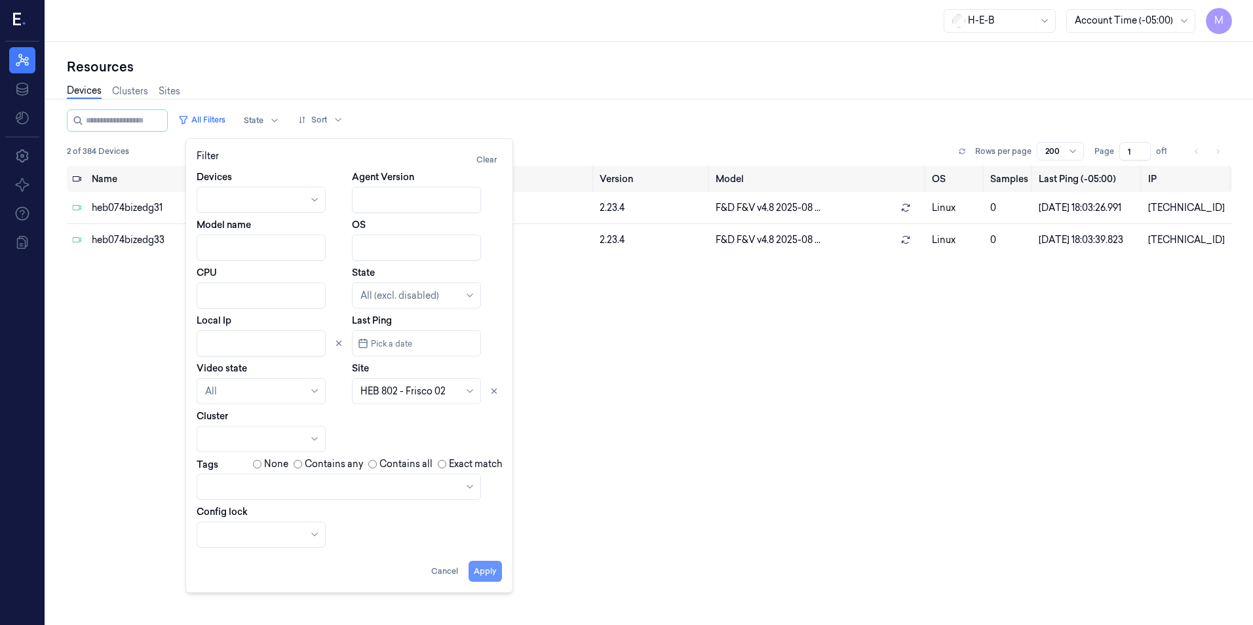
click at [484, 568] on button "Apply" at bounding box center [485, 571] width 33 height 21
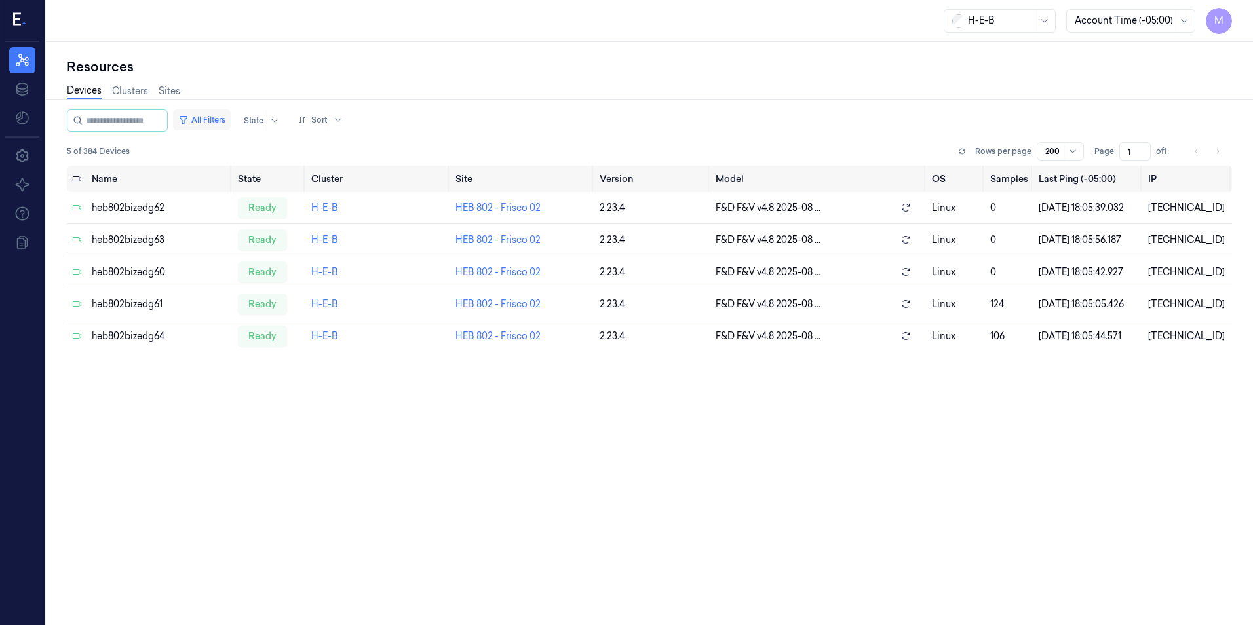
click at [217, 114] on button "All Filters" at bounding box center [202, 119] width 58 height 21
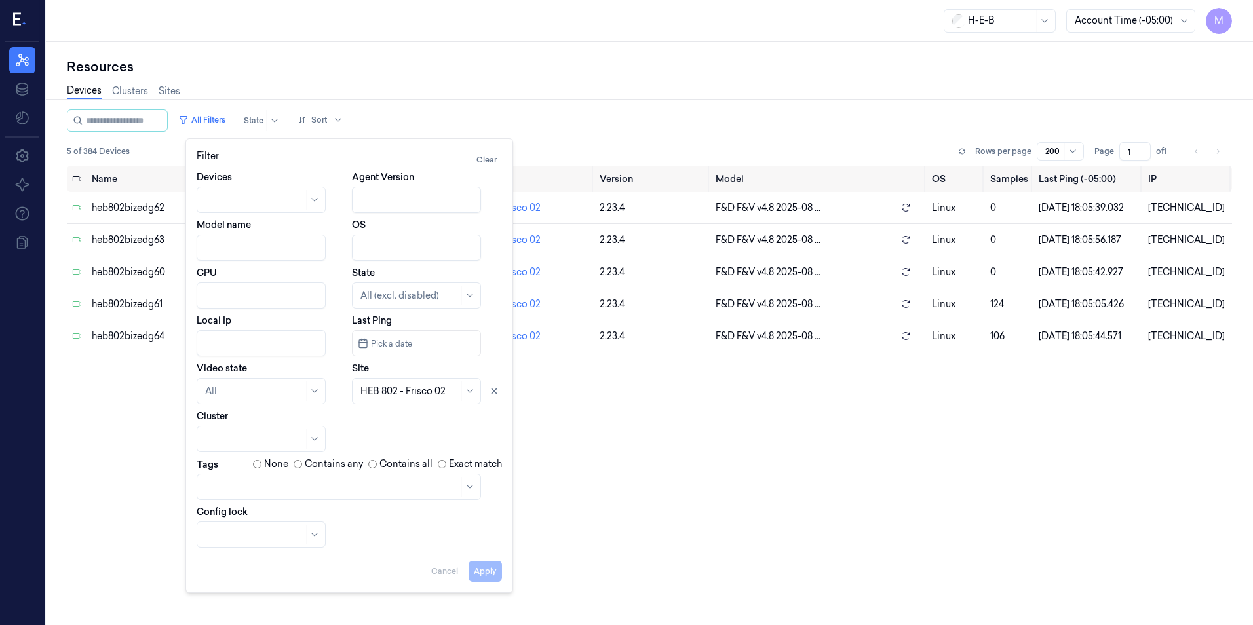
click at [222, 336] on input "Local Ip" at bounding box center [261, 343] width 129 height 26
paste input "[DATE]"
click at [492, 388] on icon at bounding box center [494, 391] width 9 height 9
click at [483, 576] on button "Apply" at bounding box center [485, 571] width 33 height 21
type input "[DATE]"
